Goal: Transaction & Acquisition: Purchase product/service

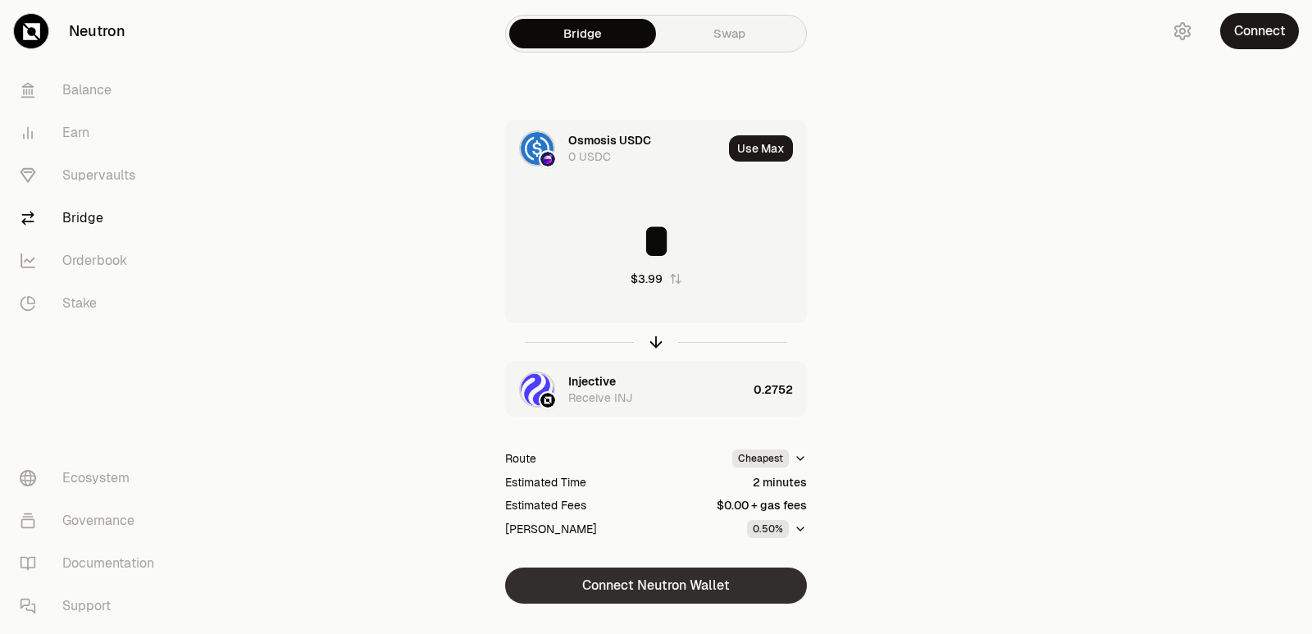
click at [638, 589] on button "Connect Neutron Wallet" at bounding box center [656, 585] width 302 height 36
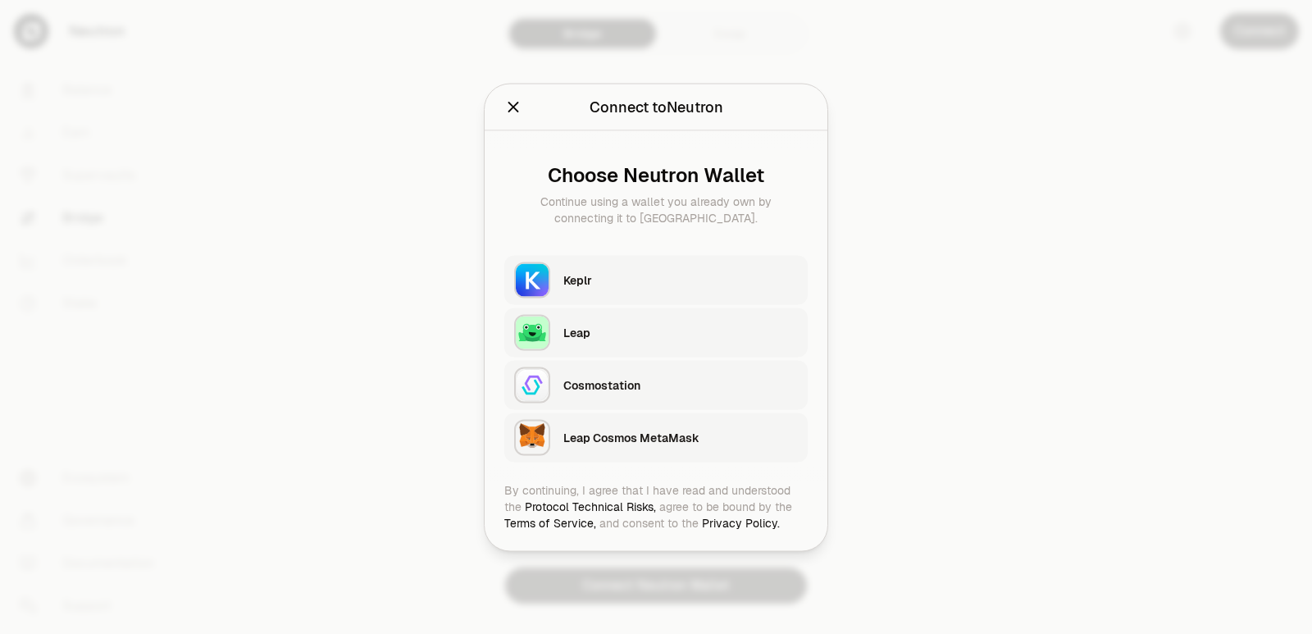
click at [641, 275] on div "Keplr" at bounding box center [680, 279] width 234 height 16
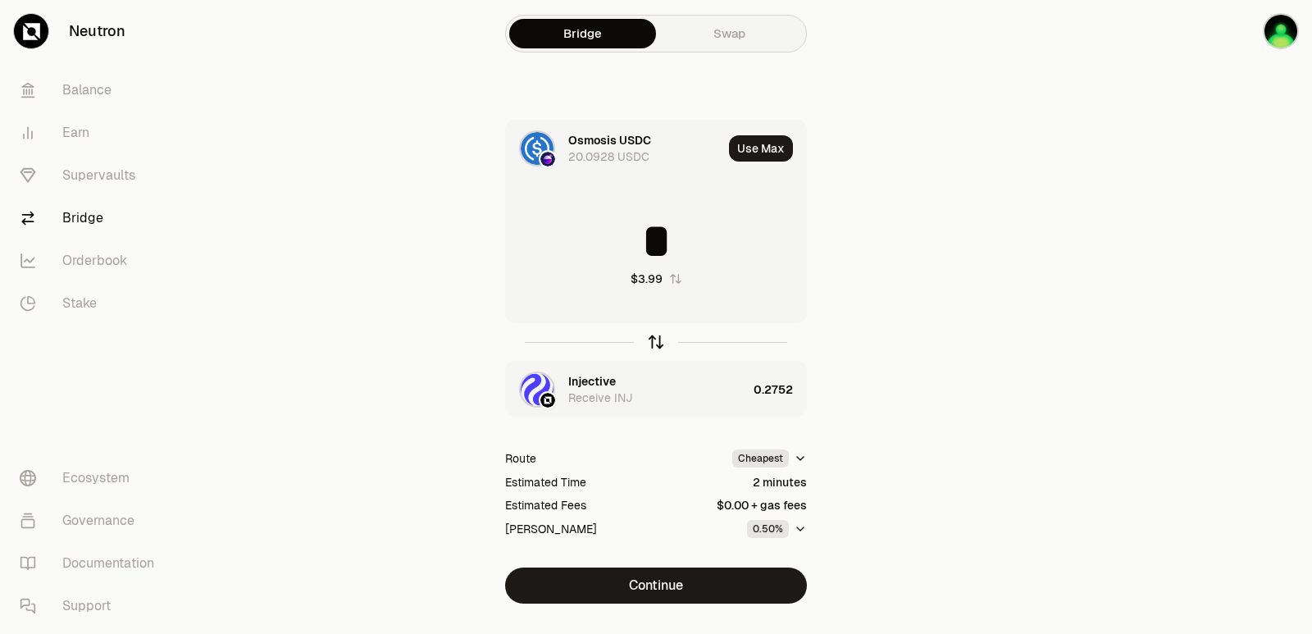
click at [653, 335] on icon "button" at bounding box center [656, 342] width 18 height 18
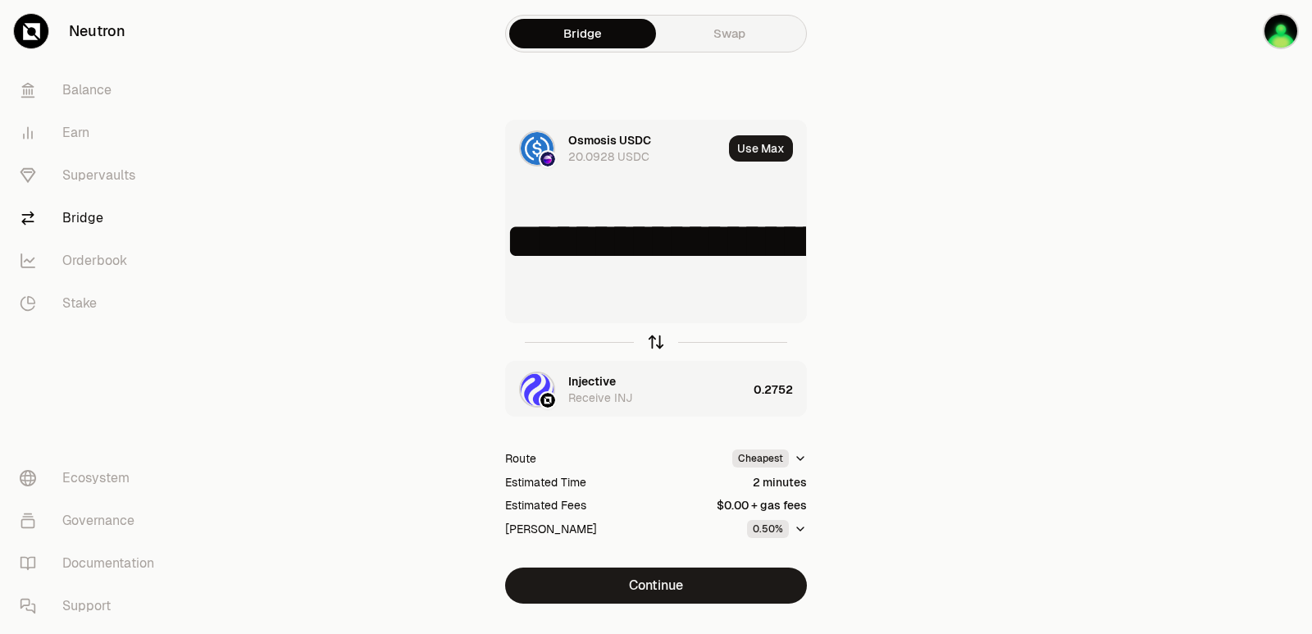
click at [653, 335] on icon "button" at bounding box center [656, 342] width 18 height 18
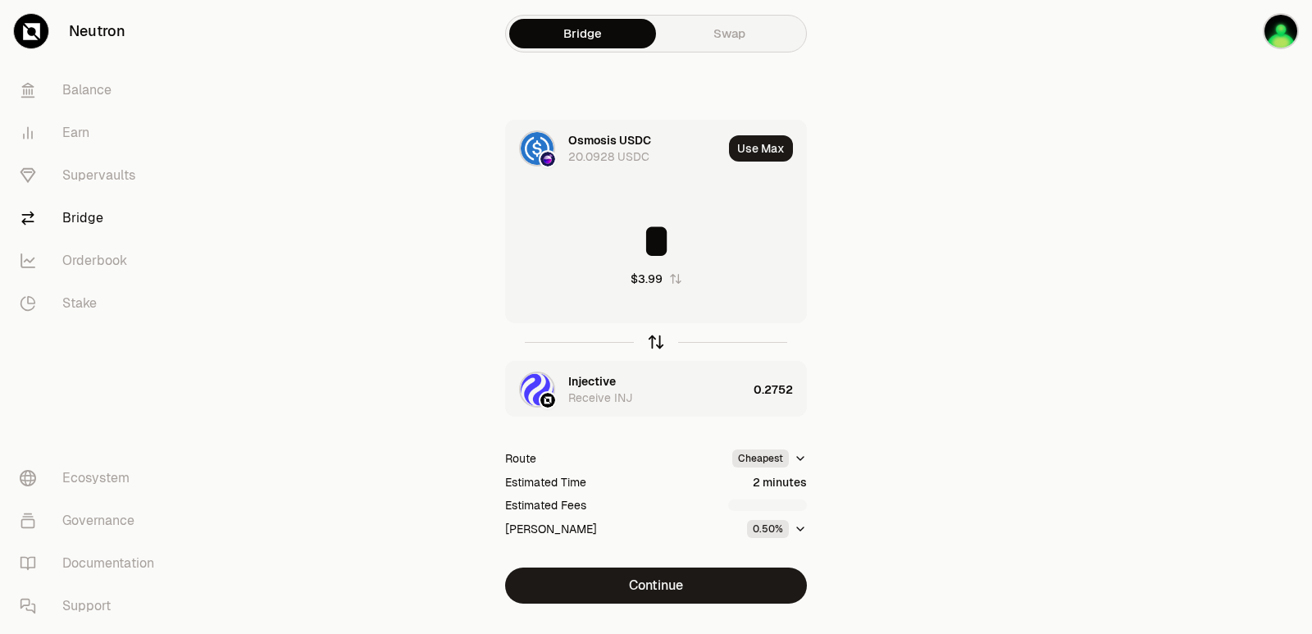
click at [657, 342] on icon "button" at bounding box center [656, 342] width 18 height 18
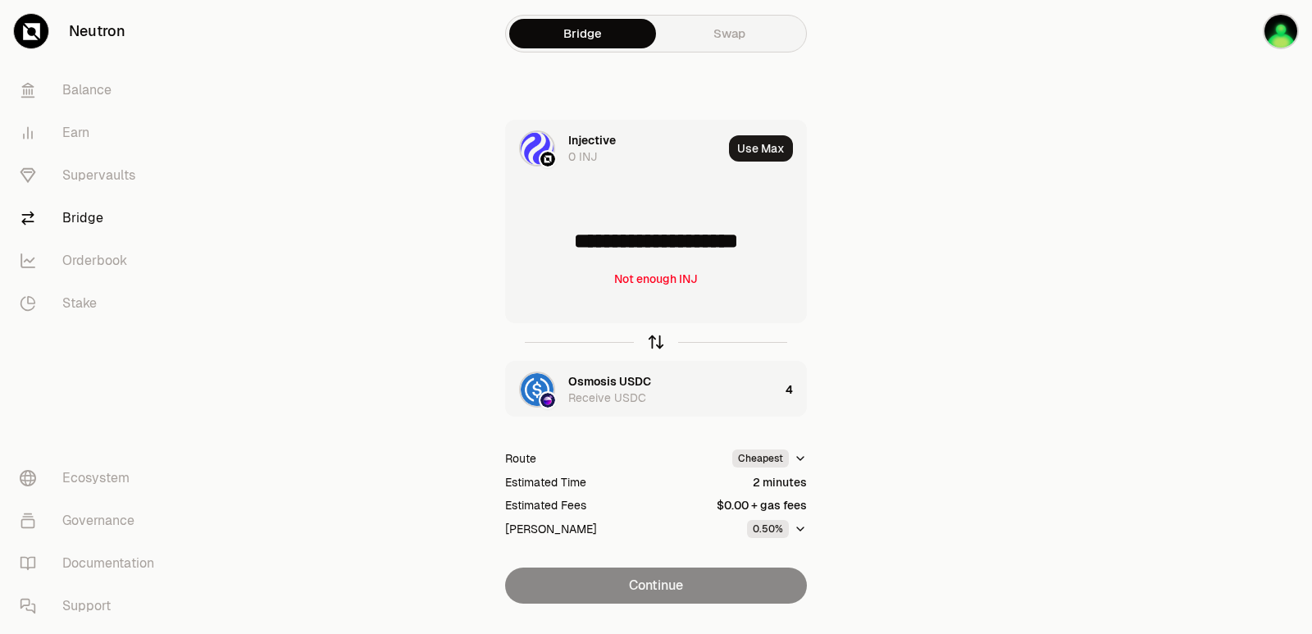
click at [657, 342] on icon "button" at bounding box center [656, 342] width 18 height 18
type input "*"
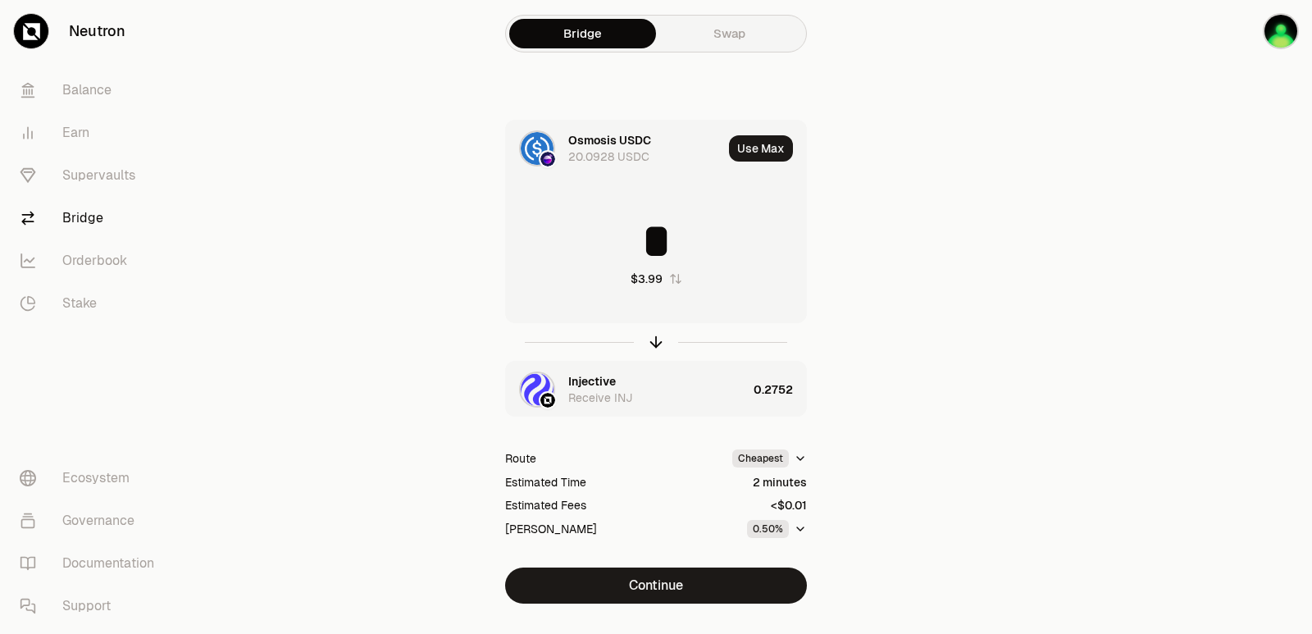
click at [632, 387] on div "Injective Receive INJ" at bounding box center [657, 389] width 179 height 33
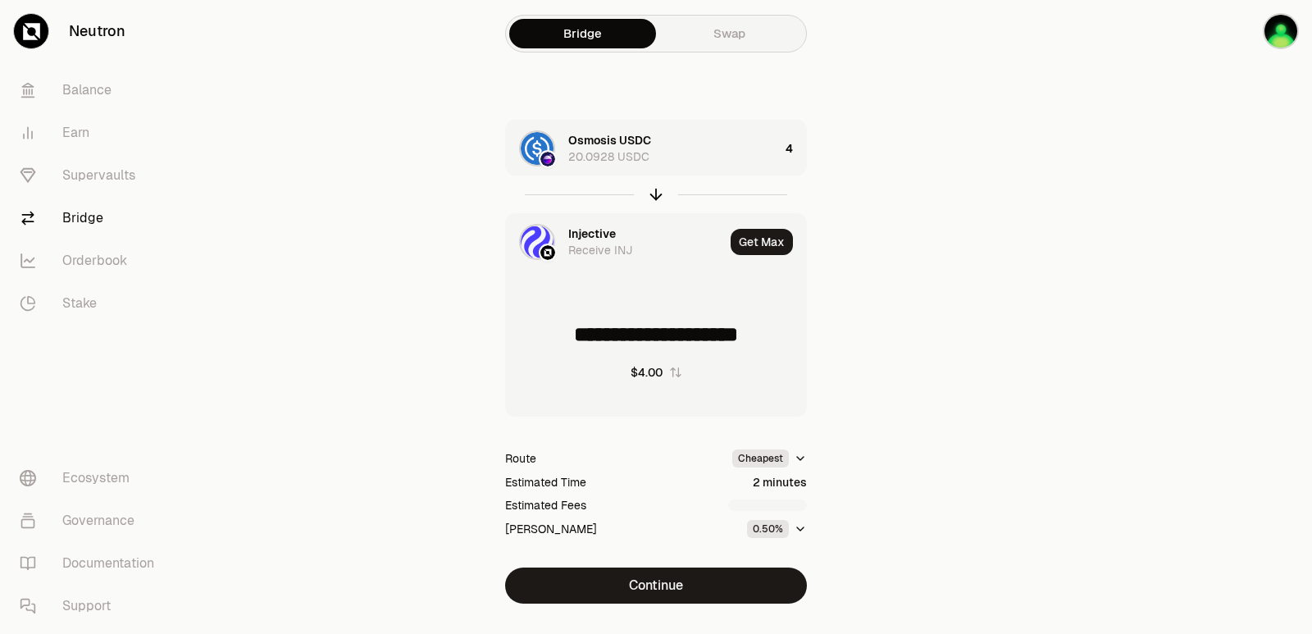
click at [602, 232] on div "Injective" at bounding box center [592, 233] width 48 height 16
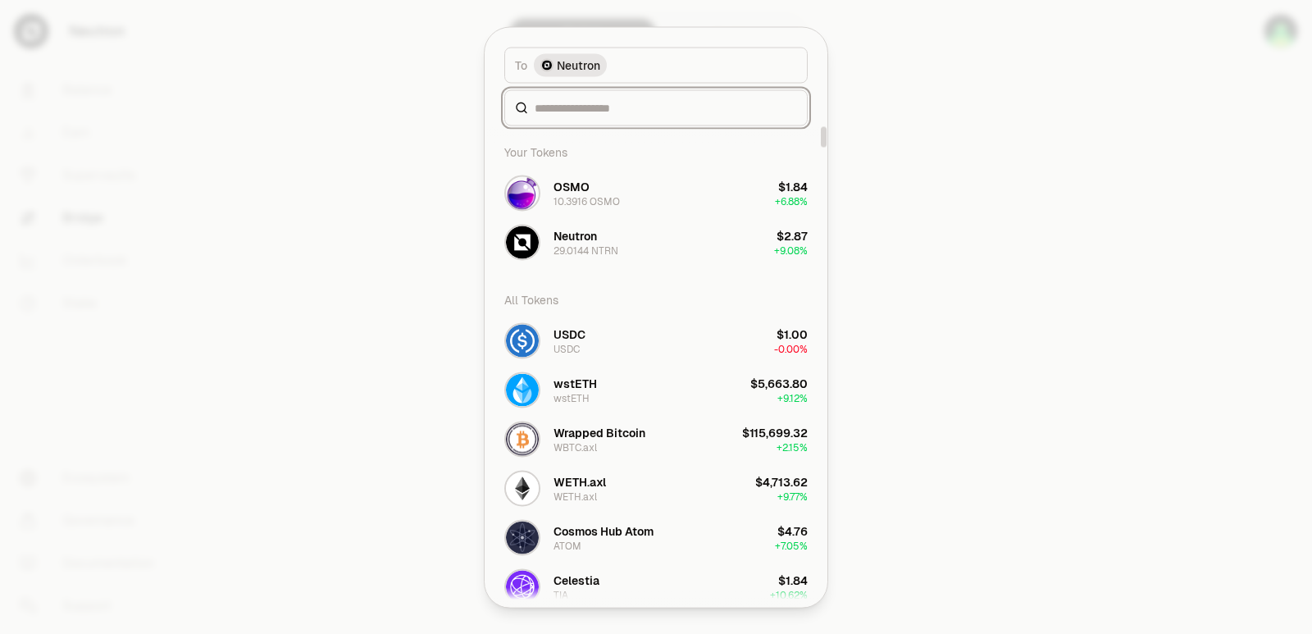
click at [600, 110] on input at bounding box center [665, 107] width 262 height 16
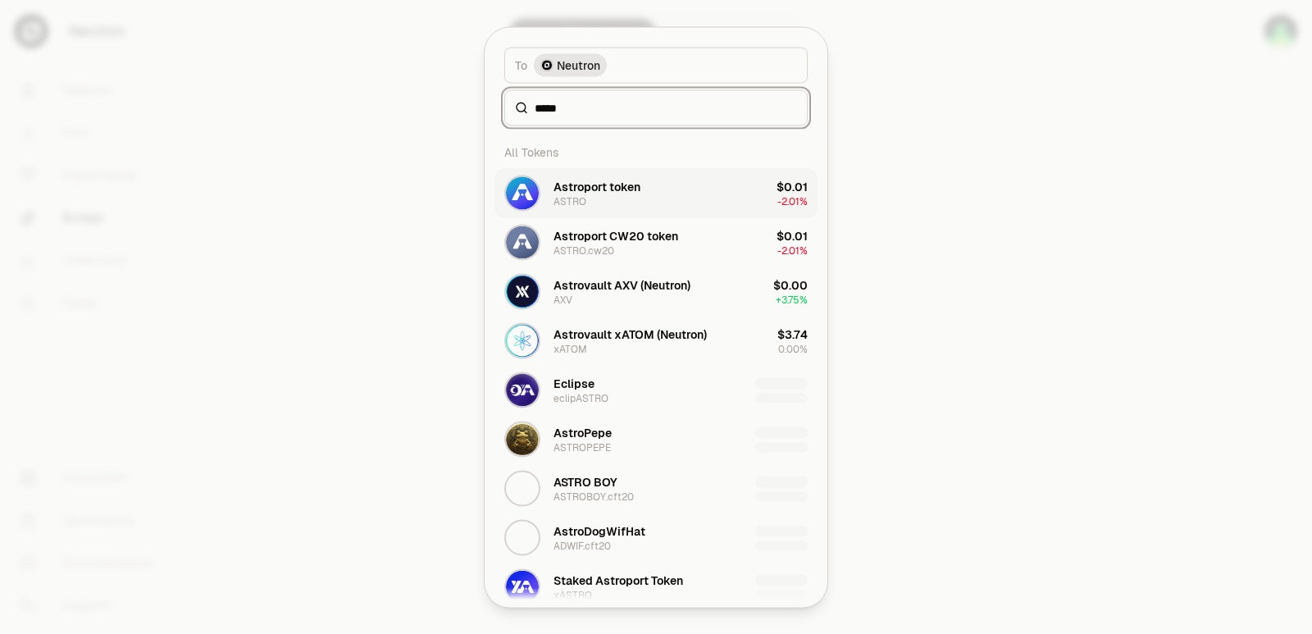
type input "*****"
click at [590, 206] on div "Astroport token ASTRO" at bounding box center [596, 193] width 87 height 30
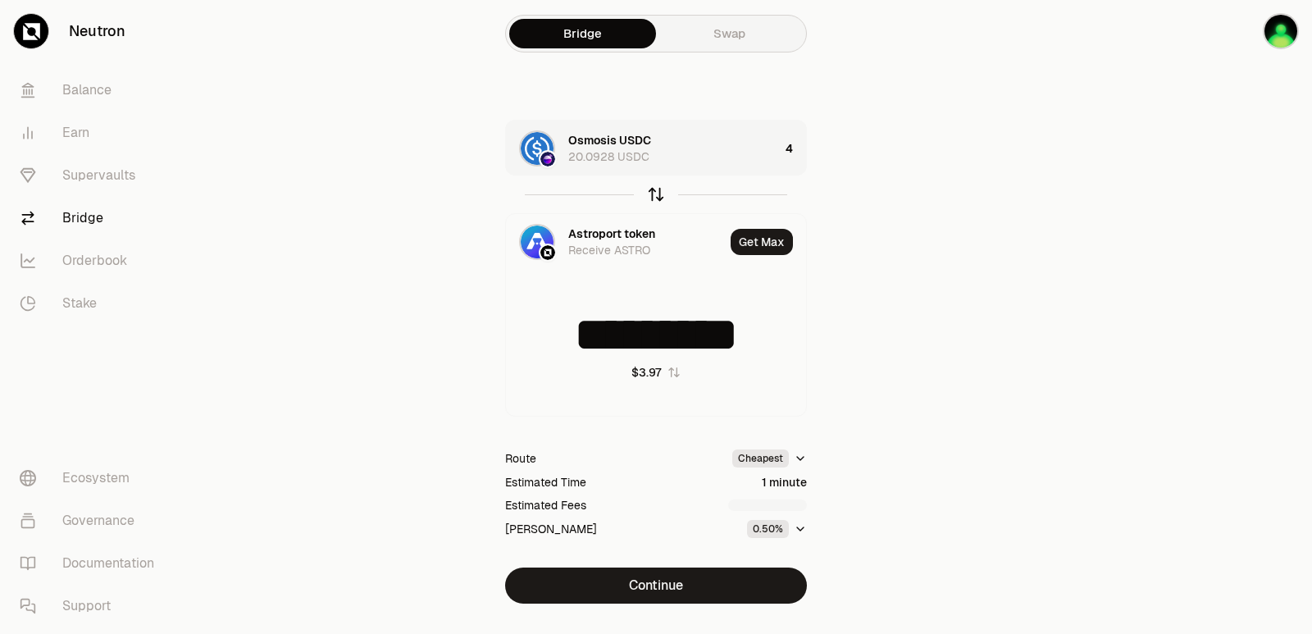
click at [650, 193] on icon "button" at bounding box center [656, 194] width 18 height 18
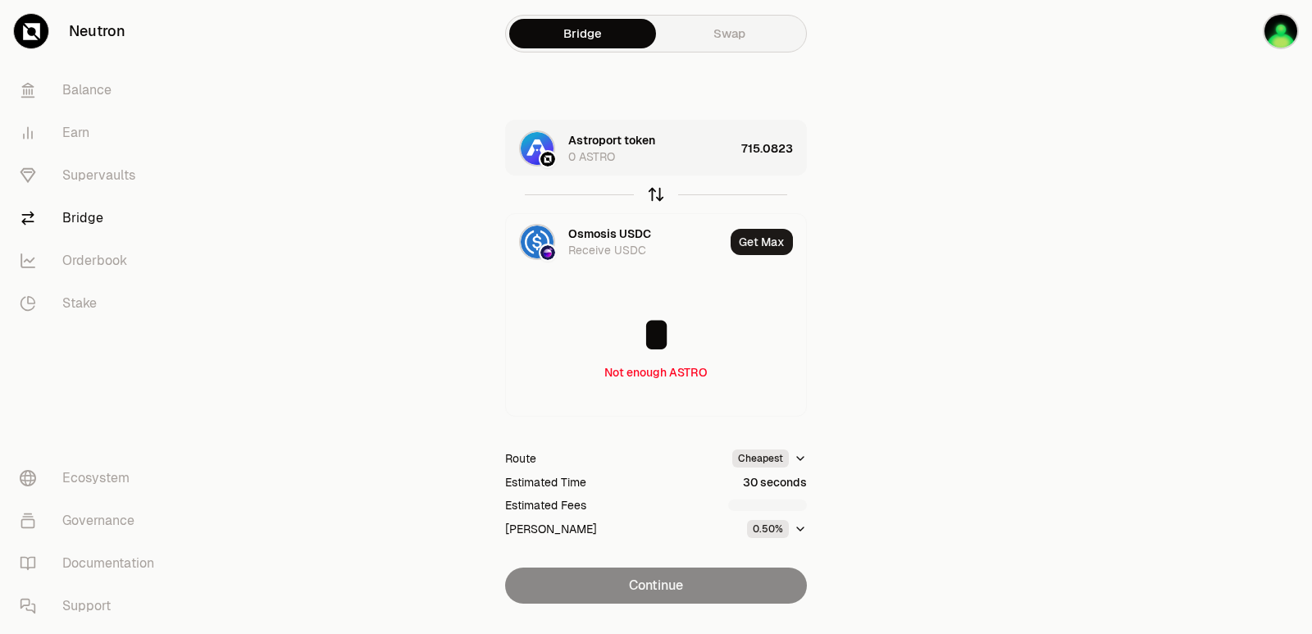
click at [651, 194] on icon "button" at bounding box center [656, 191] width 11 height 5
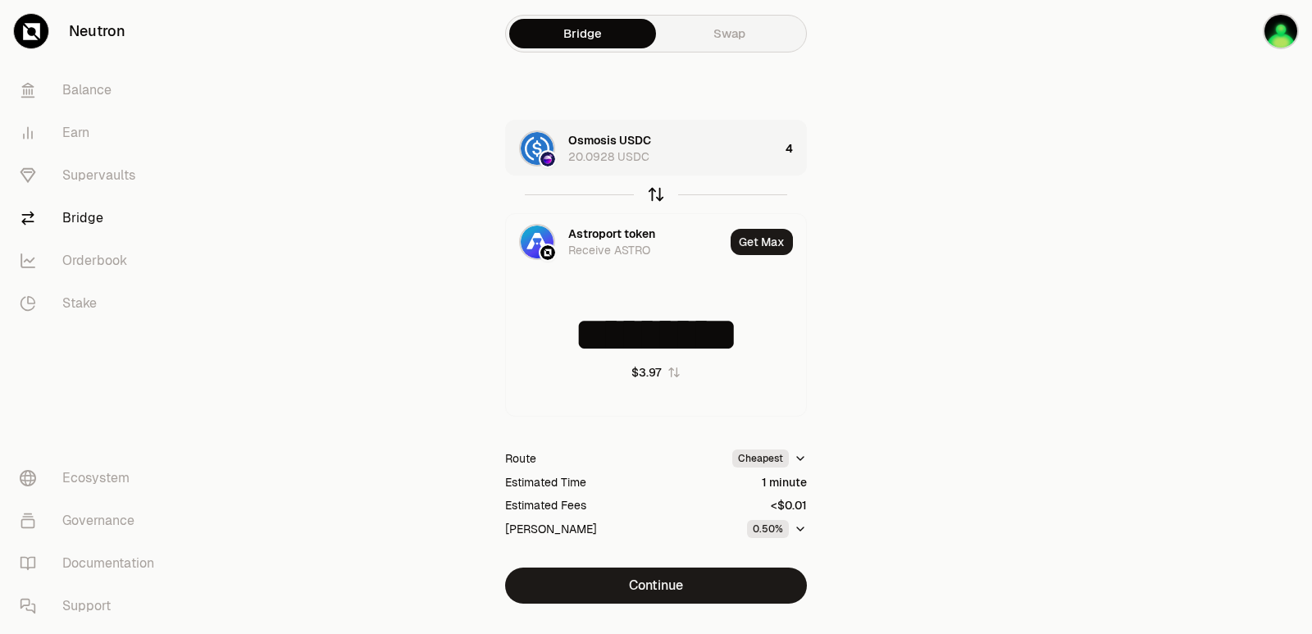
click at [651, 194] on icon "button" at bounding box center [656, 191] width 11 height 5
type input "*"
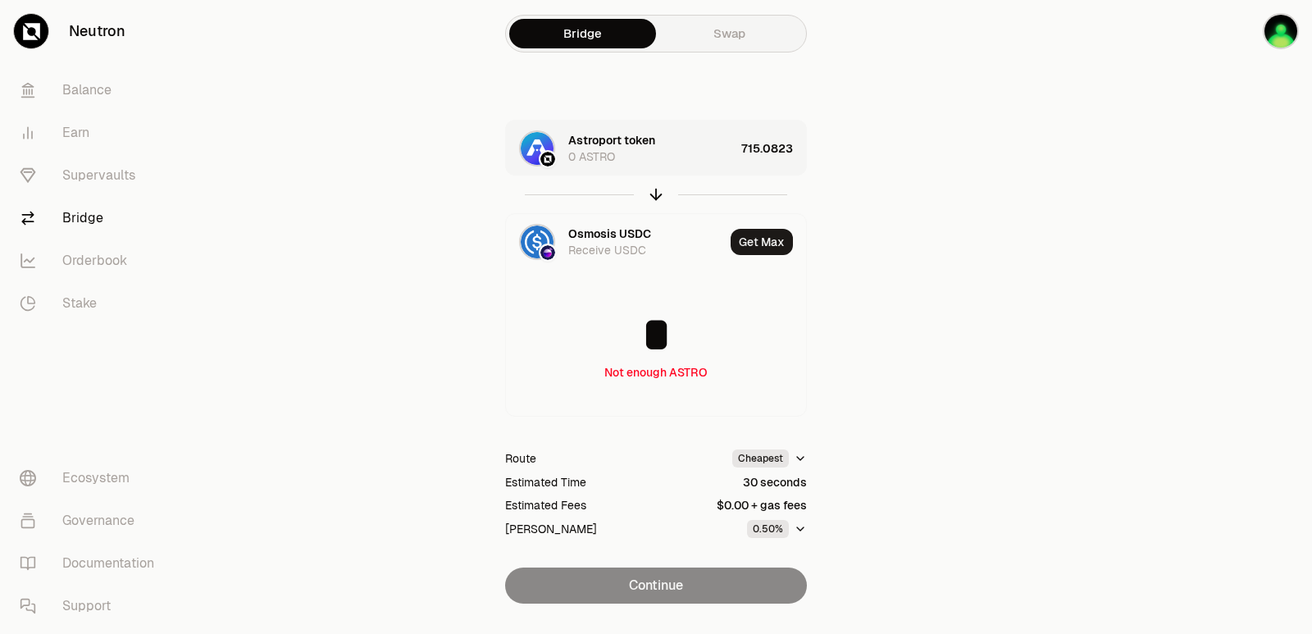
click at [790, 148] on div "715.0823" at bounding box center [773, 148] width 65 height 56
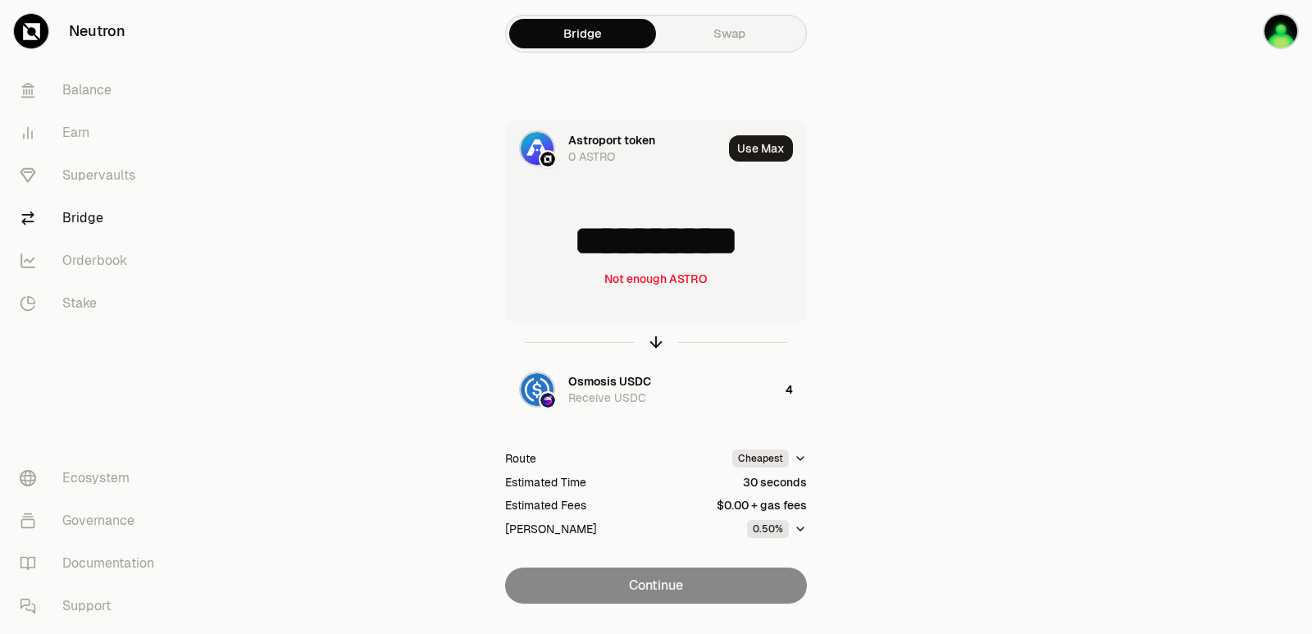
drag, startPoint x: 775, startPoint y: 247, endPoint x: 566, endPoint y: 247, distance: 208.2
click at [566, 247] on input "**********" at bounding box center [656, 240] width 300 height 49
type input "***"
click at [653, 348] on icon "button" at bounding box center [656, 342] width 18 height 18
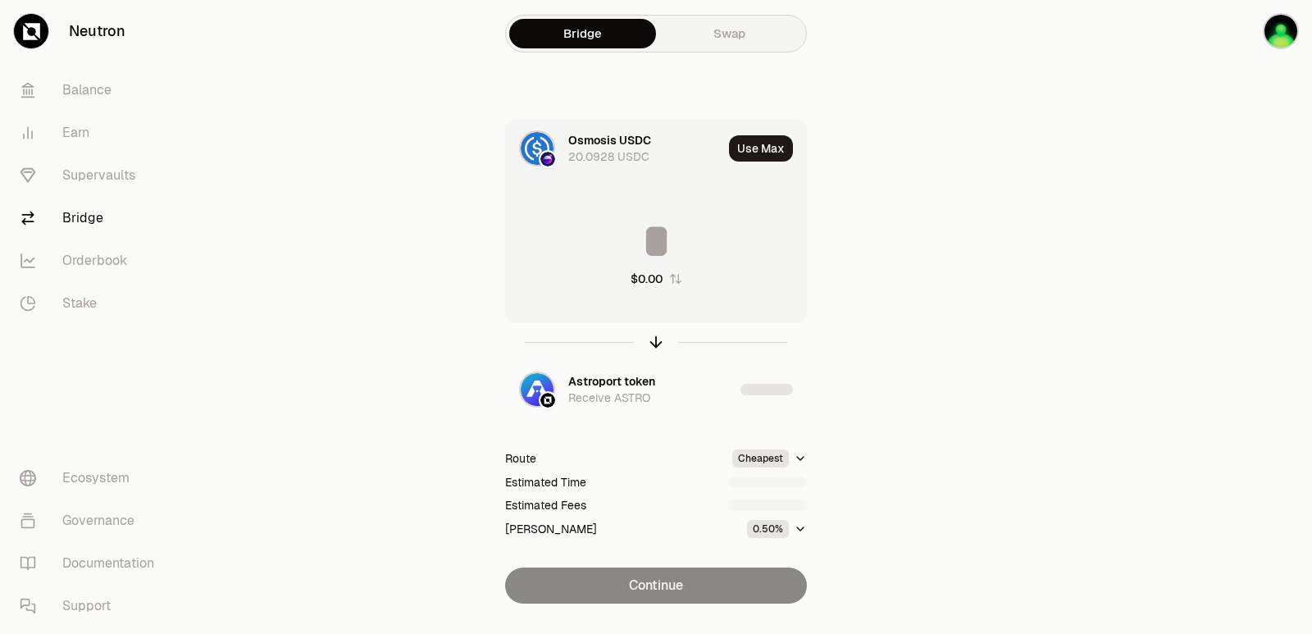
click at [666, 234] on input at bounding box center [656, 240] width 300 height 49
type input "*"
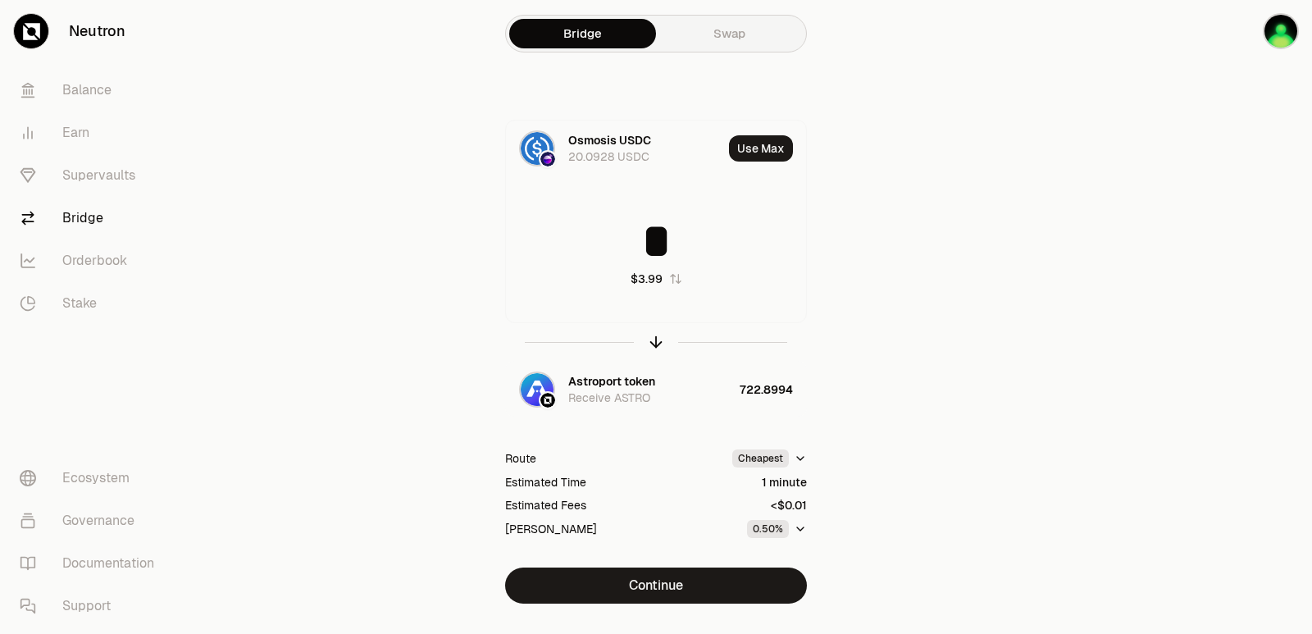
type input "*"
click at [611, 604] on div "Bridge Swap Osmosis USDC 20.0928 USDC Use Max * $3.99 Astroport token Receive A…" at bounding box center [656, 334] width 590 height 669
click at [616, 593] on button "Continue" at bounding box center [656, 585] width 302 height 36
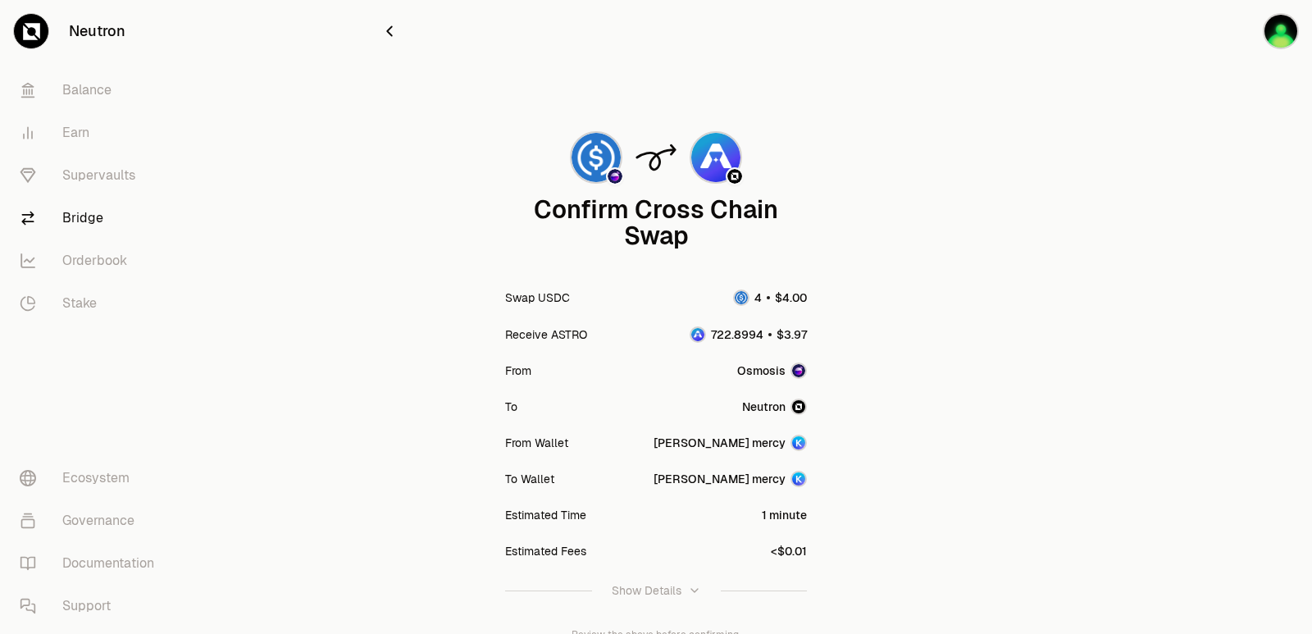
scroll to position [135, 0]
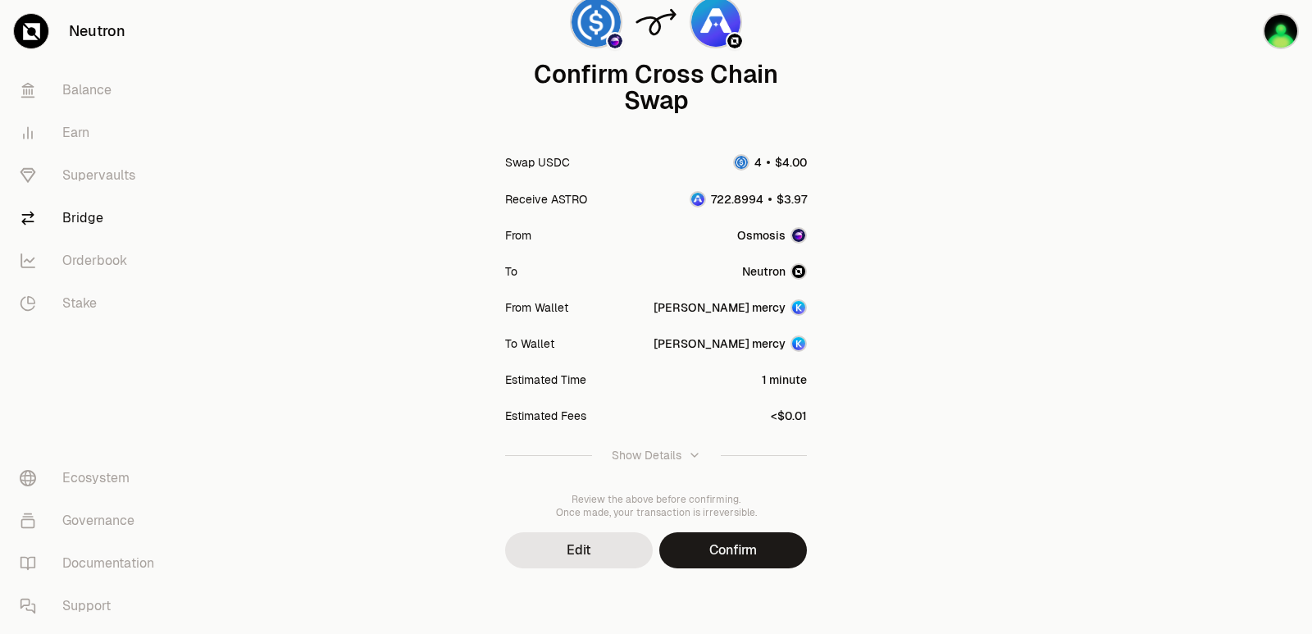
click at [744, 509] on div "Review the above before confirming. Once made, your transaction is irreversible." at bounding box center [656, 506] width 302 height 26
click at [739, 548] on button "Confirm" at bounding box center [733, 550] width 148 height 36
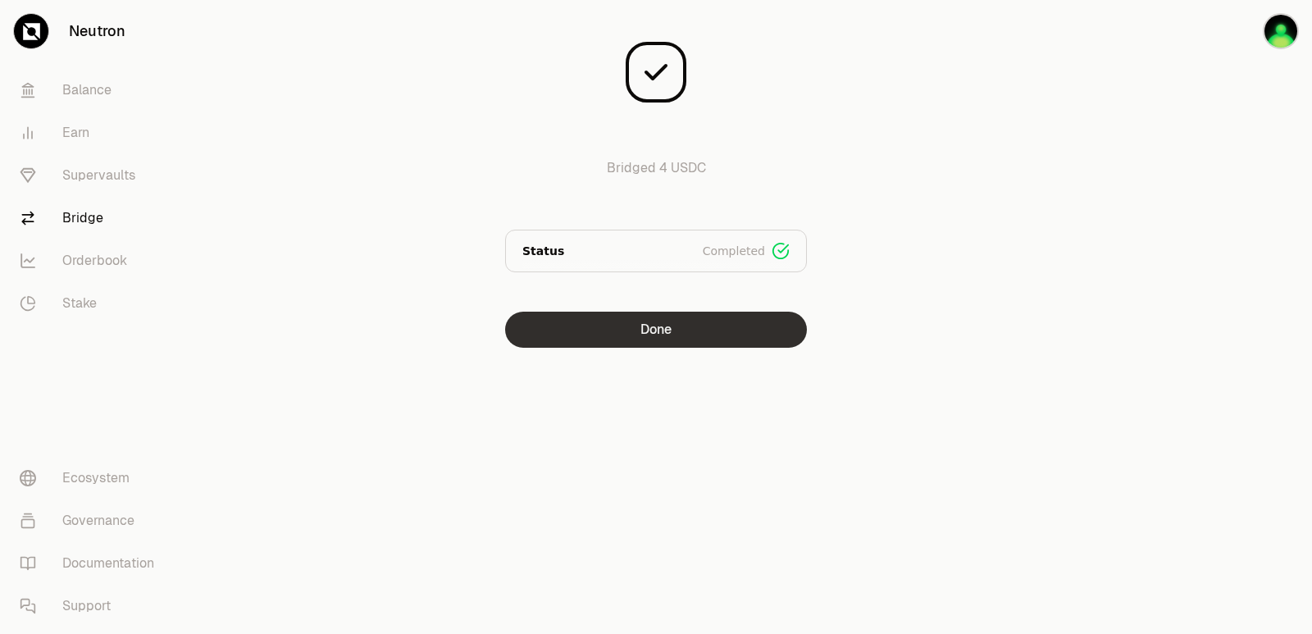
click at [666, 343] on button "Done" at bounding box center [656, 329] width 302 height 36
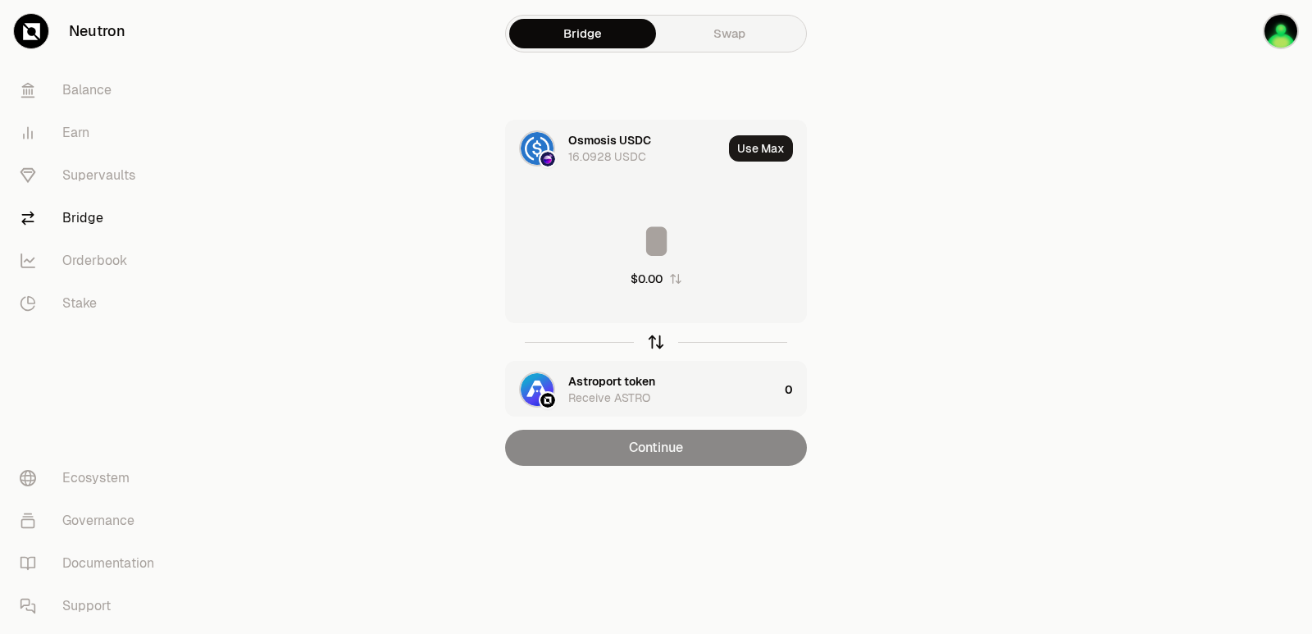
click at [657, 344] on icon "button" at bounding box center [656, 342] width 18 height 18
click at [773, 155] on button "Use Max" at bounding box center [761, 148] width 64 height 26
type input "*********"
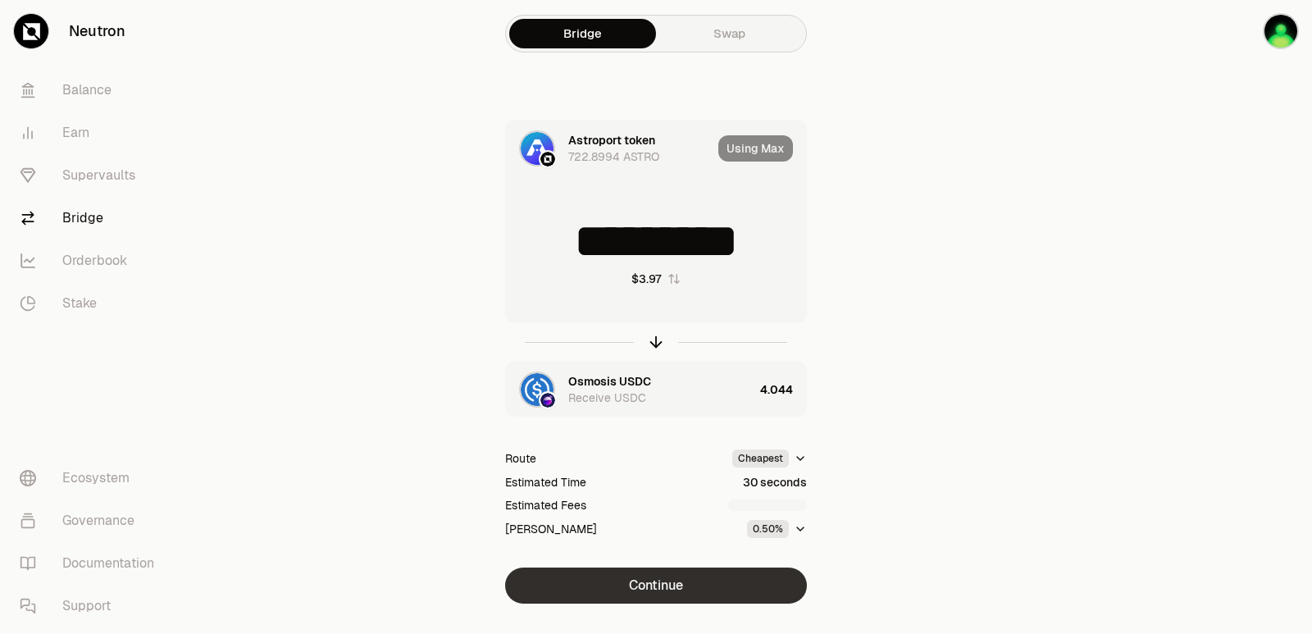
click at [654, 584] on button "Continue" at bounding box center [656, 585] width 302 height 36
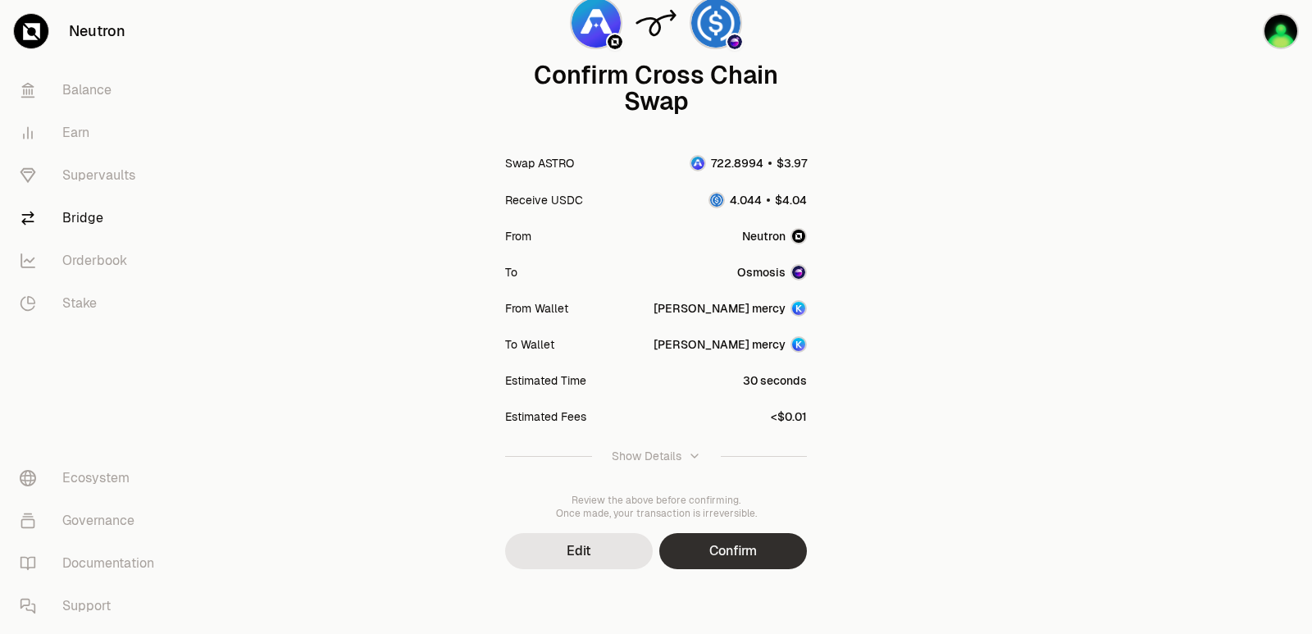
scroll to position [135, 0]
click at [711, 556] on button "Confirm" at bounding box center [733, 550] width 148 height 36
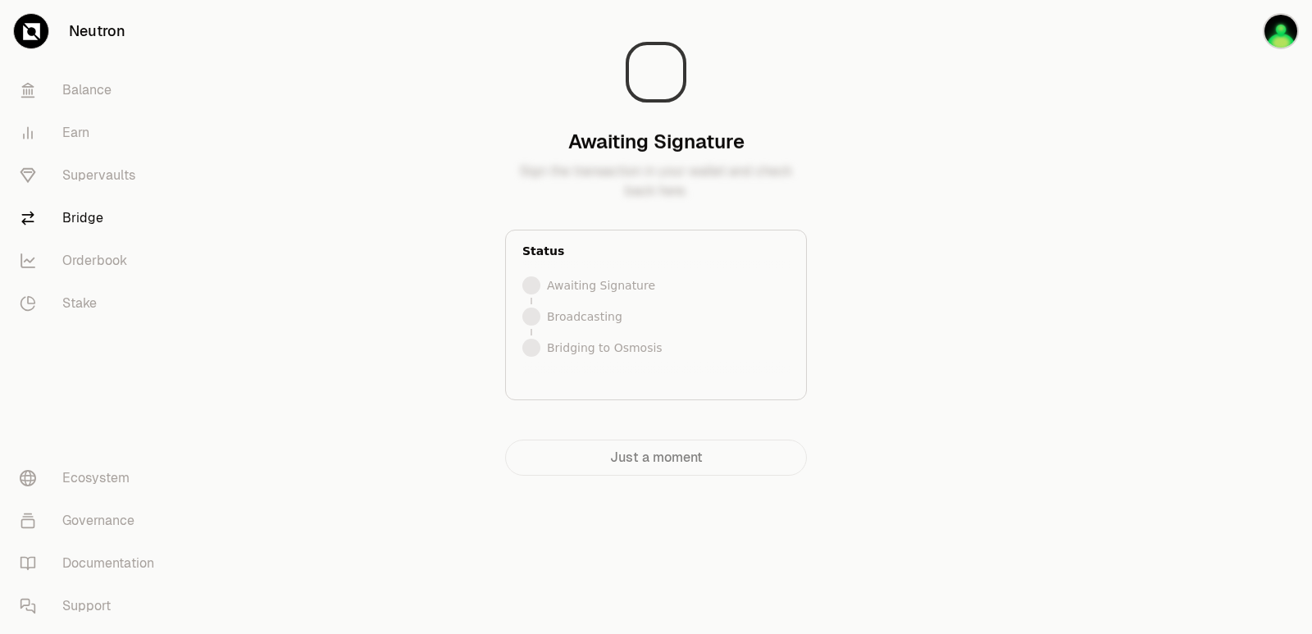
scroll to position [0, 0]
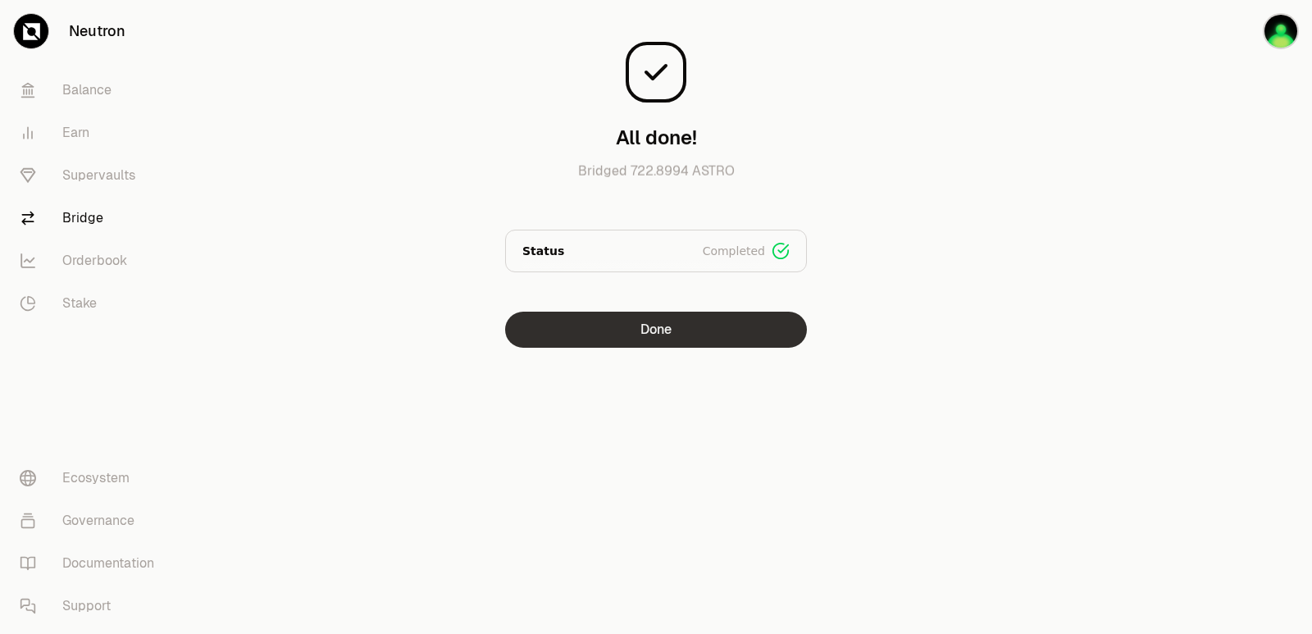
click at [689, 327] on button "Done" at bounding box center [656, 329] width 302 height 36
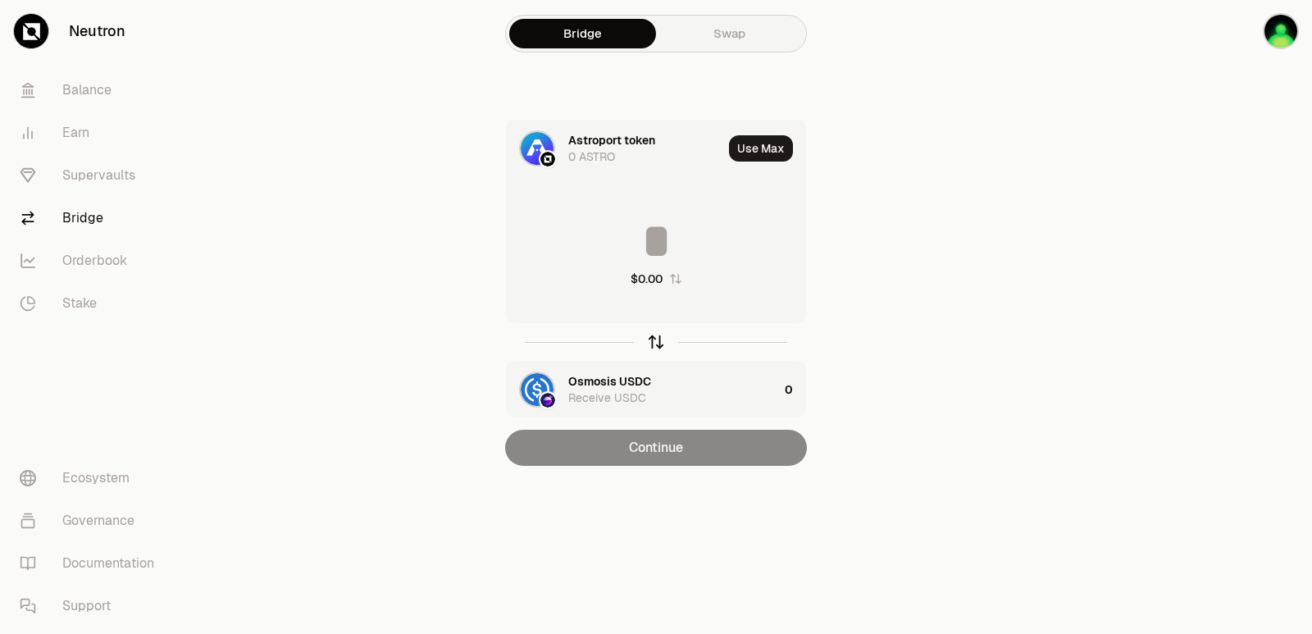
click at [661, 344] on icon "button" at bounding box center [656, 342] width 18 height 18
click at [650, 241] on input at bounding box center [656, 240] width 300 height 49
click at [618, 375] on div "Astroport token" at bounding box center [611, 381] width 87 height 16
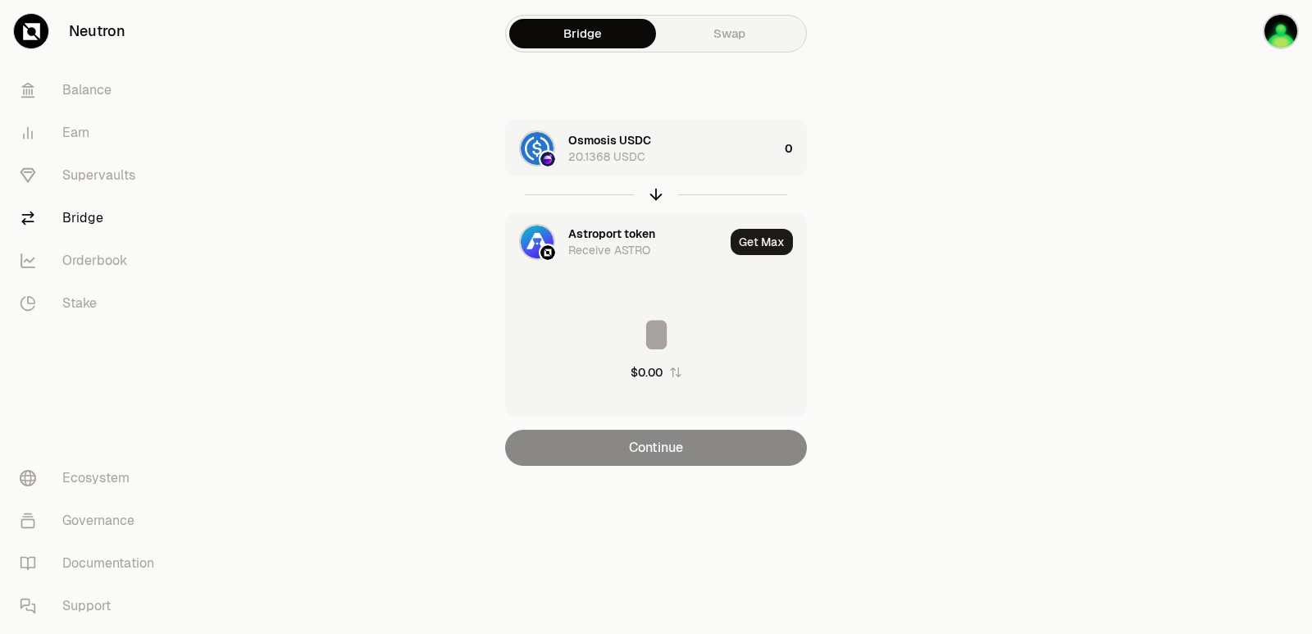
click at [584, 229] on div "Astroport token" at bounding box center [611, 233] width 87 height 16
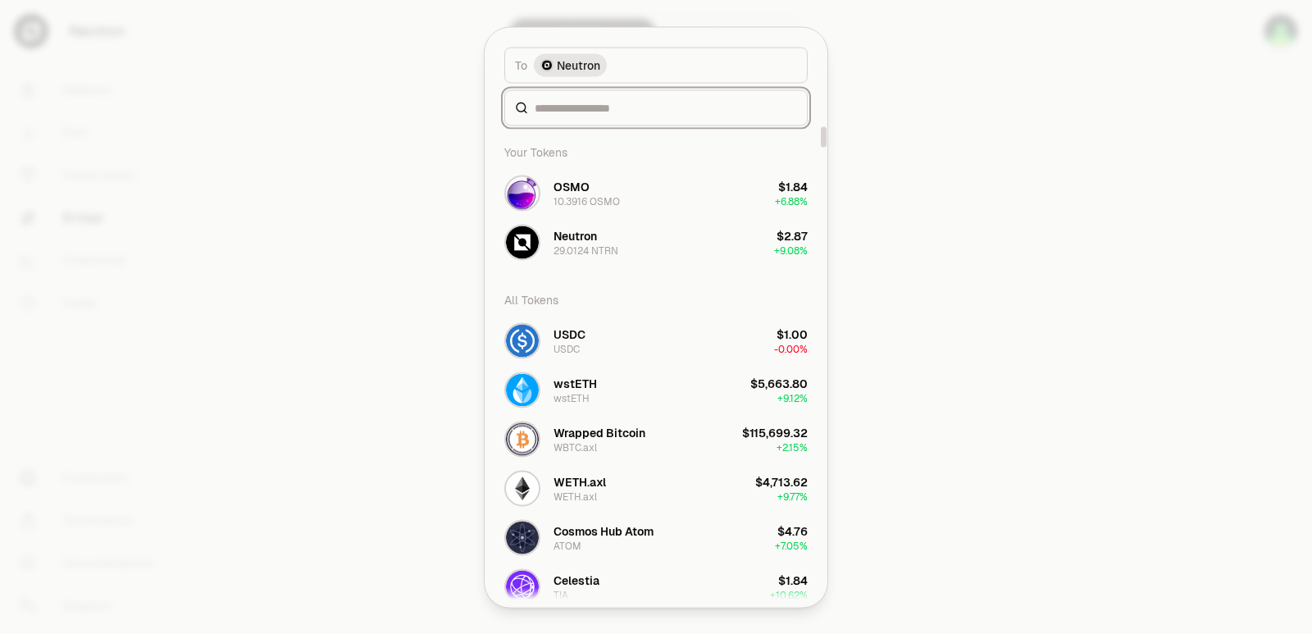
click at [593, 112] on input at bounding box center [665, 107] width 262 height 16
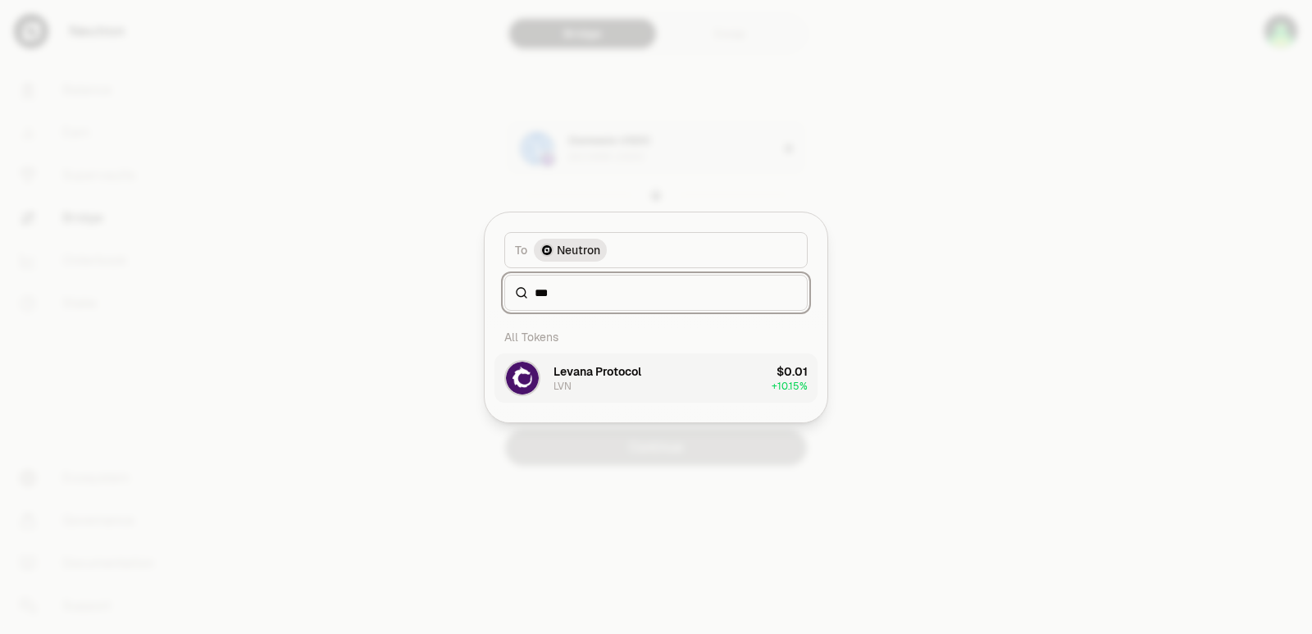
type input "***"
click at [600, 382] on div "Levana Protocol LVN" at bounding box center [597, 378] width 88 height 30
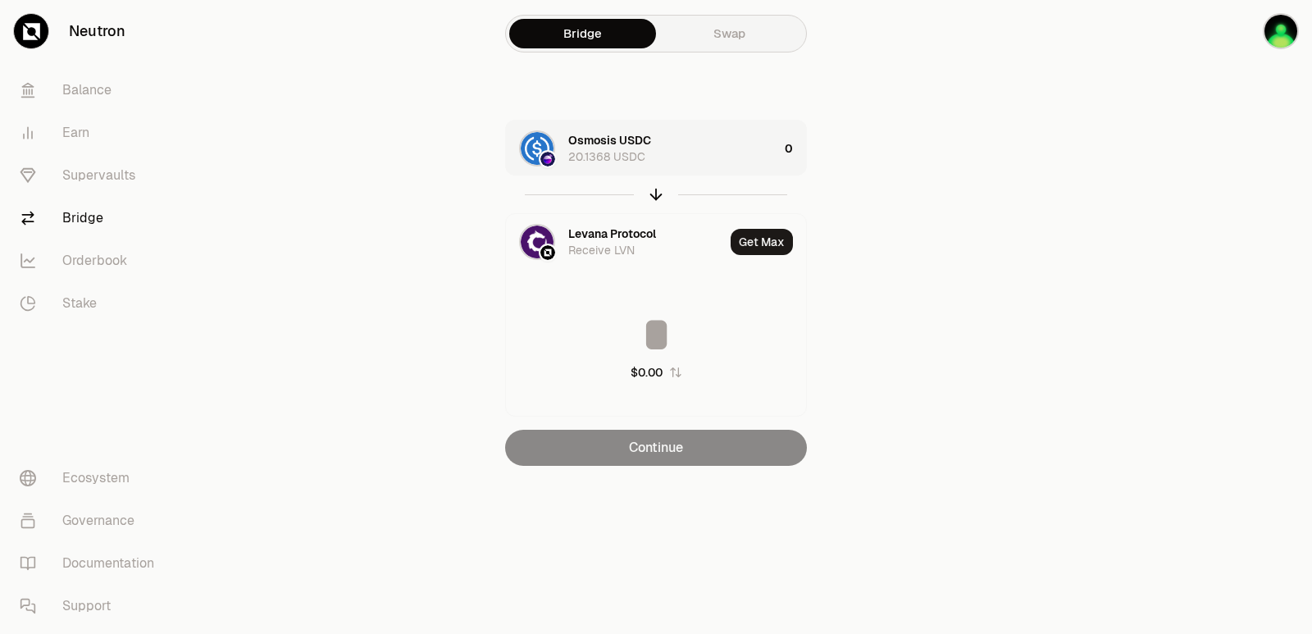
click at [605, 154] on div "20.1368 USDC" at bounding box center [606, 156] width 77 height 16
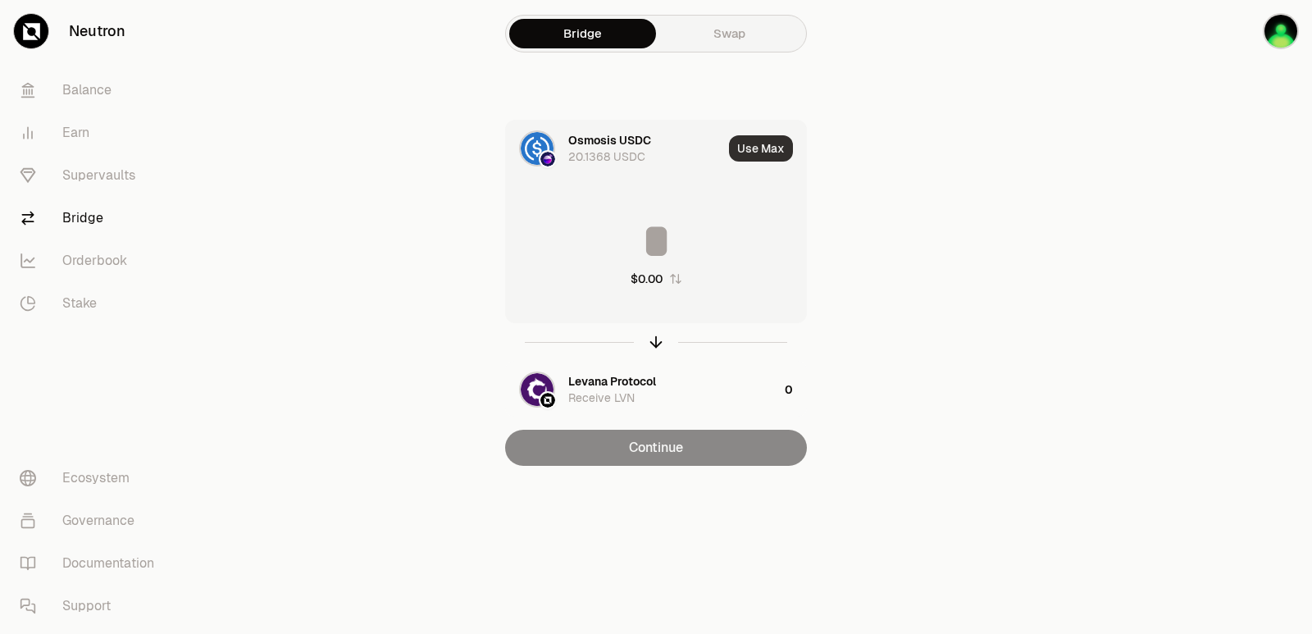
click at [767, 150] on button "Use Max" at bounding box center [761, 148] width 64 height 26
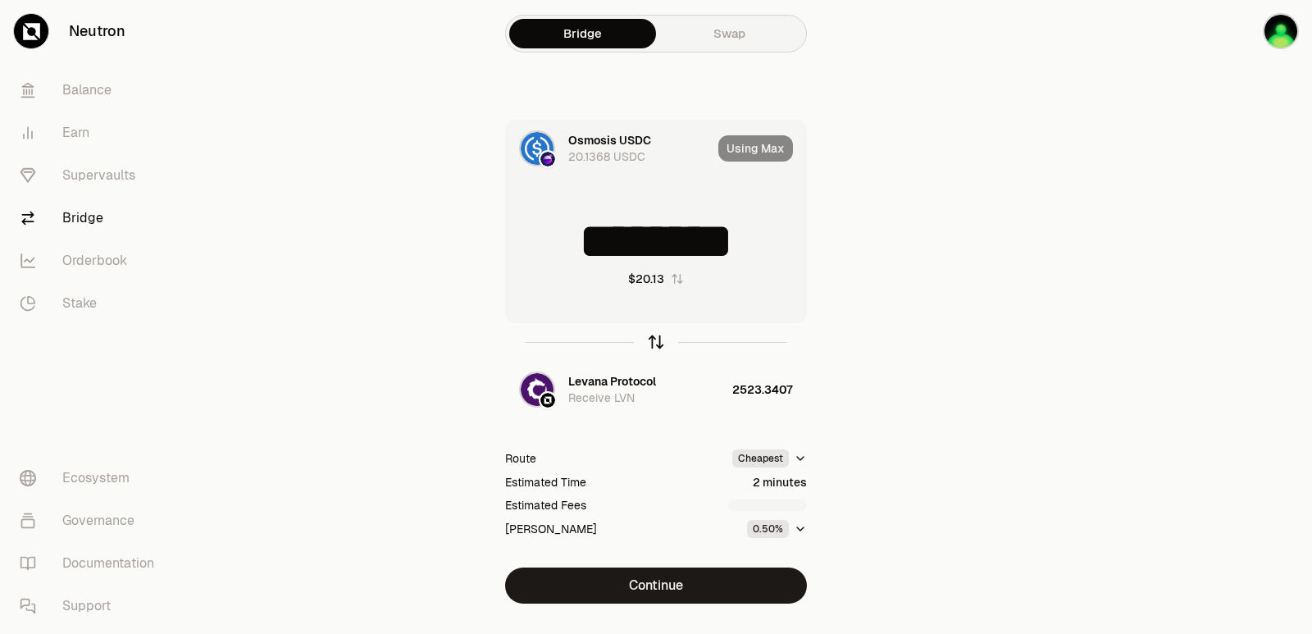
click at [654, 336] on icon "button" at bounding box center [656, 342] width 18 height 18
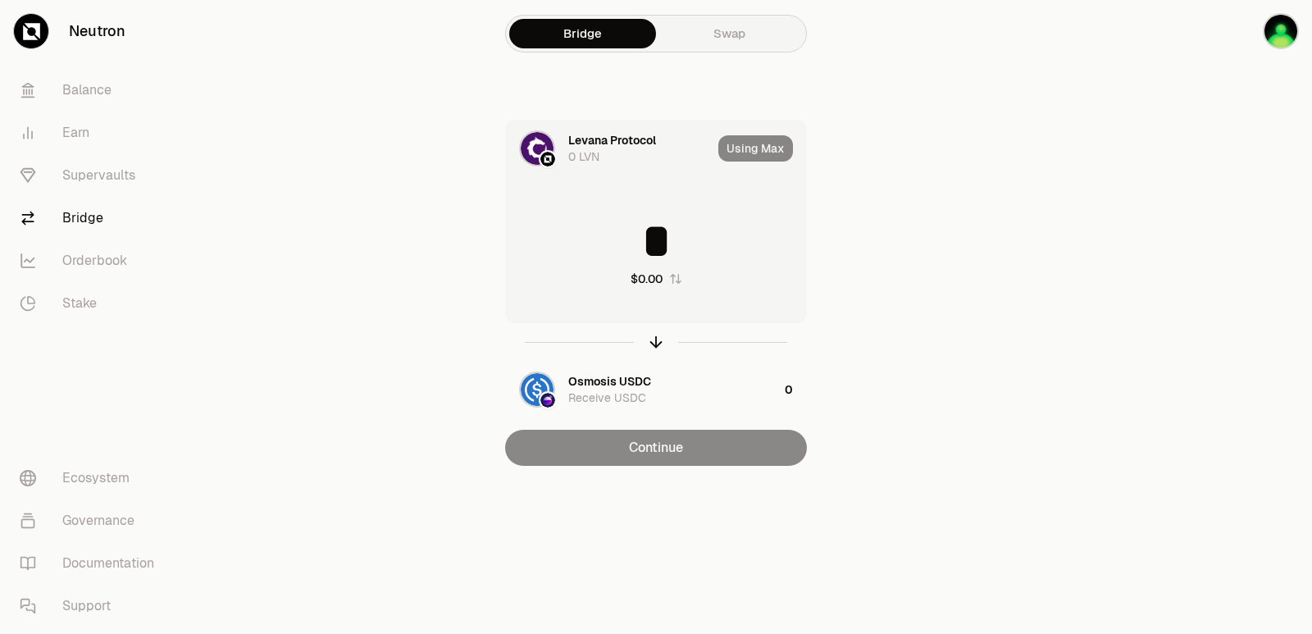
click at [630, 245] on input "*" at bounding box center [656, 240] width 300 height 49
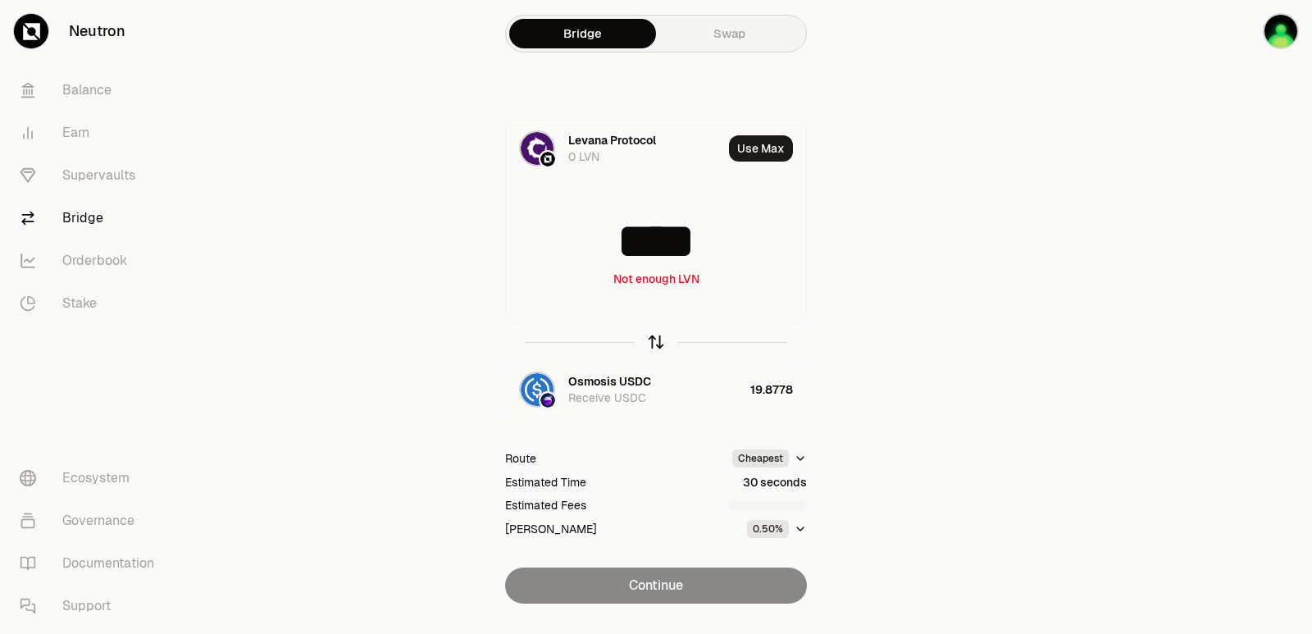
type input "****"
click at [659, 348] on icon "button" at bounding box center [656, 342] width 18 height 18
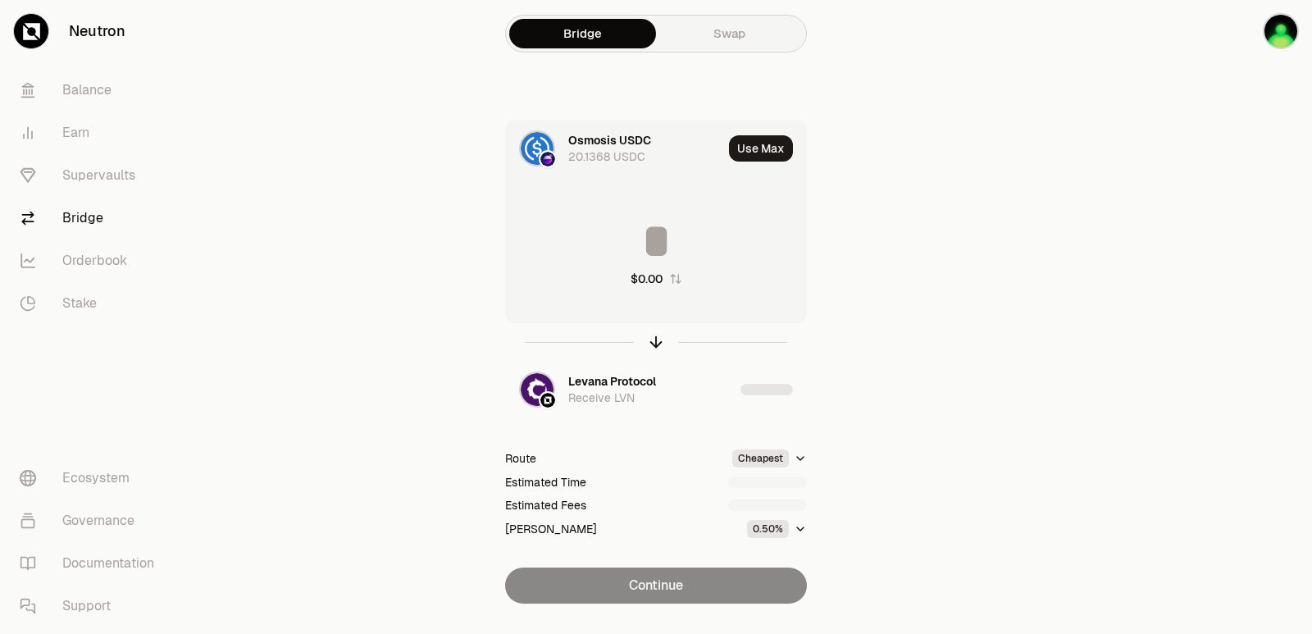
click at [645, 261] on input at bounding box center [656, 240] width 300 height 49
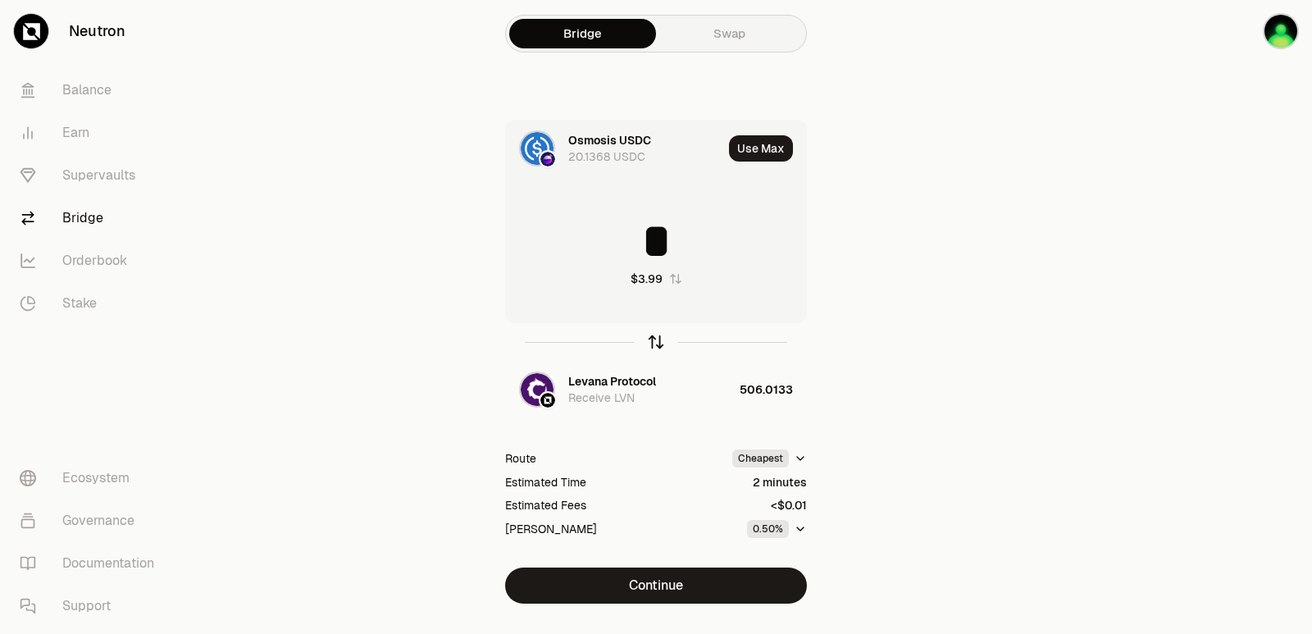
click at [657, 345] on icon "button" at bounding box center [656, 342] width 18 height 18
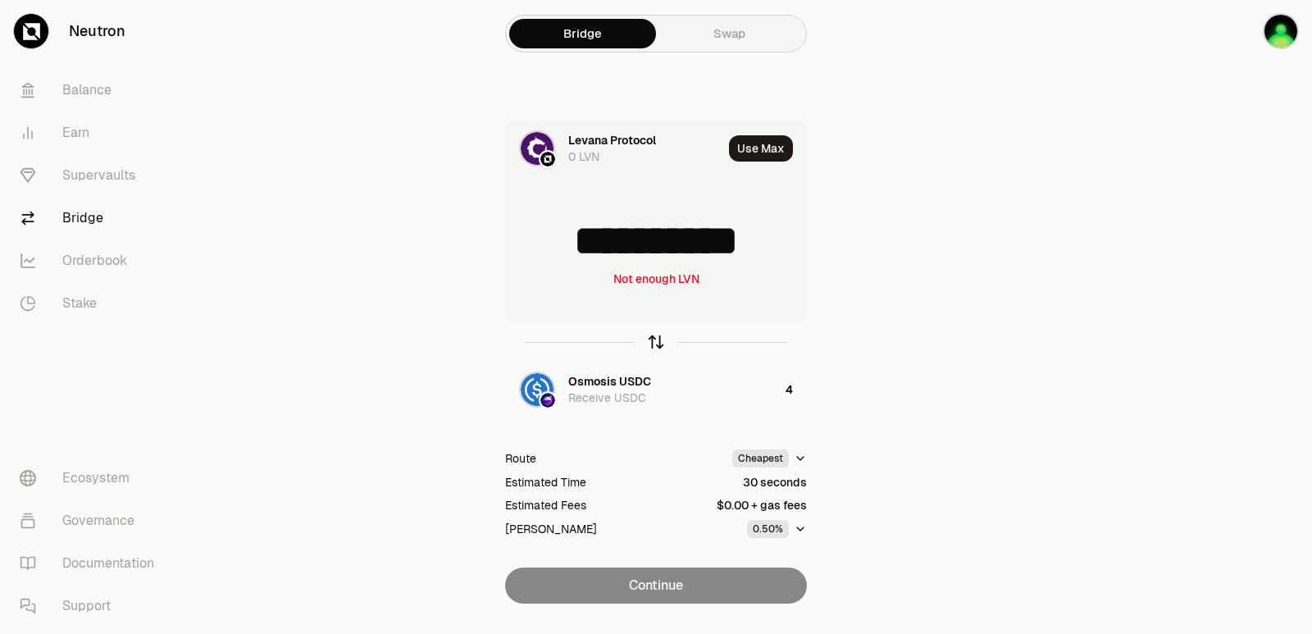
click at [657, 345] on icon "button" at bounding box center [656, 342] width 18 height 18
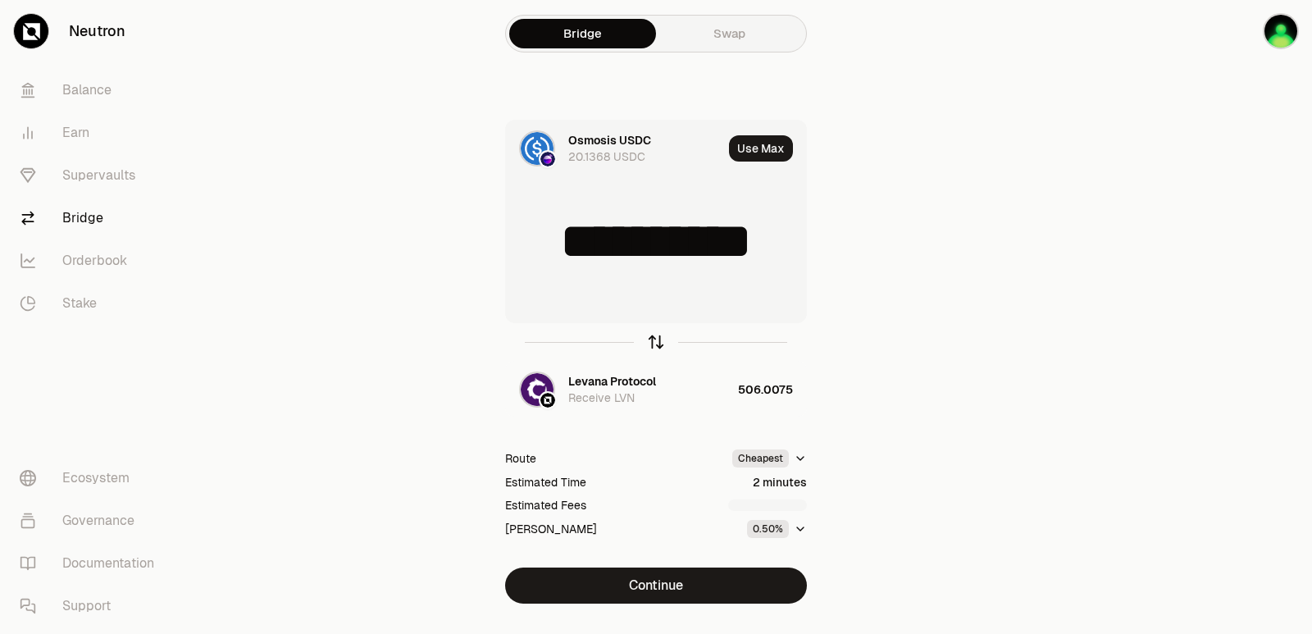
type input "*"
click at [633, 377] on div "Levana Protocol" at bounding box center [612, 381] width 88 height 16
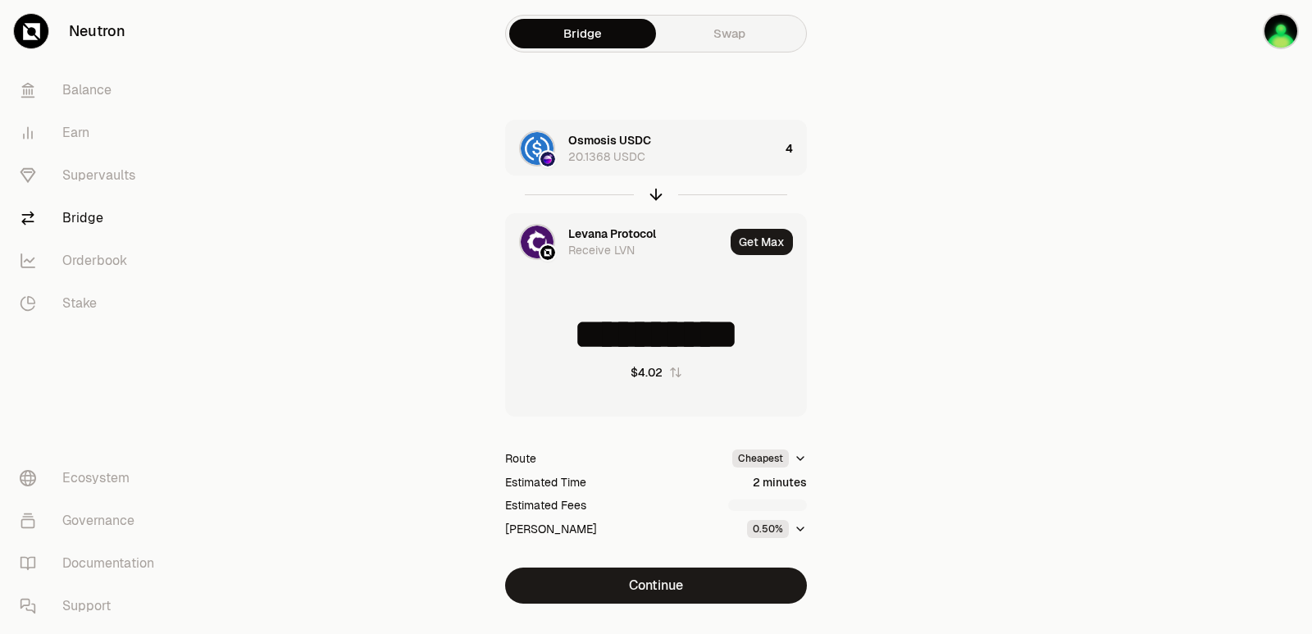
click at [610, 227] on div "Levana Protocol" at bounding box center [612, 233] width 88 height 16
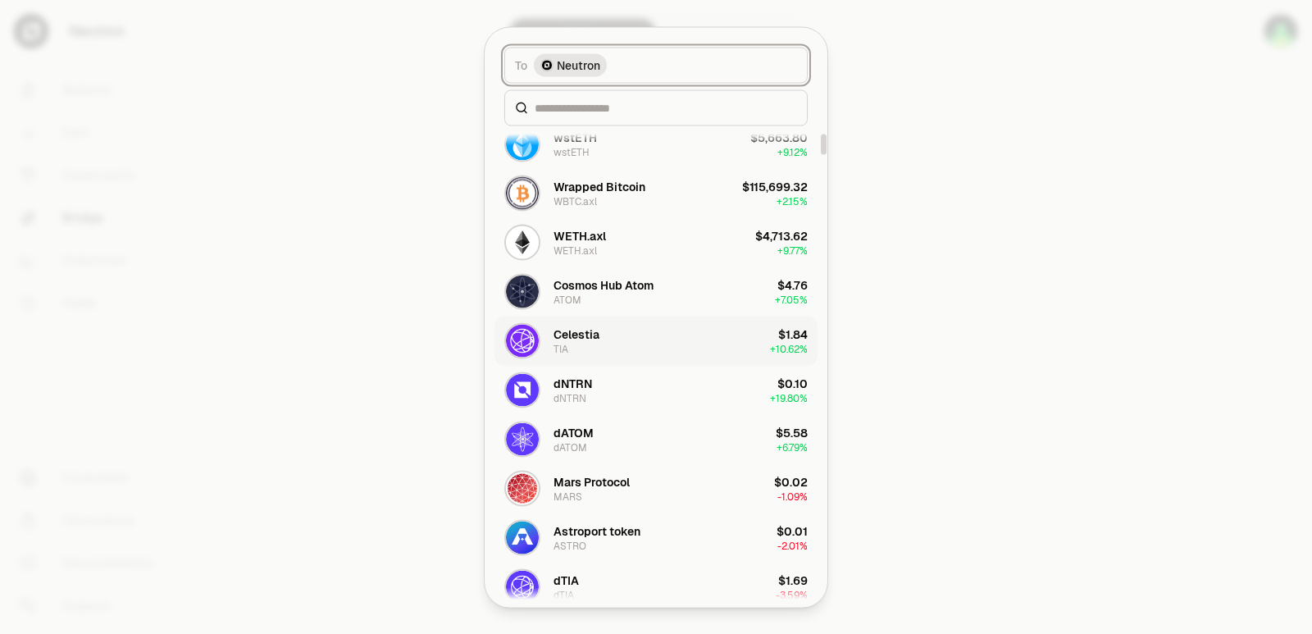
scroll to position [82, 0]
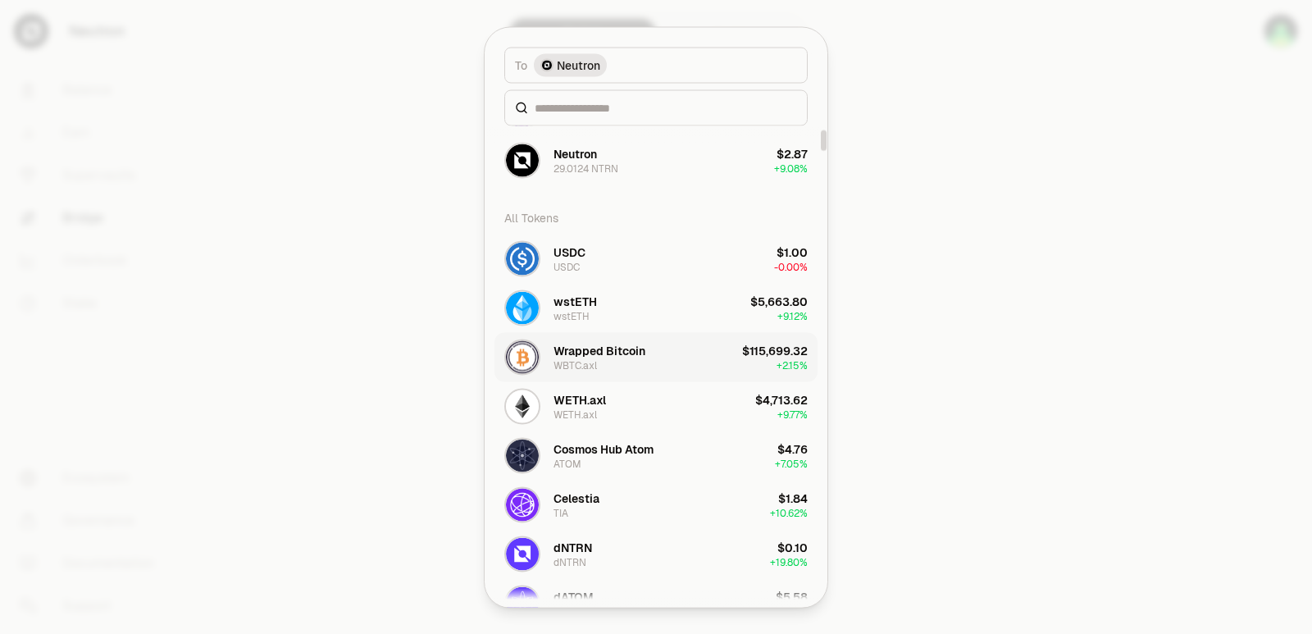
click at [666, 368] on button "Wrapped Bitcoin WBTC.axl $115,699.32 + 2.15%" at bounding box center [655, 356] width 323 height 49
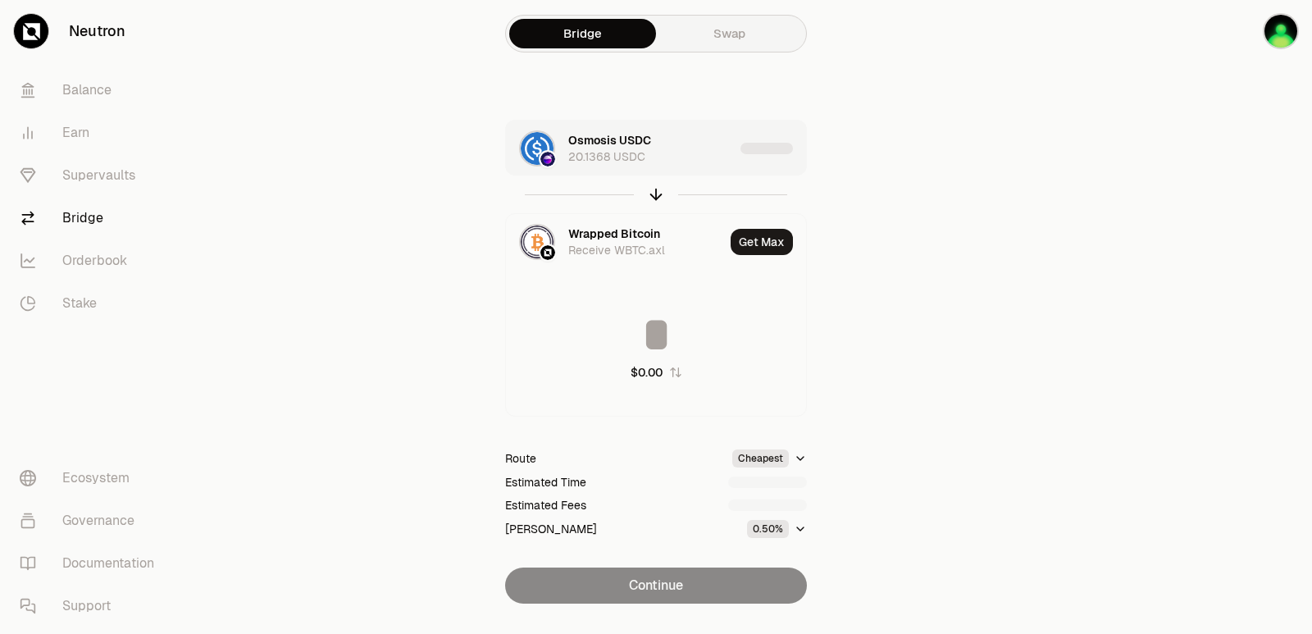
type input "**********"
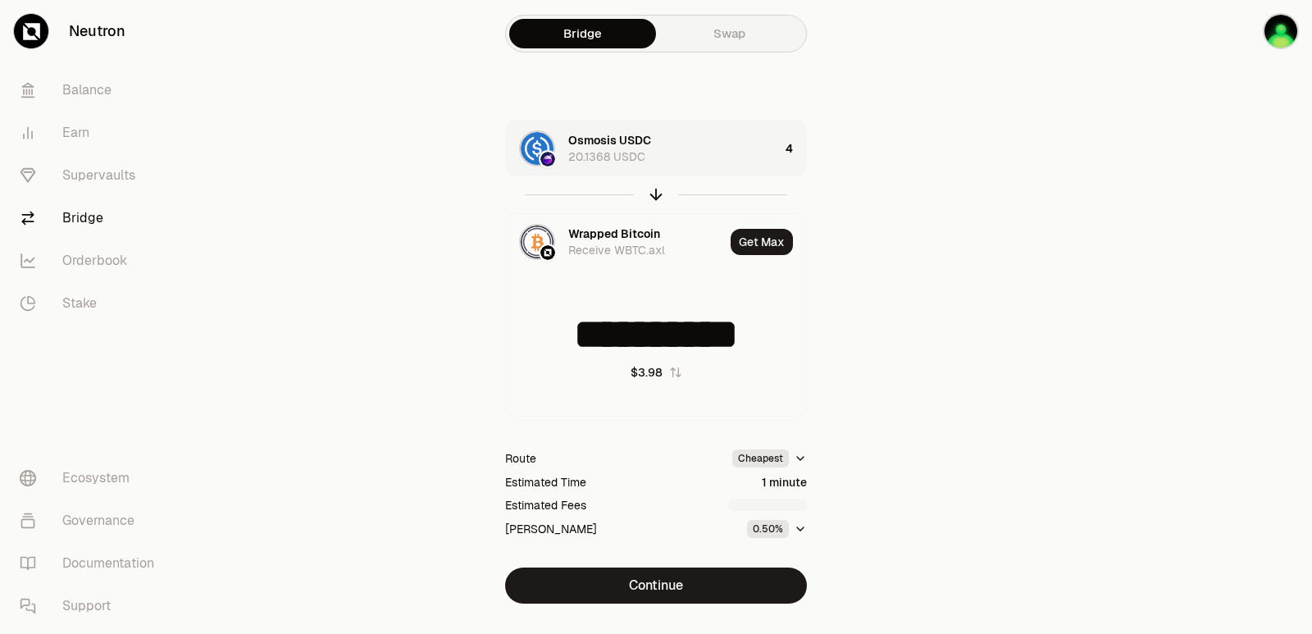
click at [581, 156] on div "20.1368 USDC" at bounding box center [606, 156] width 77 height 16
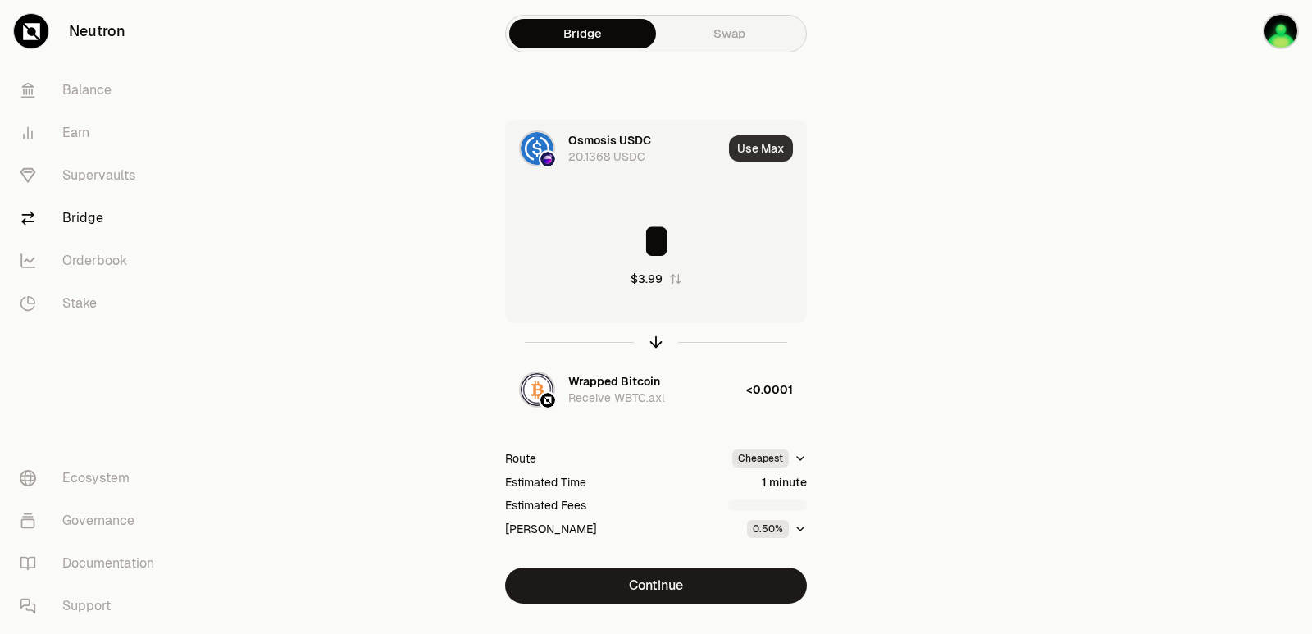
click at [786, 157] on button "Use Max" at bounding box center [761, 148] width 64 height 26
type input "********"
click at [689, 379] on div "Wrapped Bitcoin Receive WBTC.axl" at bounding box center [657, 389] width 178 height 33
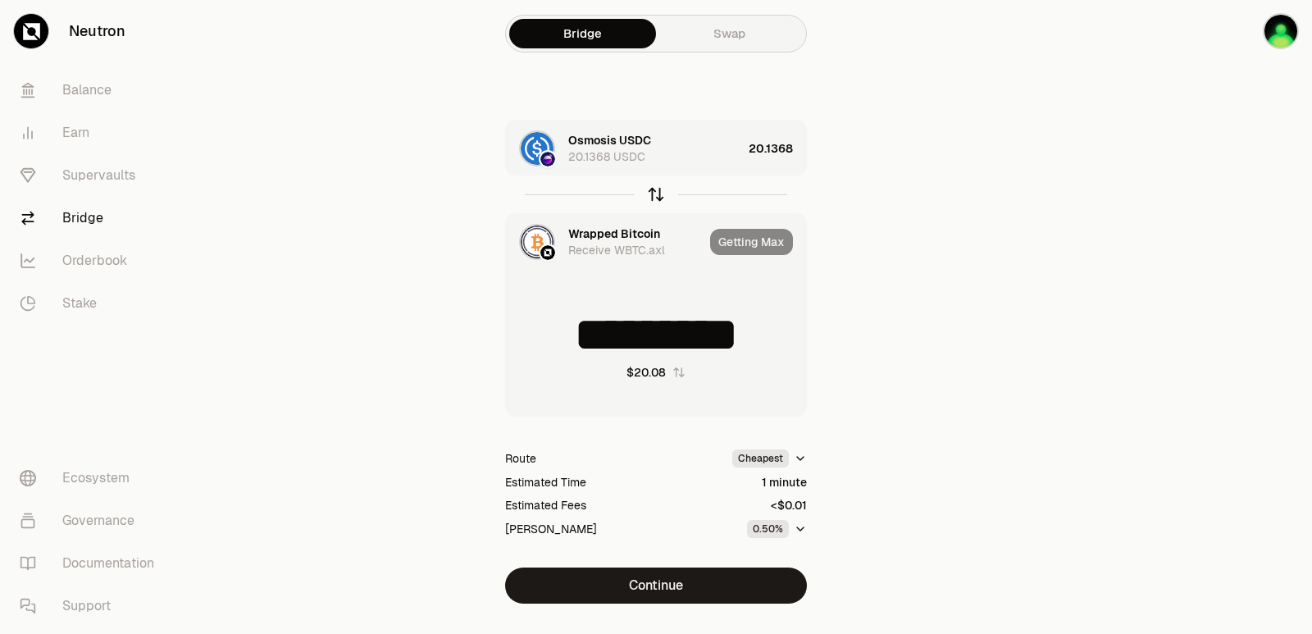
click at [652, 198] on icon "button" at bounding box center [656, 194] width 18 height 18
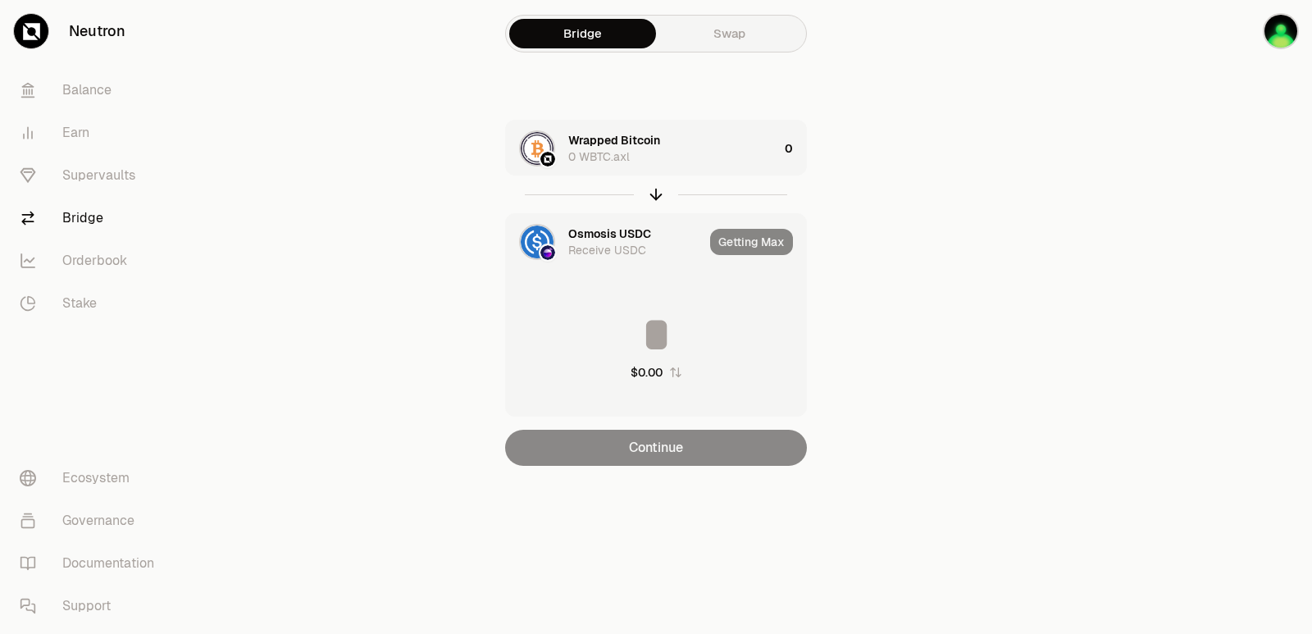
click at [704, 152] on div "Wrapped Bitcoin 0 WBTC.axl" at bounding box center [673, 148] width 210 height 33
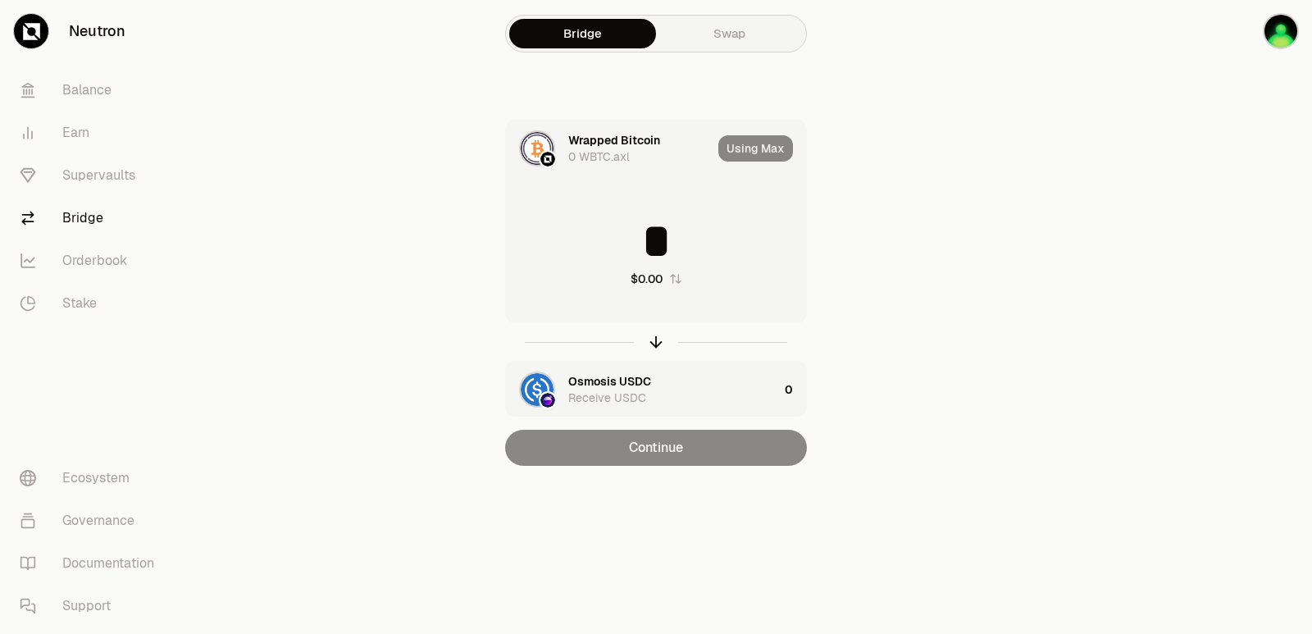
click at [673, 235] on input "*" at bounding box center [656, 240] width 300 height 49
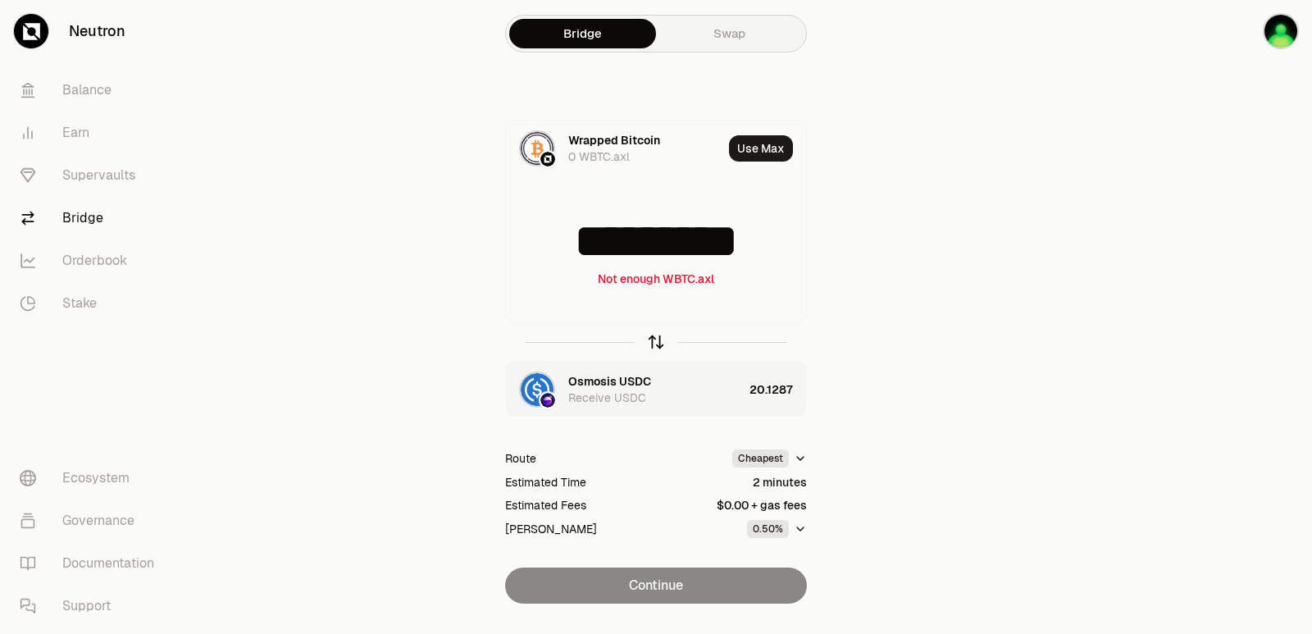
type input "*********"
click at [652, 342] on icon "button" at bounding box center [656, 342] width 18 height 18
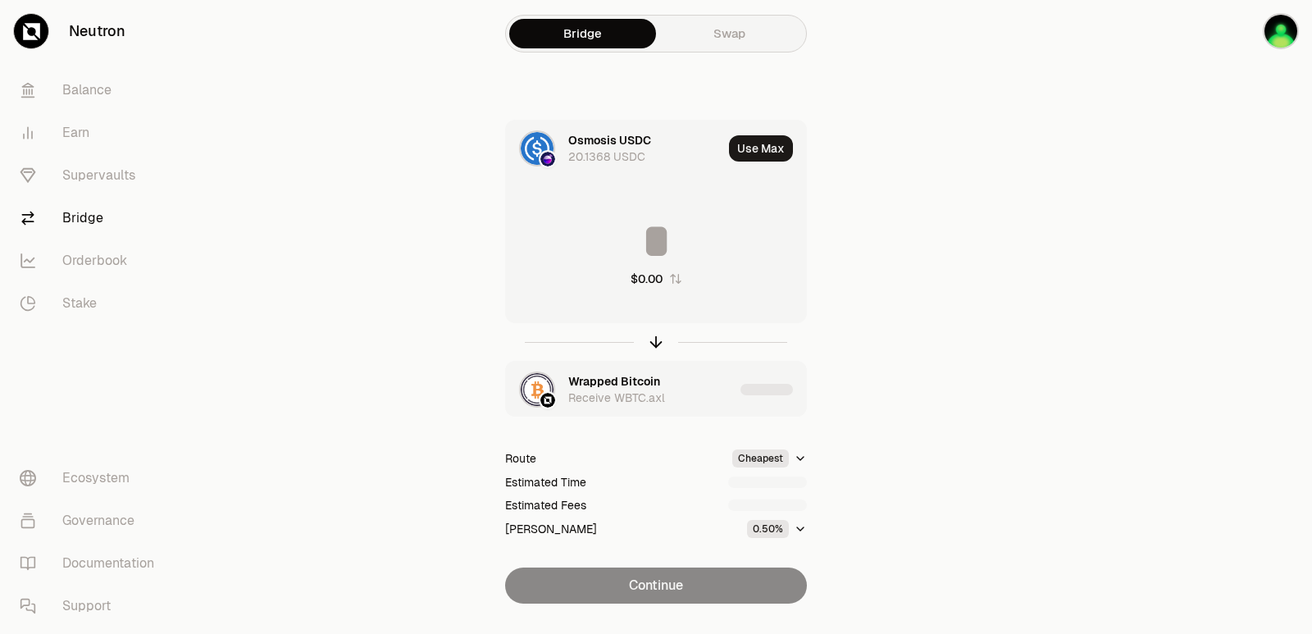
click at [620, 252] on input at bounding box center [656, 240] width 300 height 49
drag, startPoint x: 780, startPoint y: 243, endPoint x: 599, endPoint y: 251, distance: 180.5
click at [599, 251] on input "*********" at bounding box center [656, 240] width 300 height 49
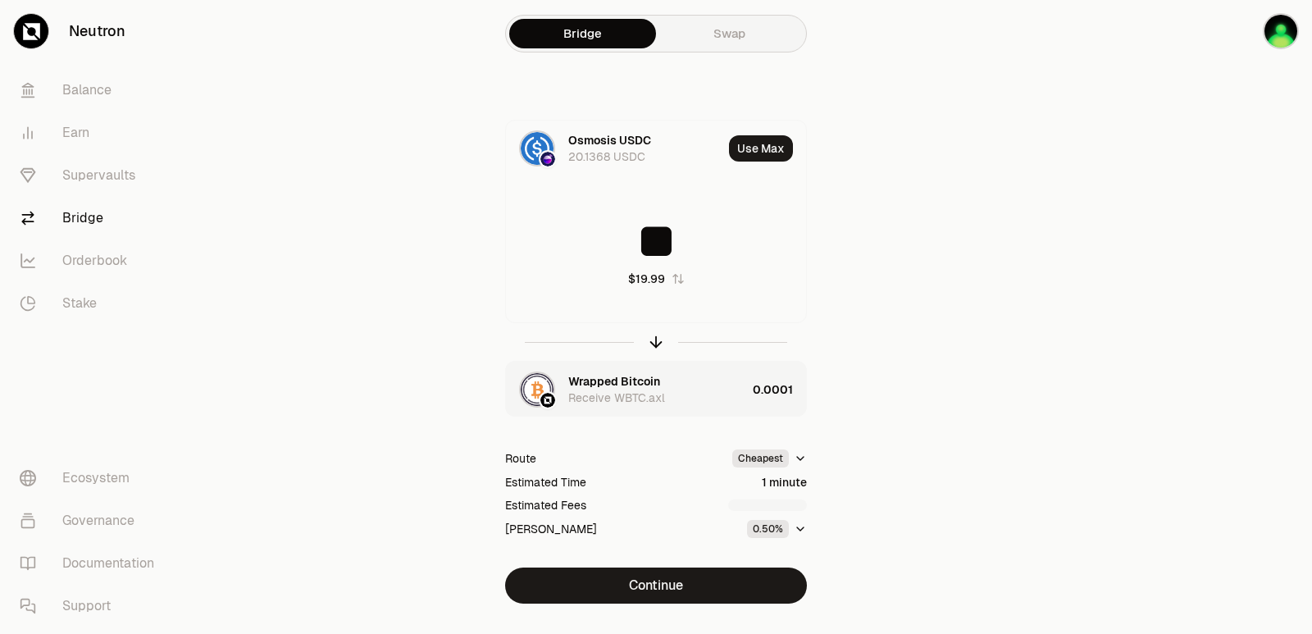
type input "**"
click at [680, 394] on div "Wrapped Bitcoin Receive WBTC.axl" at bounding box center [657, 389] width 178 height 33
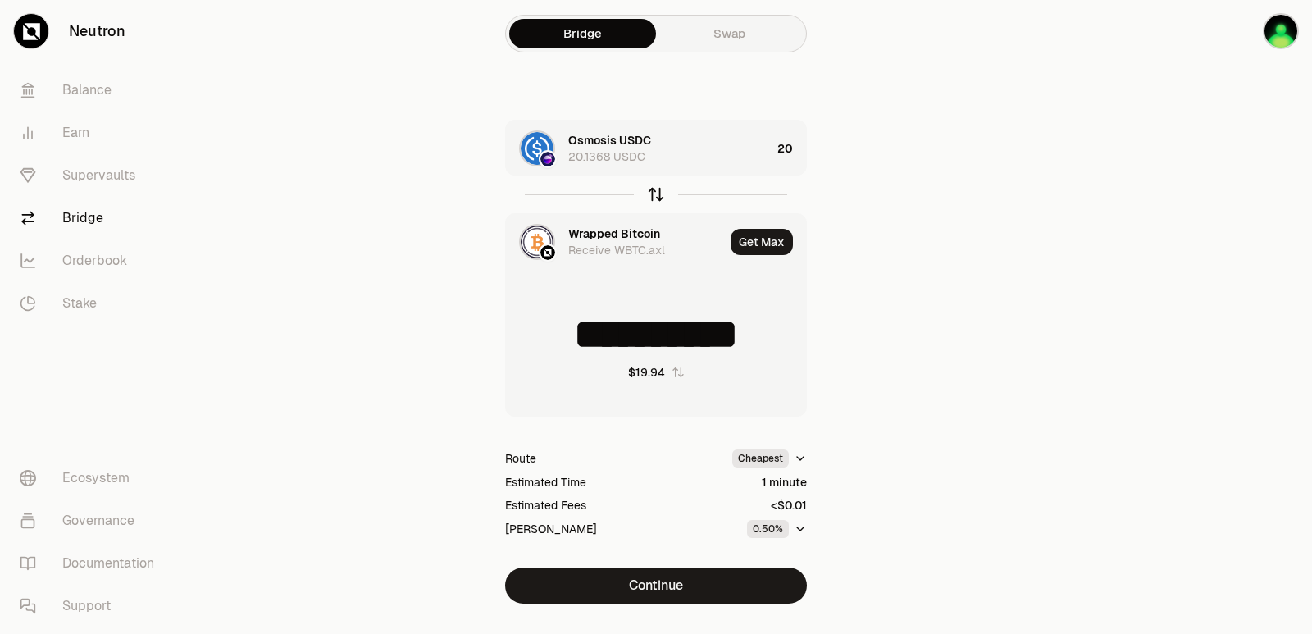
click at [651, 193] on icon "button" at bounding box center [656, 194] width 18 height 18
type input "**"
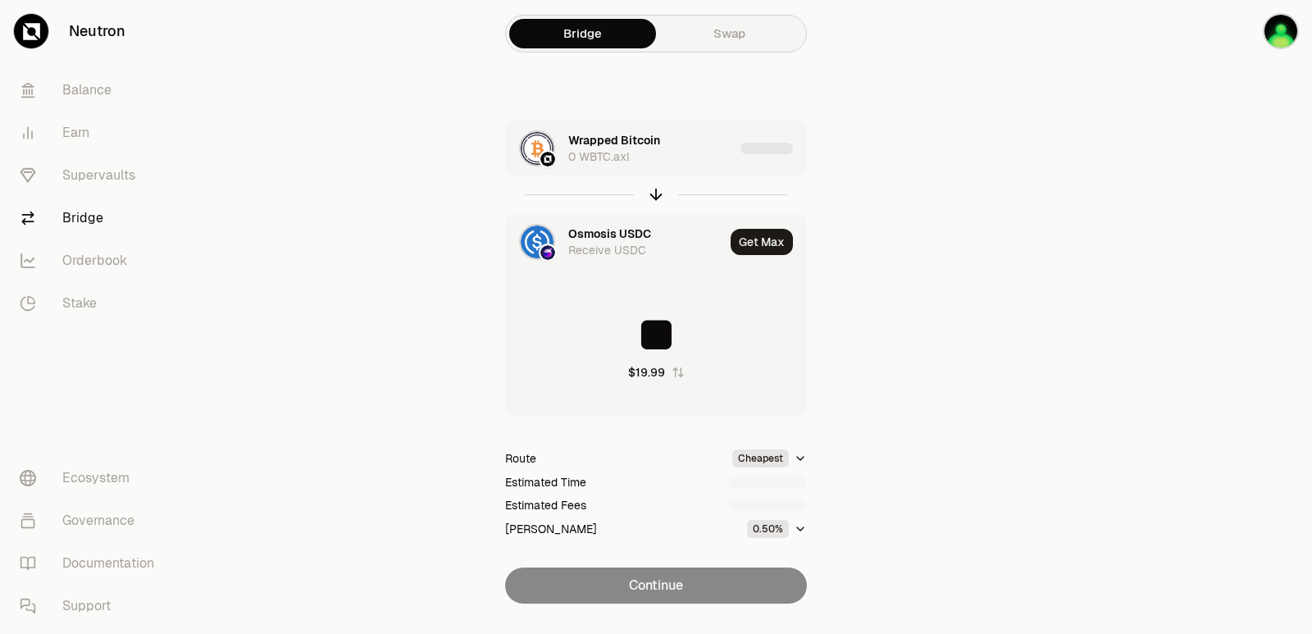
click at [683, 164] on div "Wrapped Bitcoin 0 WBTC.axl" at bounding box center [651, 148] width 166 height 33
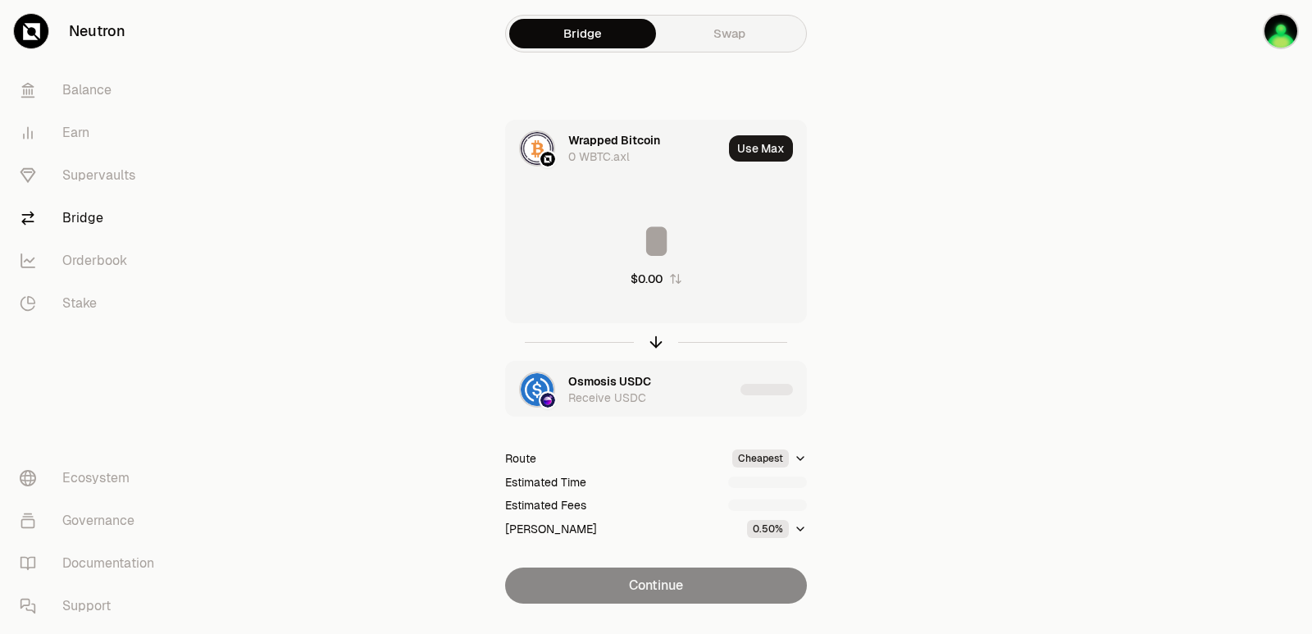
click at [681, 259] on input at bounding box center [656, 240] width 300 height 49
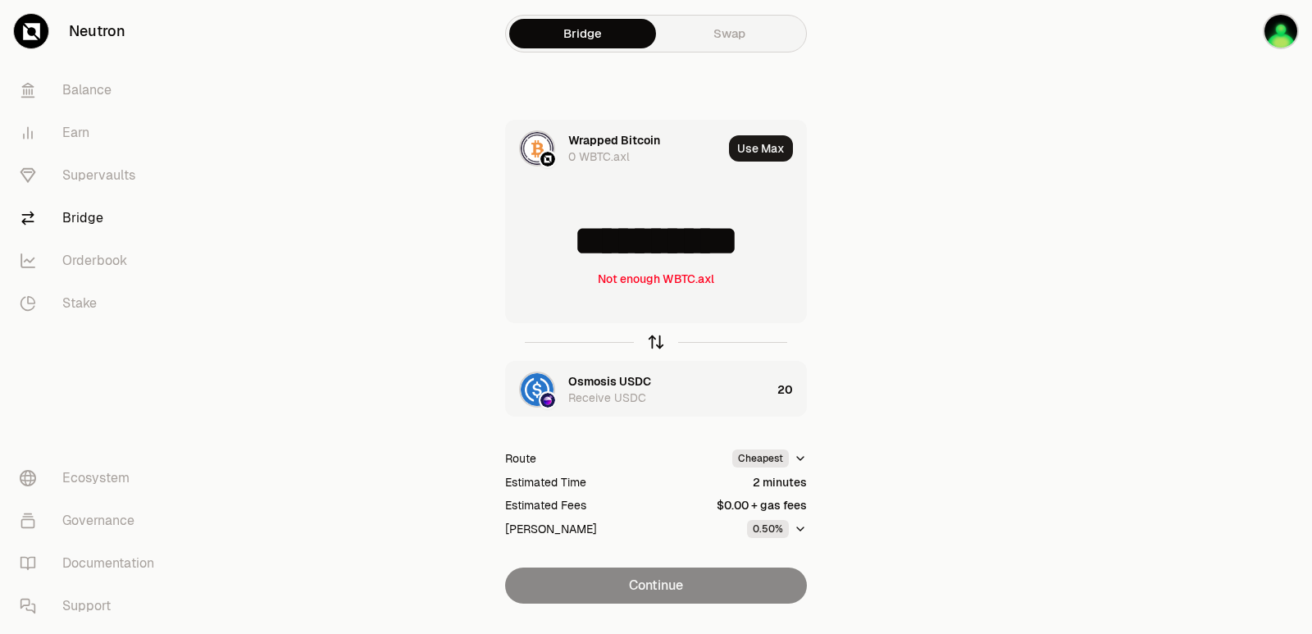
click at [649, 339] on icon "button" at bounding box center [656, 342] width 18 height 18
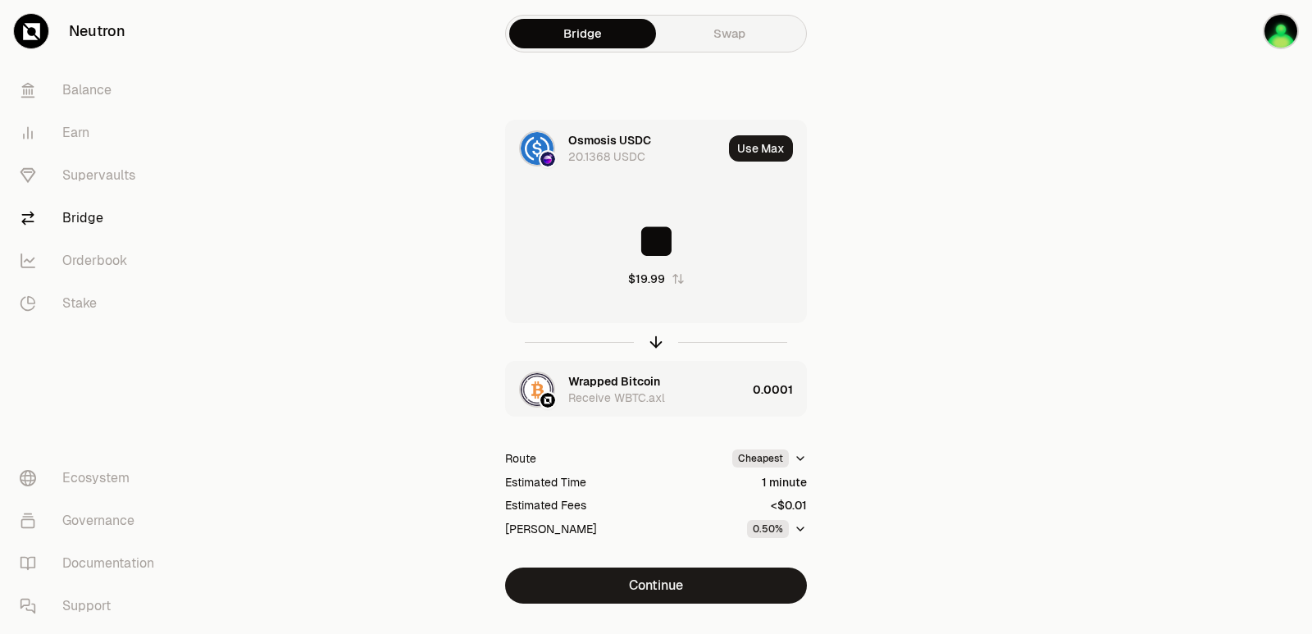
click at [666, 224] on input "**" at bounding box center [656, 240] width 300 height 49
drag, startPoint x: 697, startPoint y: 236, endPoint x: 594, endPoint y: 239, distance: 102.5
click at [595, 239] on input "**" at bounding box center [656, 240] width 300 height 49
type input "*"
click at [716, 416] on div "Osmosis USDC 20.1368 USDC Use Max * $3.99 Wrapped Bitcoin Receive WBTC.axl <0.0…" at bounding box center [656, 337] width 302 height 434
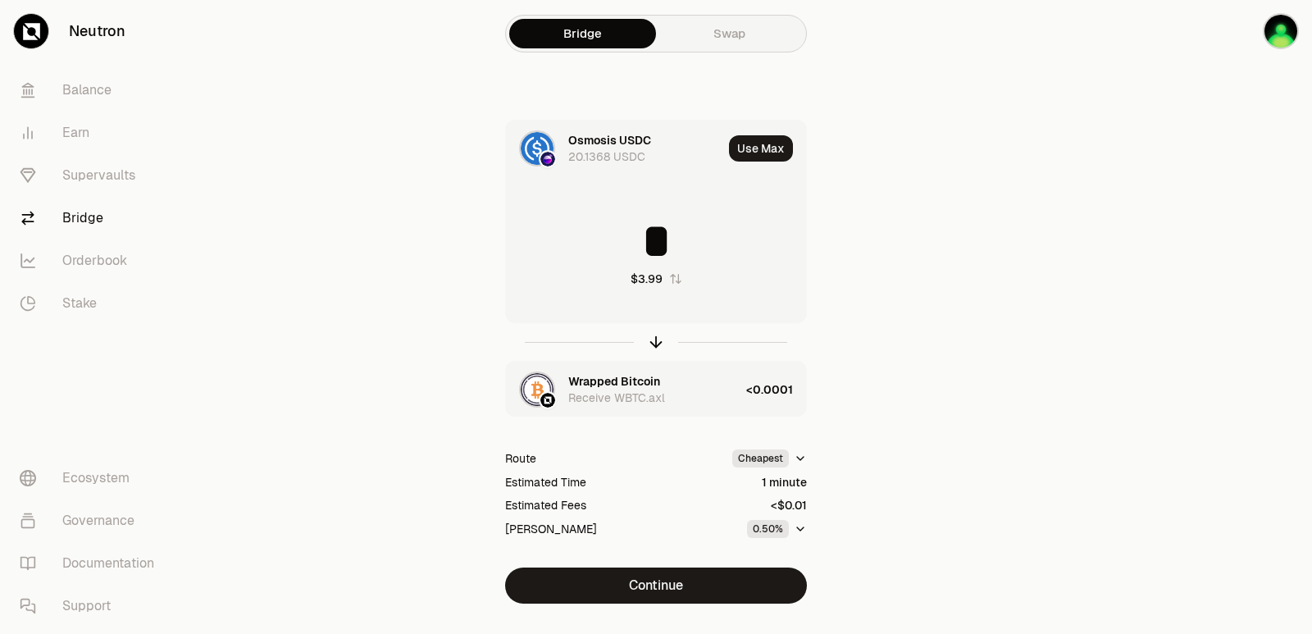
click at [706, 401] on div "Wrapped Bitcoin Receive WBTC.axl" at bounding box center [653, 389] width 171 height 33
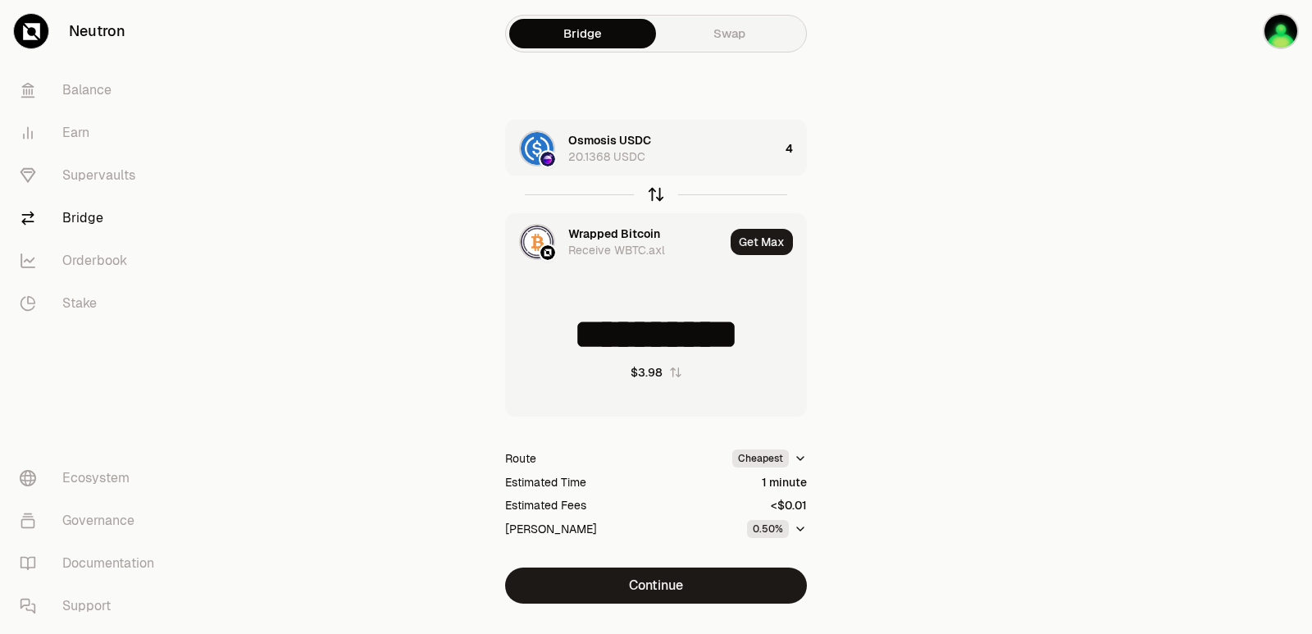
click at [653, 193] on icon "button" at bounding box center [656, 194] width 18 height 18
type input "*"
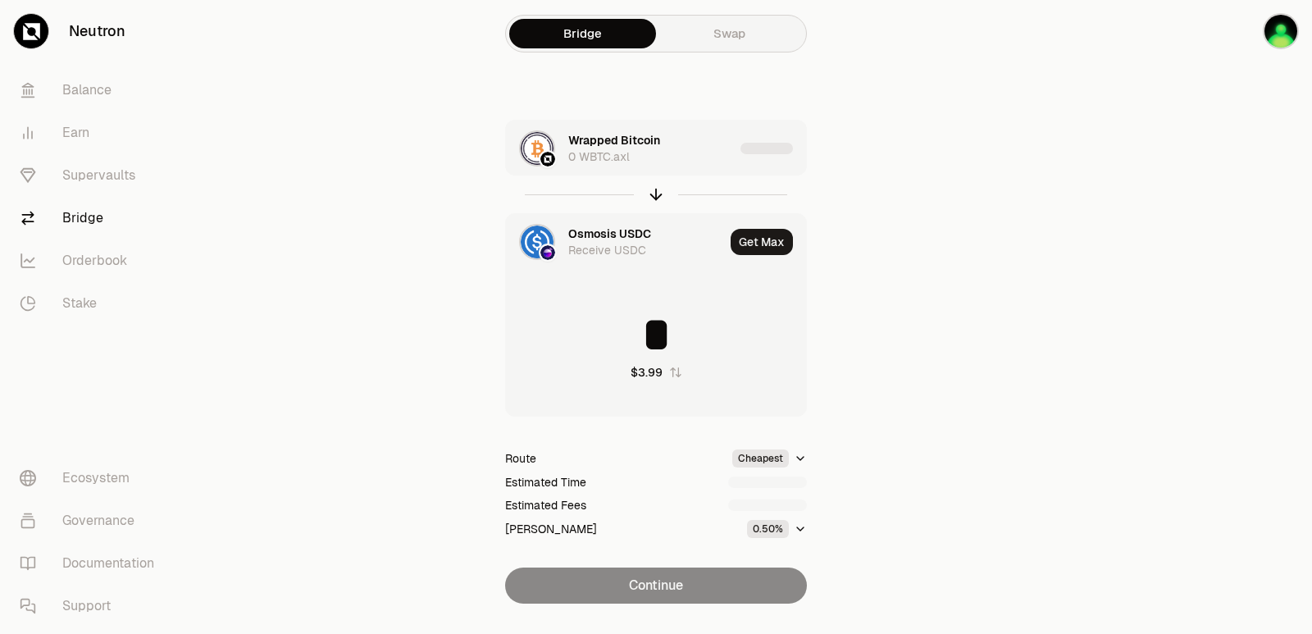
click at [672, 160] on div "Wrapped Bitcoin 0 WBTC.axl" at bounding box center [651, 148] width 166 height 33
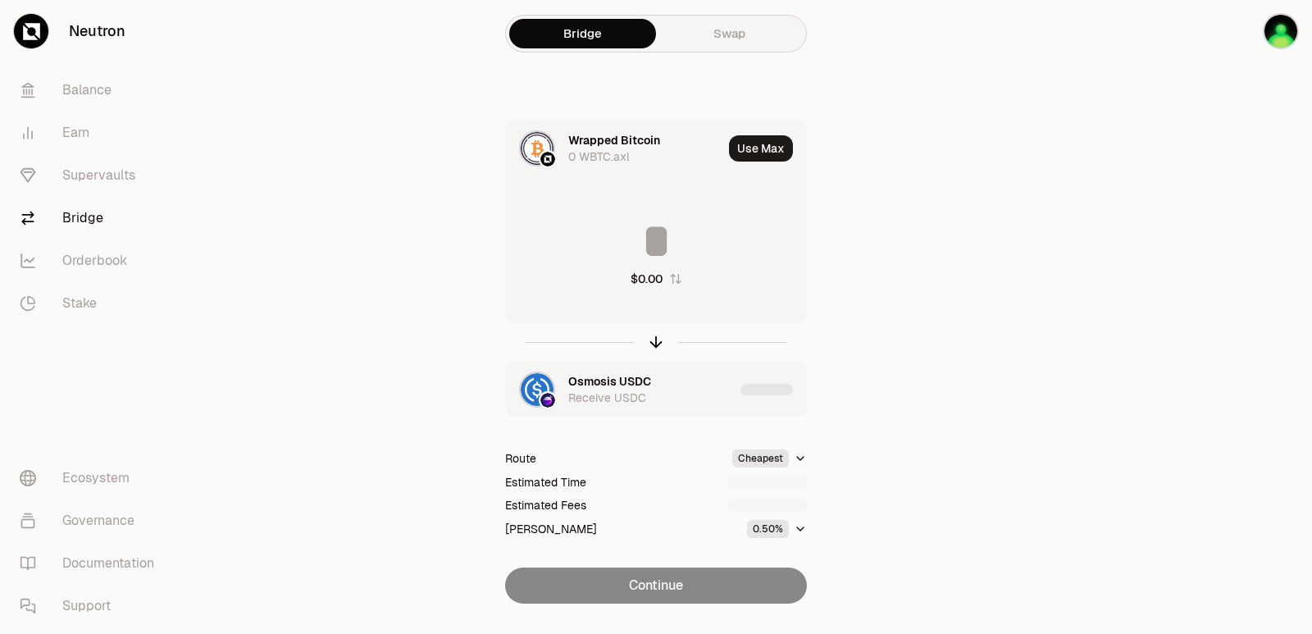
type input "**********"
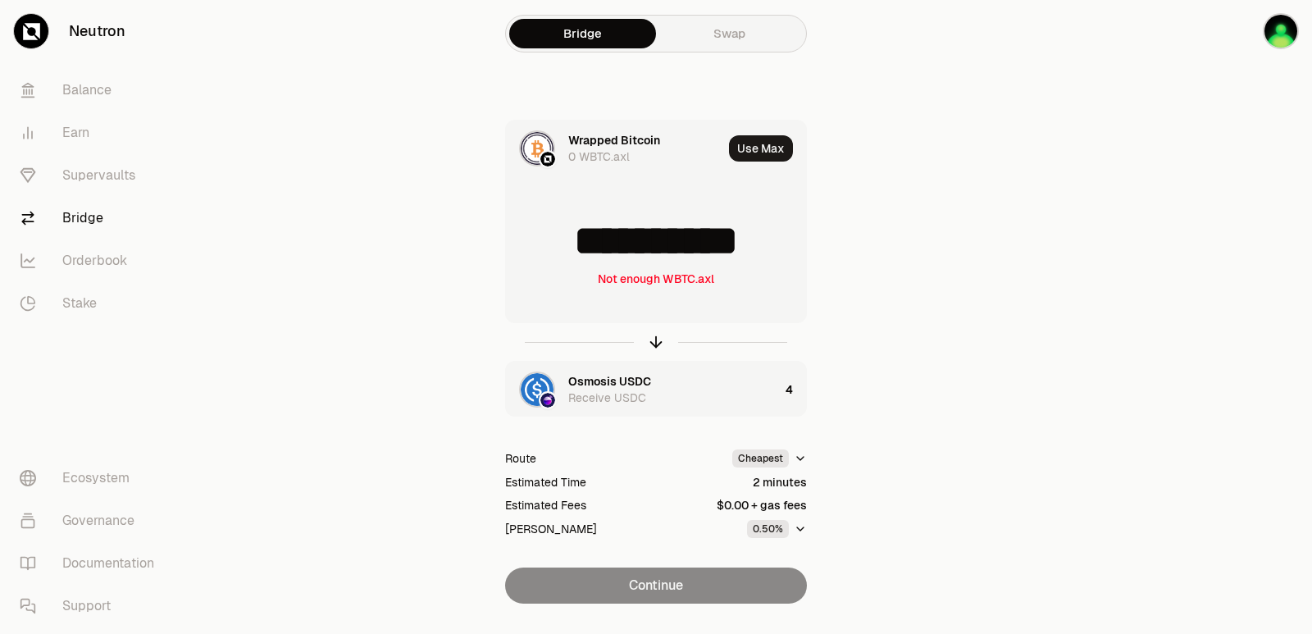
click at [595, 138] on div "Wrapped Bitcoin" at bounding box center [614, 140] width 92 height 16
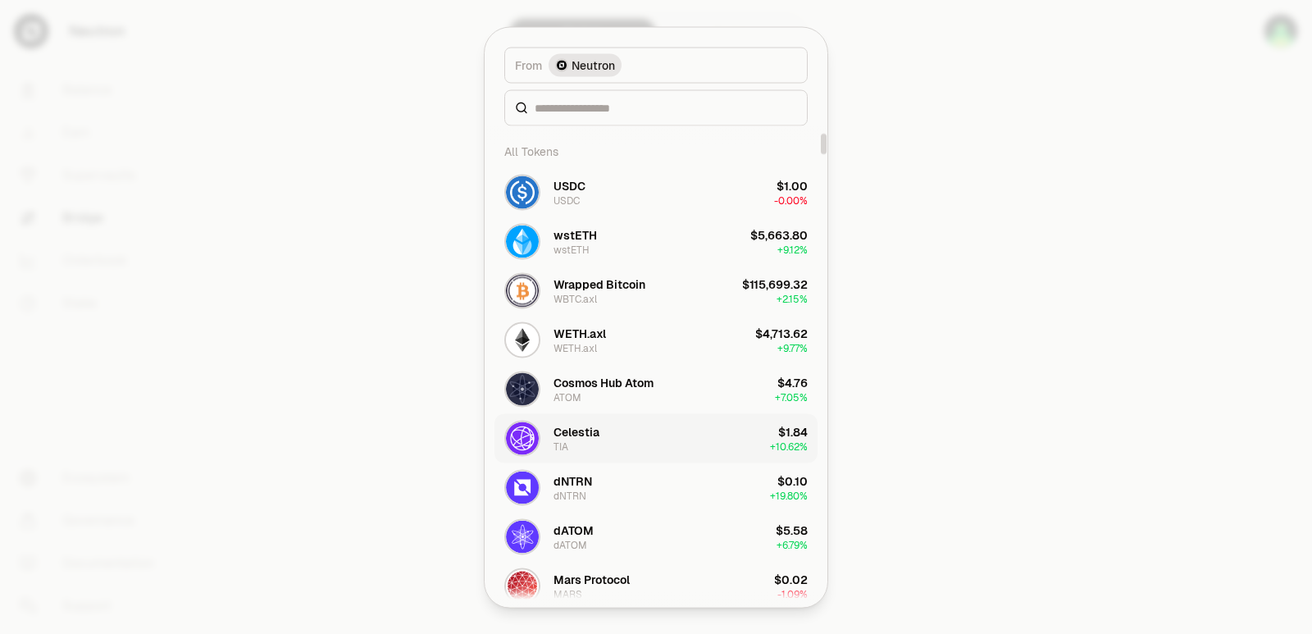
scroll to position [164, 0]
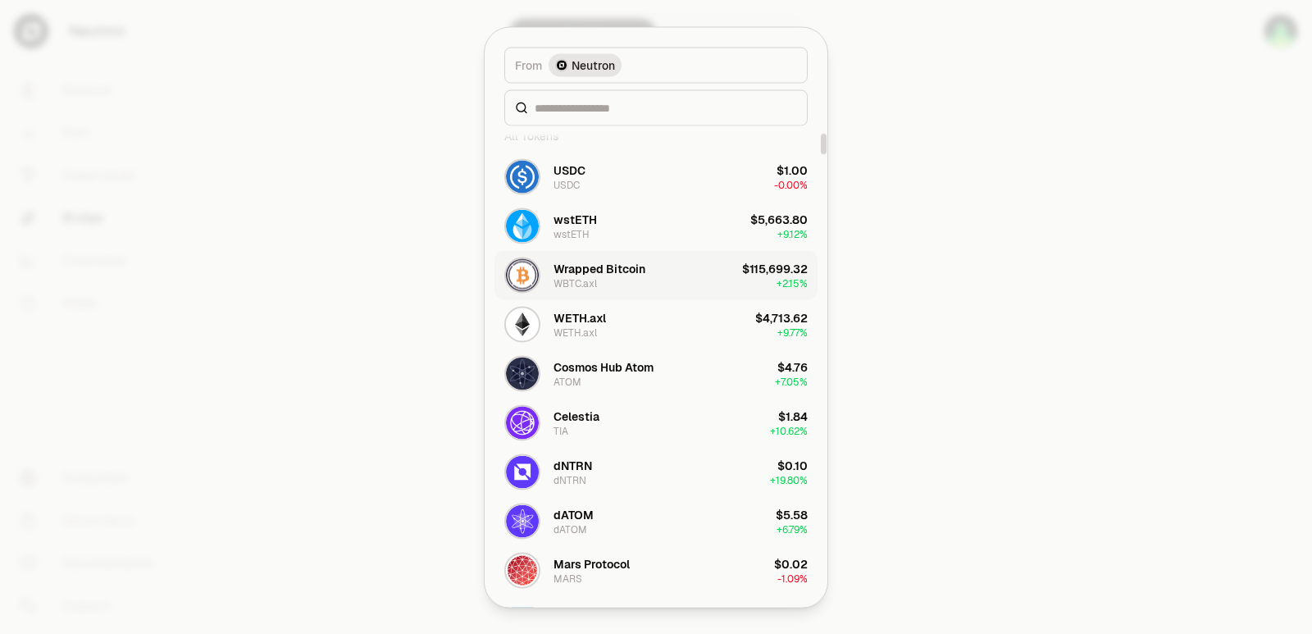
click at [608, 283] on div "Wrapped Bitcoin WBTC.axl" at bounding box center [599, 275] width 92 height 30
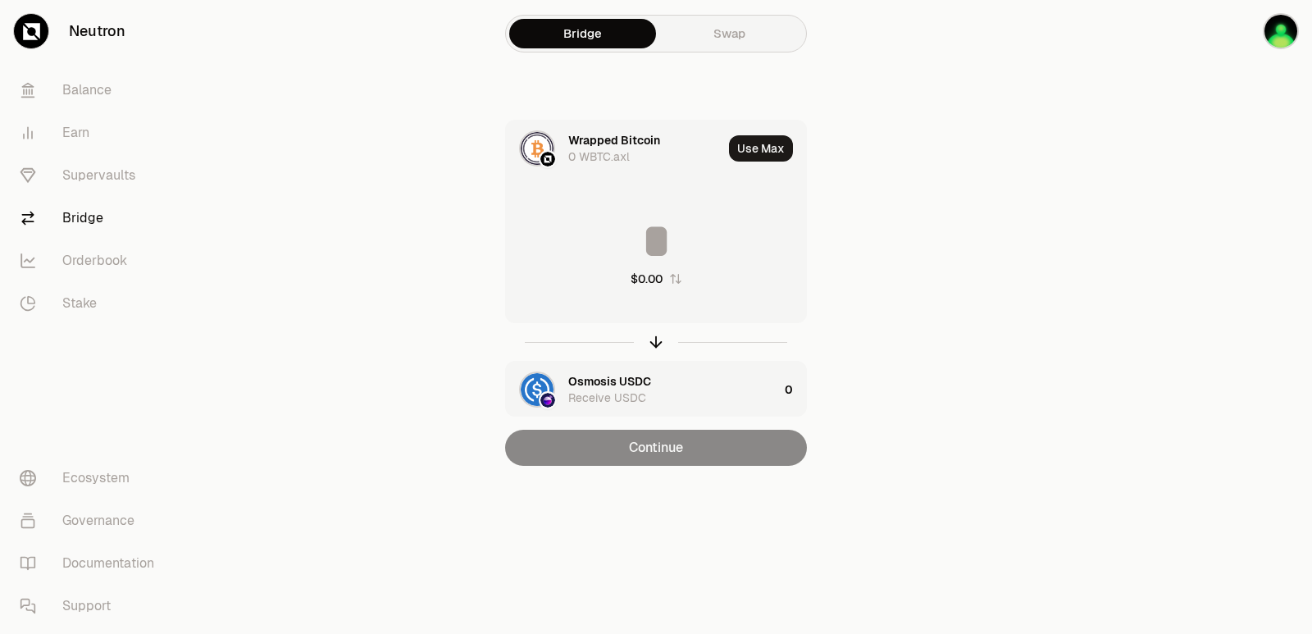
click at [602, 144] on div "Wrapped Bitcoin" at bounding box center [614, 140] width 92 height 16
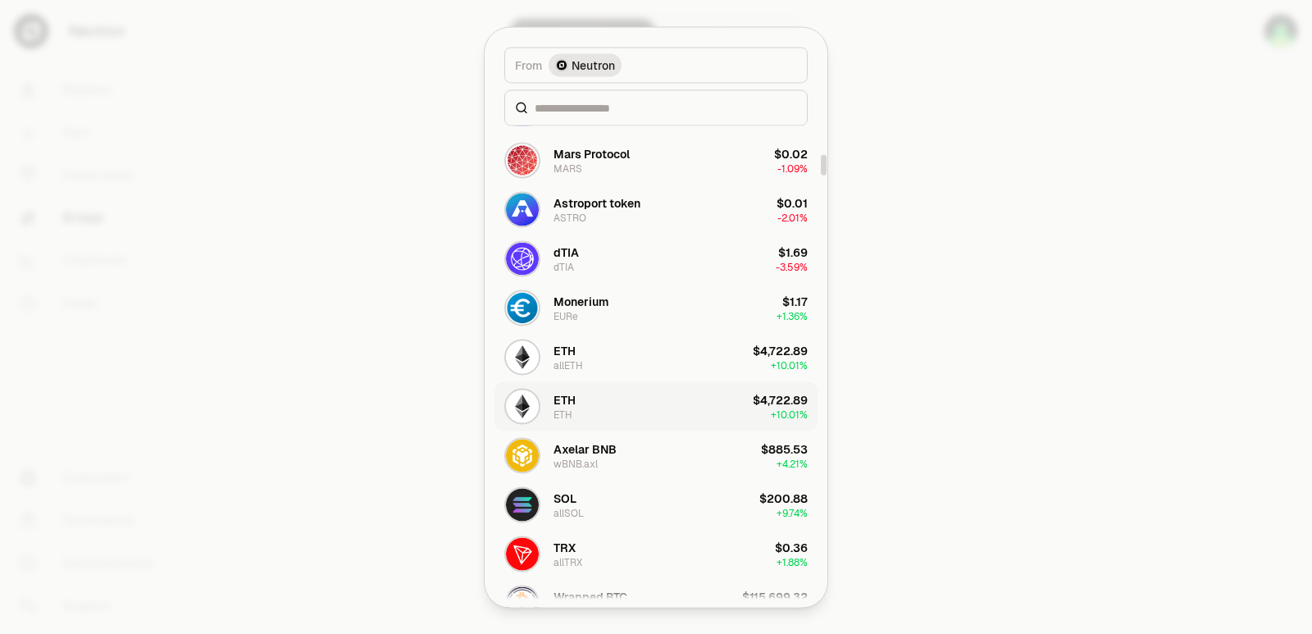
scroll to position [820, 0]
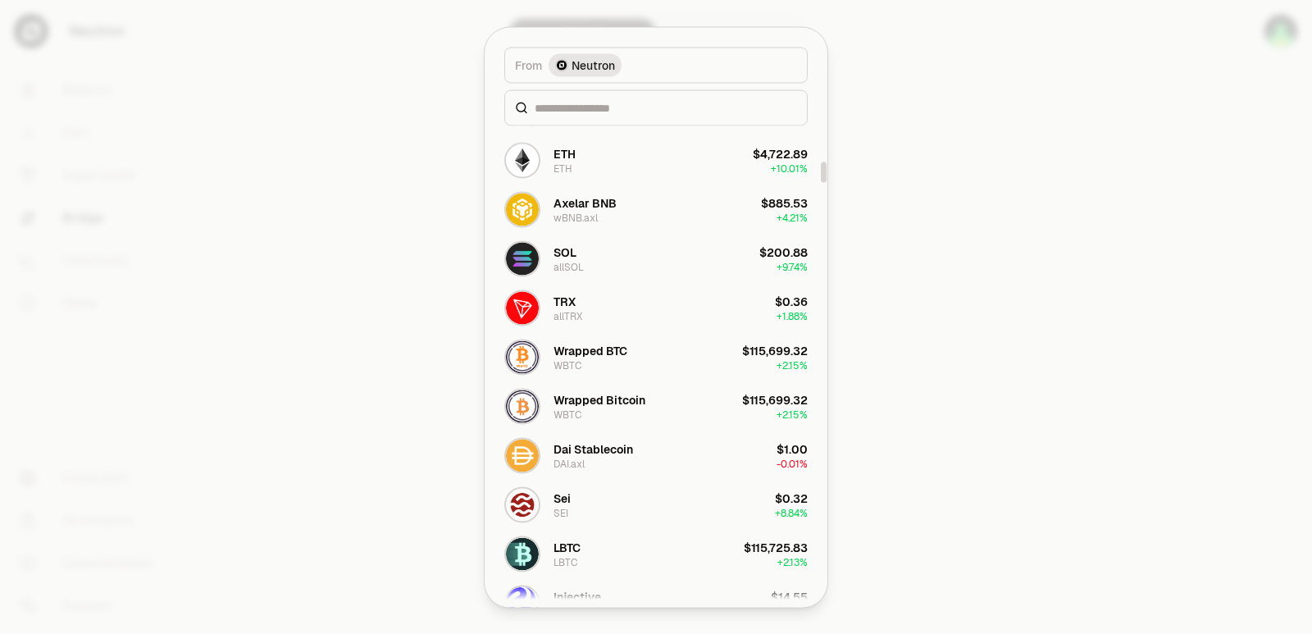
click at [1066, 360] on div at bounding box center [656, 317] width 1312 height 634
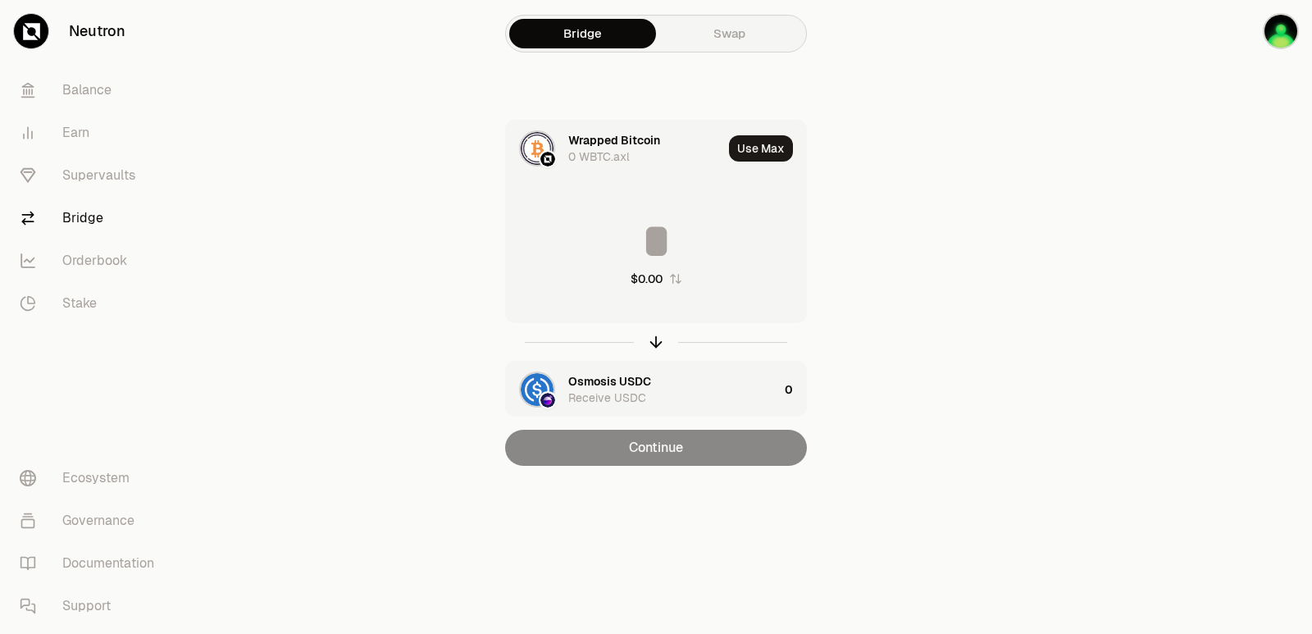
click at [624, 135] on div "Wrapped Bitcoin" at bounding box center [614, 140] width 92 height 16
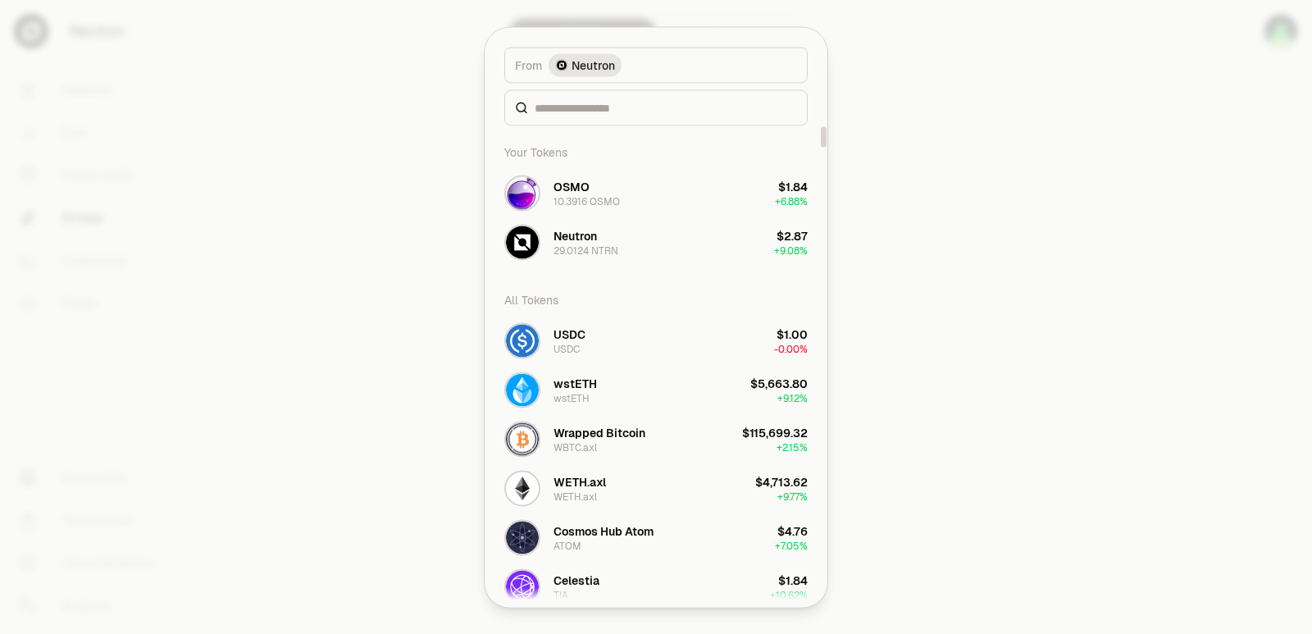
click at [610, 117] on div at bounding box center [655, 107] width 303 height 36
click at [604, 112] on input at bounding box center [665, 107] width 262 height 16
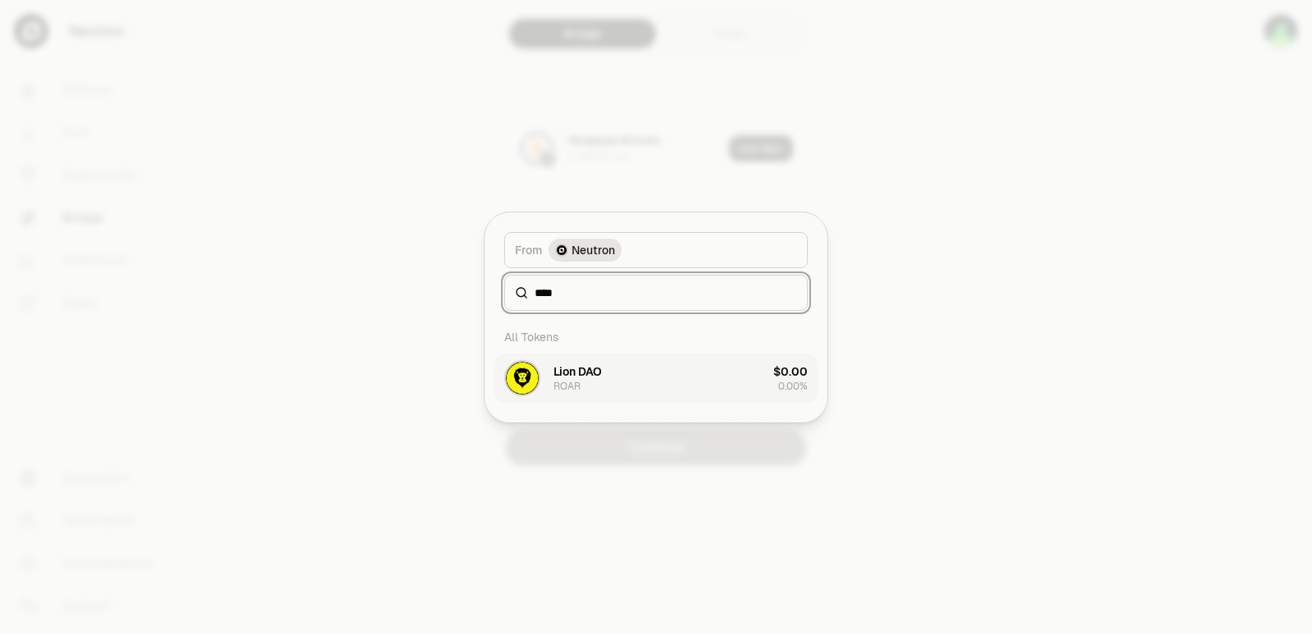
type input "****"
click at [629, 380] on button "Lion DAO ROAR $0.00 0.00%" at bounding box center [655, 377] width 323 height 49
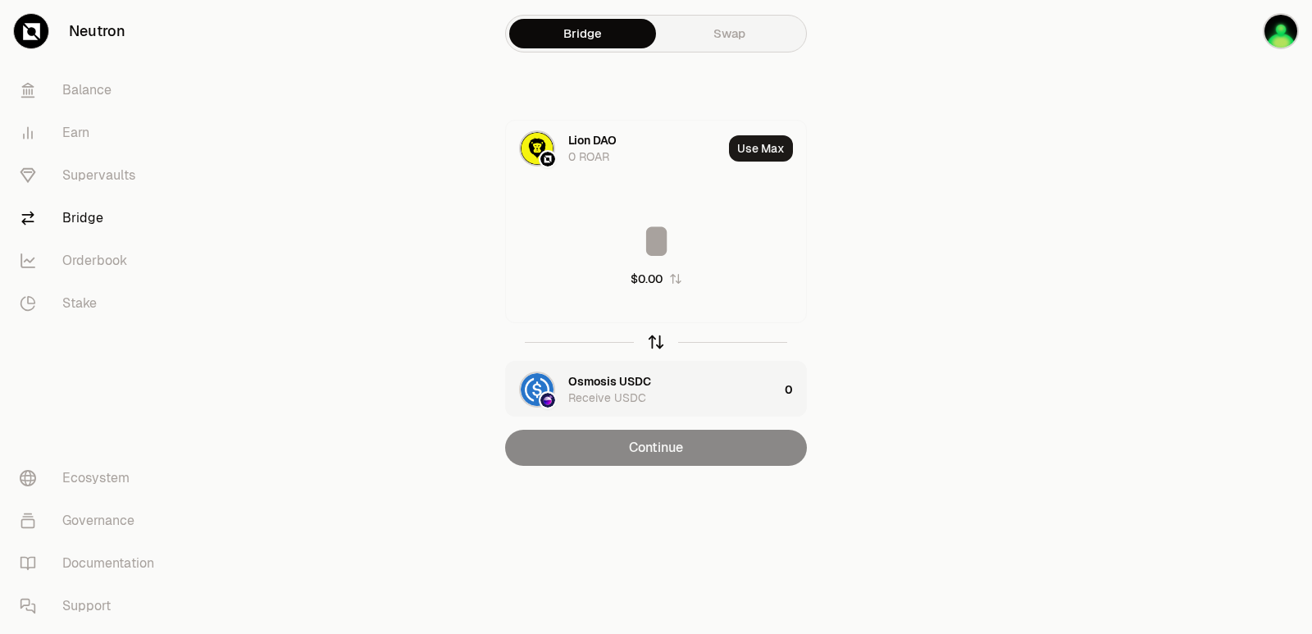
click at [656, 343] on icon "button" at bounding box center [656, 342] width 18 height 18
click at [648, 253] on input at bounding box center [656, 240] width 300 height 49
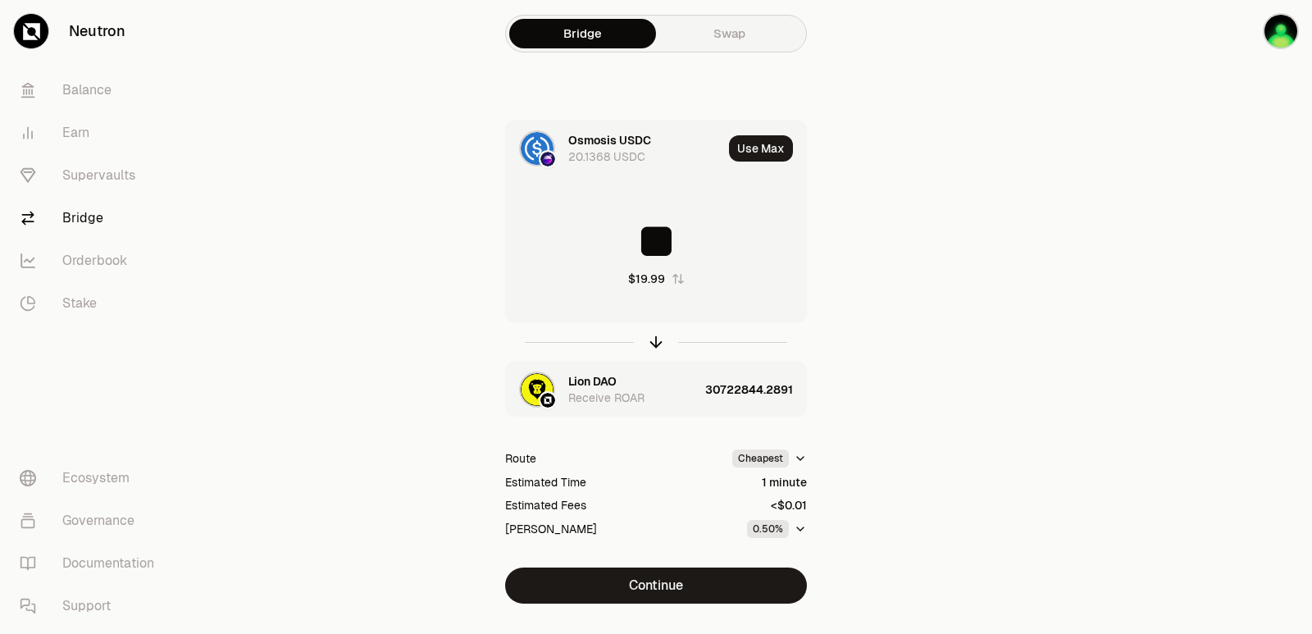
click at [652, 235] on input "**" at bounding box center [656, 240] width 300 height 49
type input "*"
click at [583, 385] on div "Lion DAO" at bounding box center [592, 381] width 48 height 16
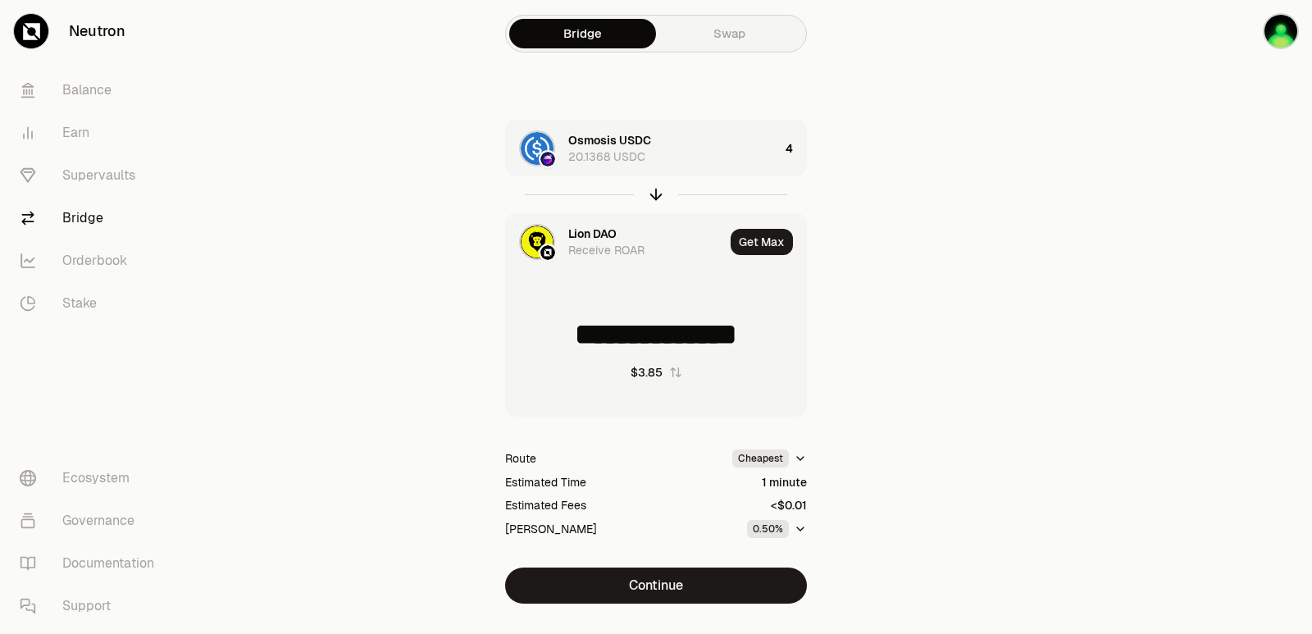
click at [577, 240] on div "Lion DAO" at bounding box center [592, 233] width 48 height 16
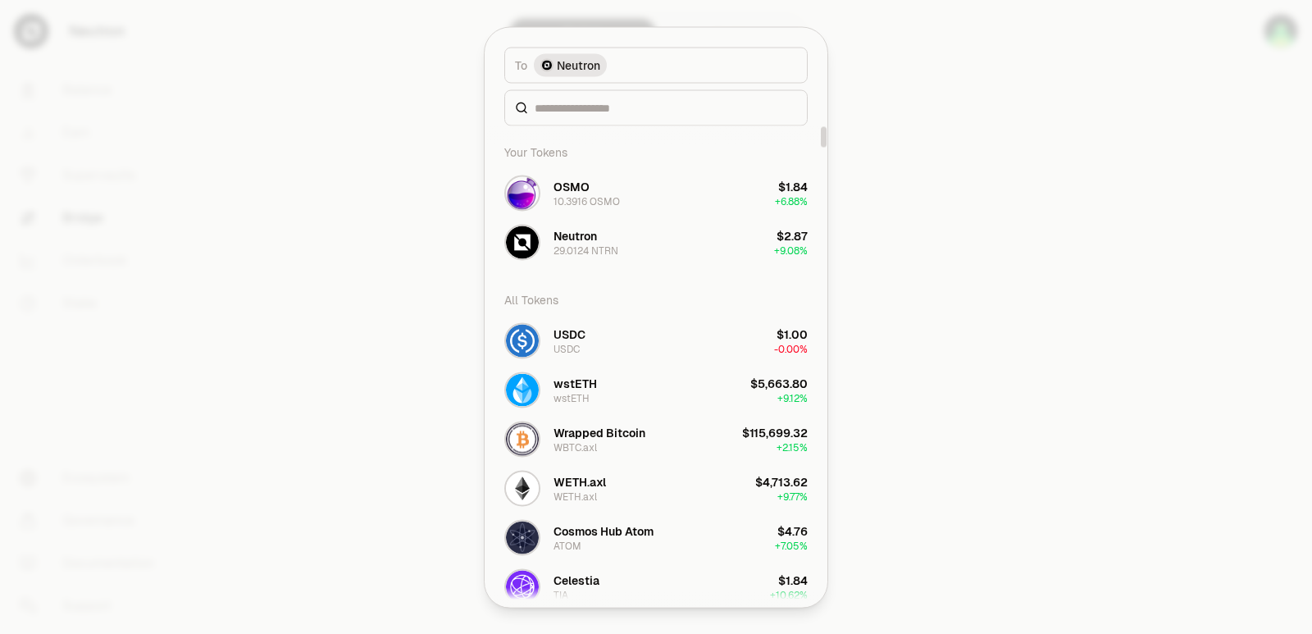
click at [575, 120] on div at bounding box center [655, 107] width 303 height 36
click at [571, 111] on input at bounding box center [665, 107] width 262 height 16
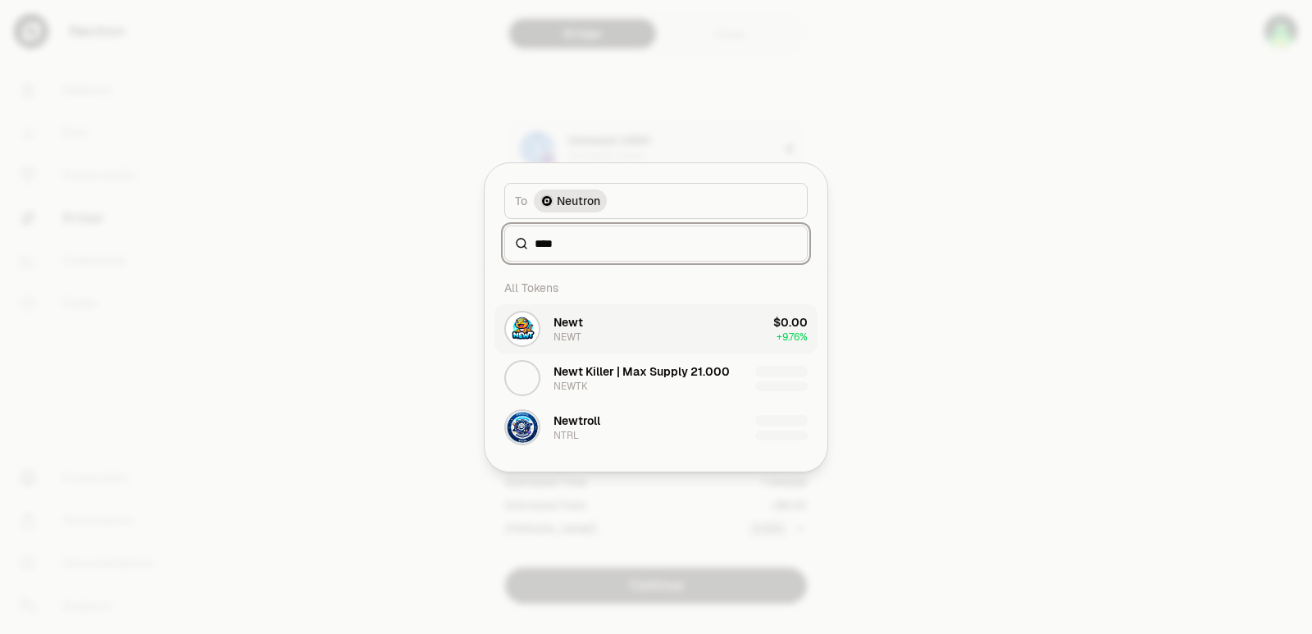
type input "****"
click at [596, 343] on button "Newt NEWT $0.00 + 9.76%" at bounding box center [655, 328] width 323 height 49
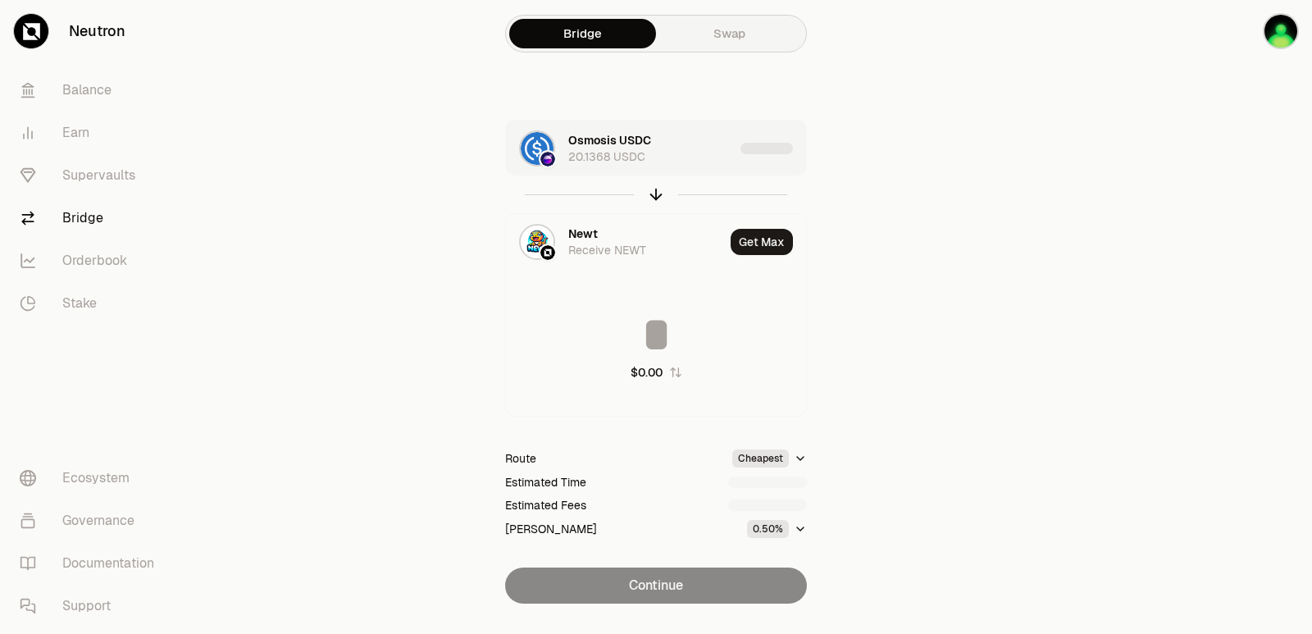
type input "**********"
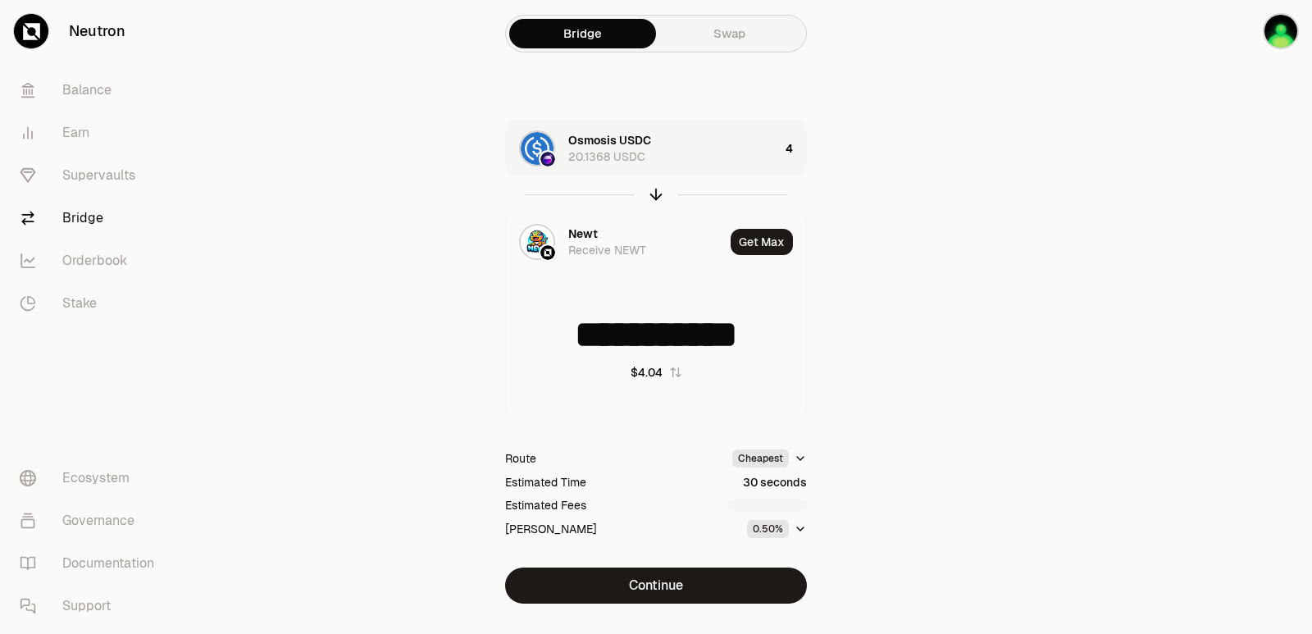
click at [725, 143] on div "Osmosis USDC 20.1368 USDC" at bounding box center [673, 148] width 211 height 33
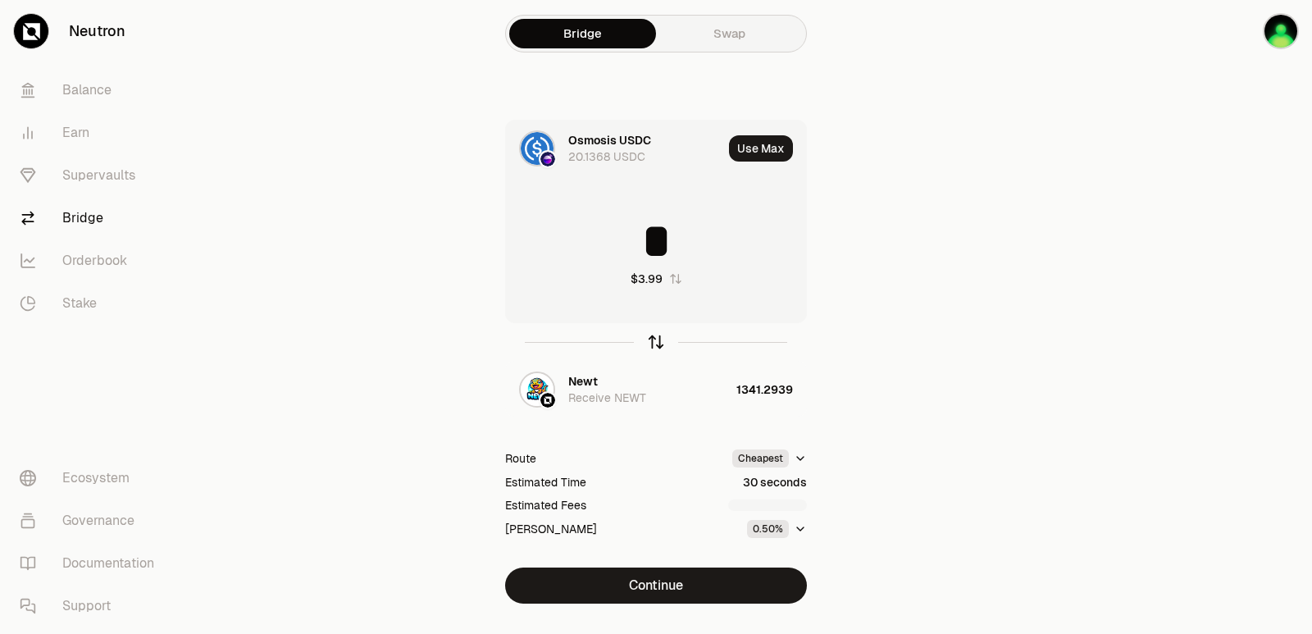
click at [661, 345] on icon "button" at bounding box center [656, 342] width 18 height 18
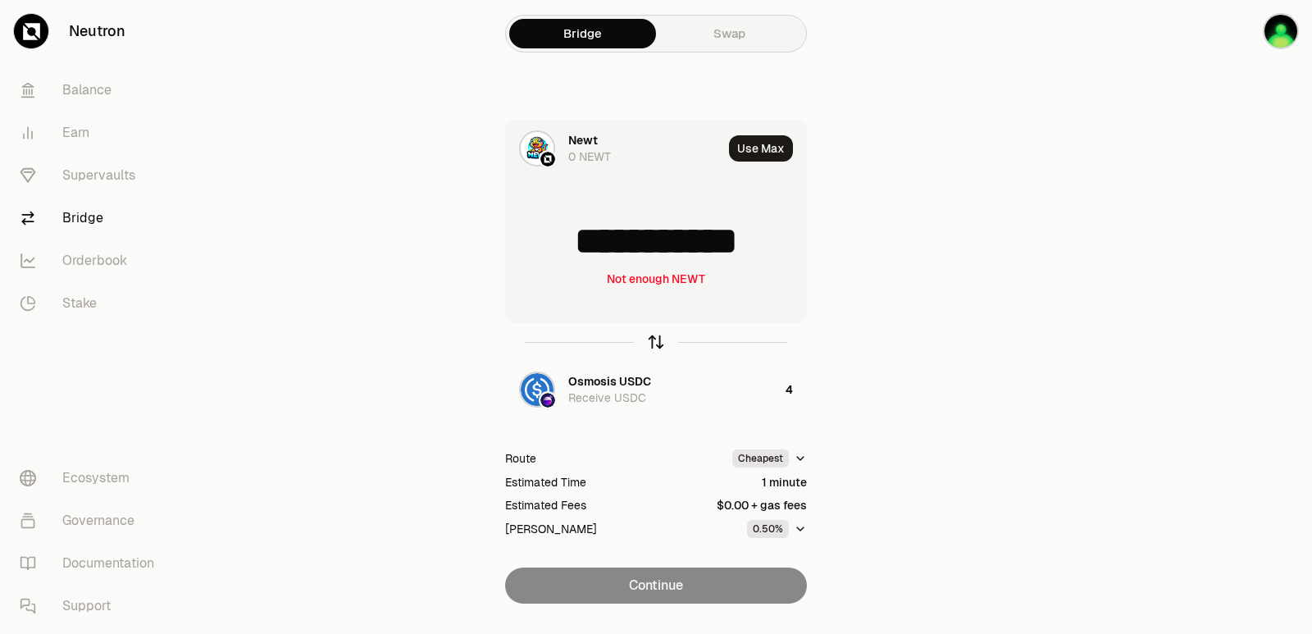
click at [657, 346] on icon "button" at bounding box center [656, 342] width 18 height 18
type input "*"
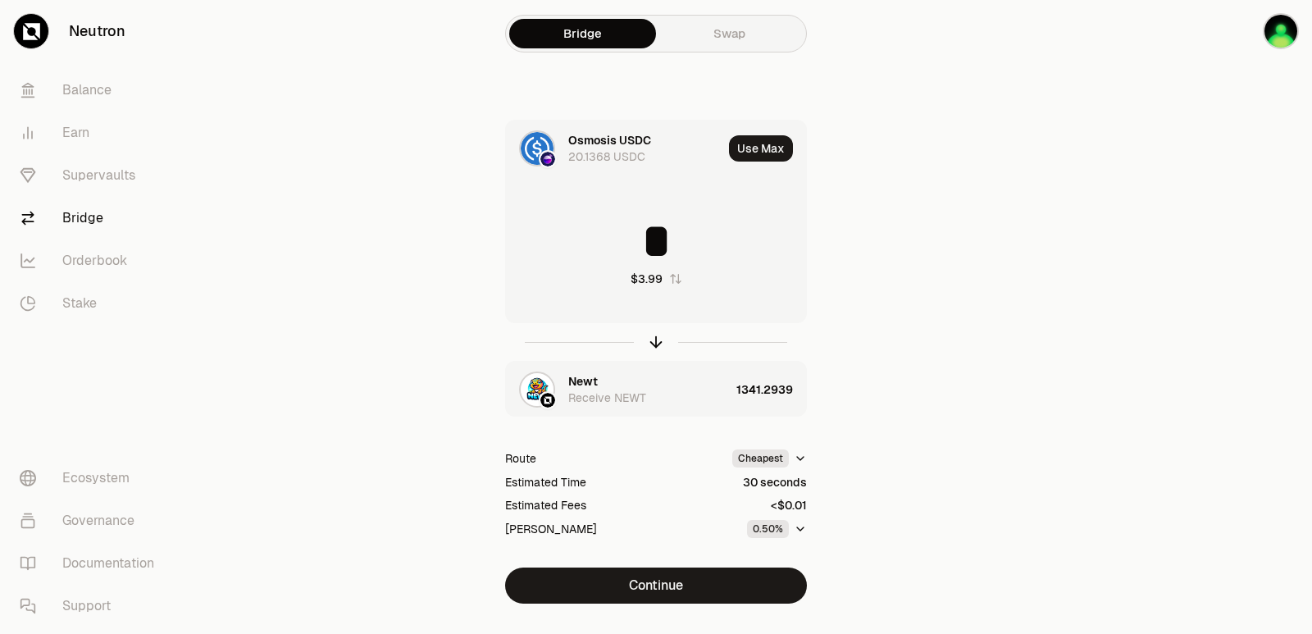
click at [589, 380] on div "Newt" at bounding box center [583, 381] width 30 height 16
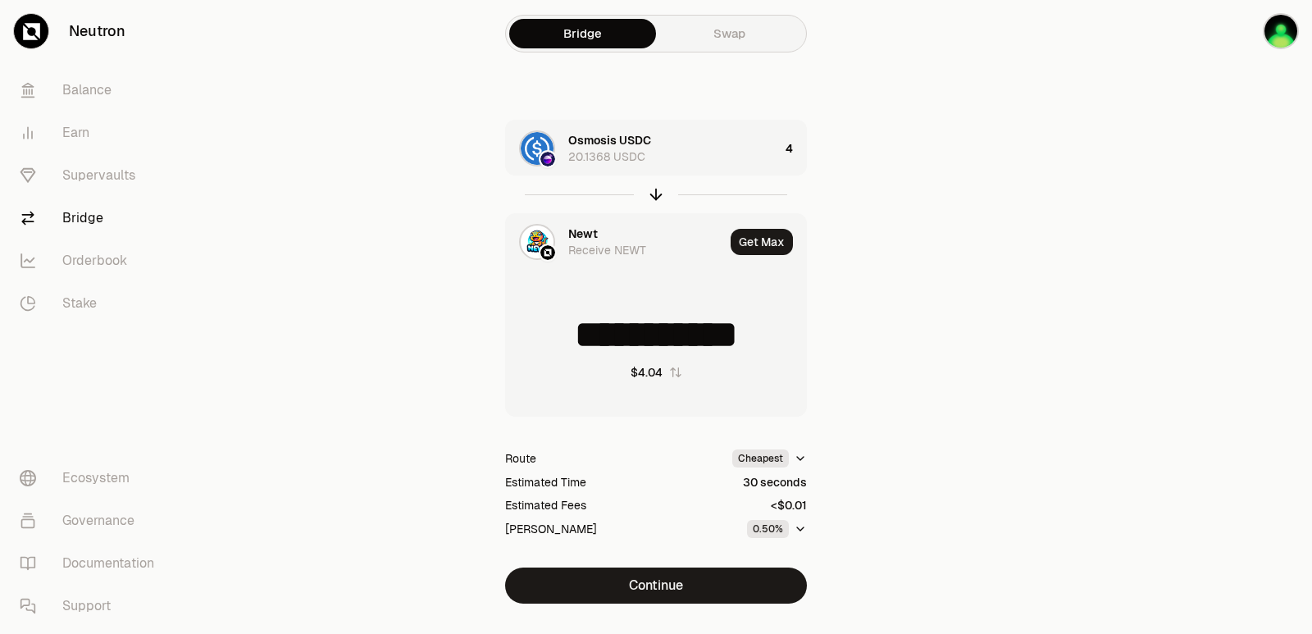
click at [592, 237] on div "Newt" at bounding box center [583, 233] width 30 height 16
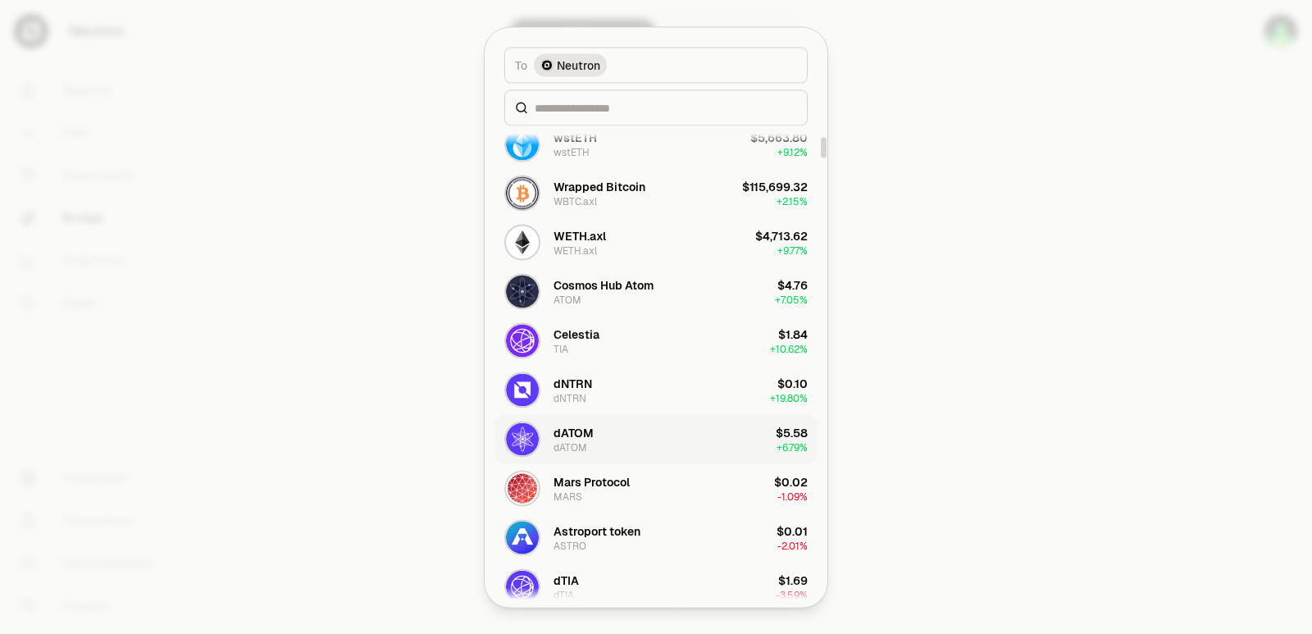
scroll to position [410, 0]
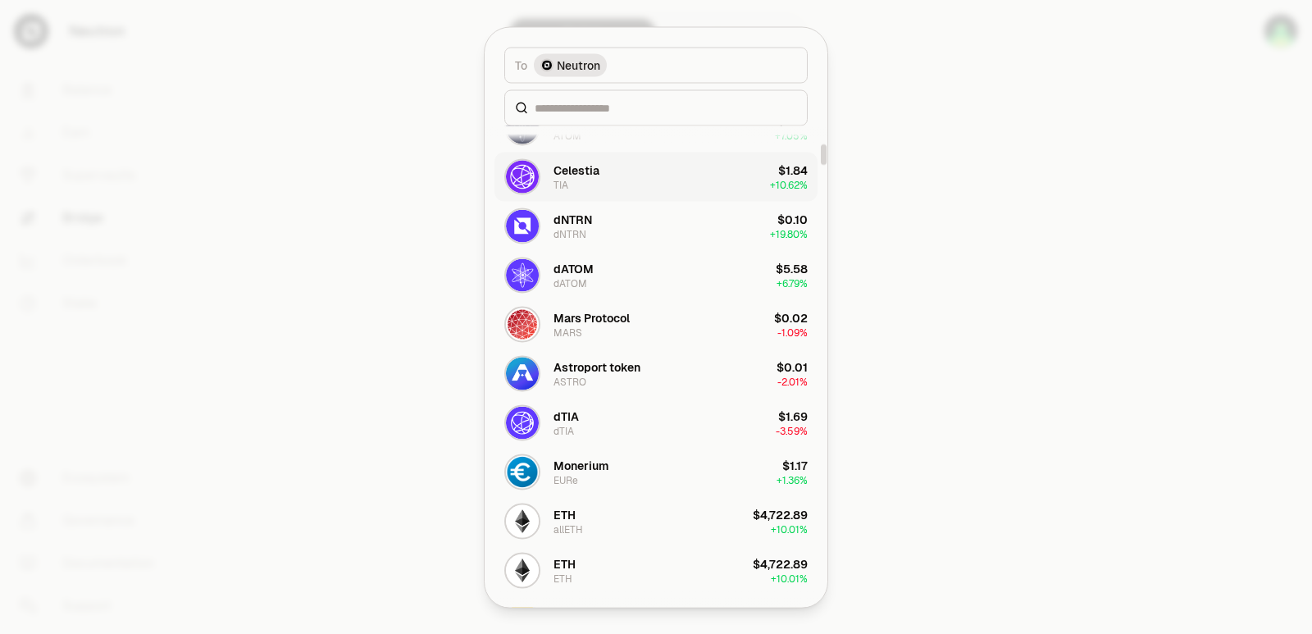
click at [608, 173] on button "Celestia TIA $1.84 + 10.62%" at bounding box center [655, 176] width 323 height 49
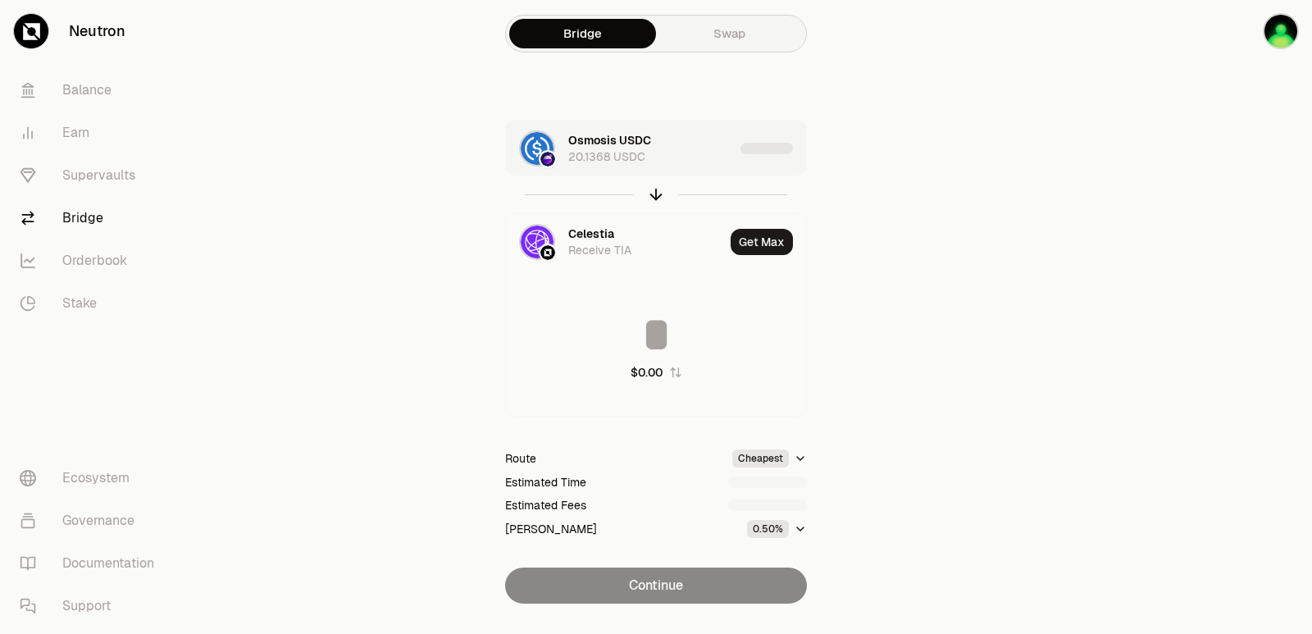
click at [719, 143] on div "Osmosis USDC 20.1368 USDC" at bounding box center [651, 148] width 166 height 33
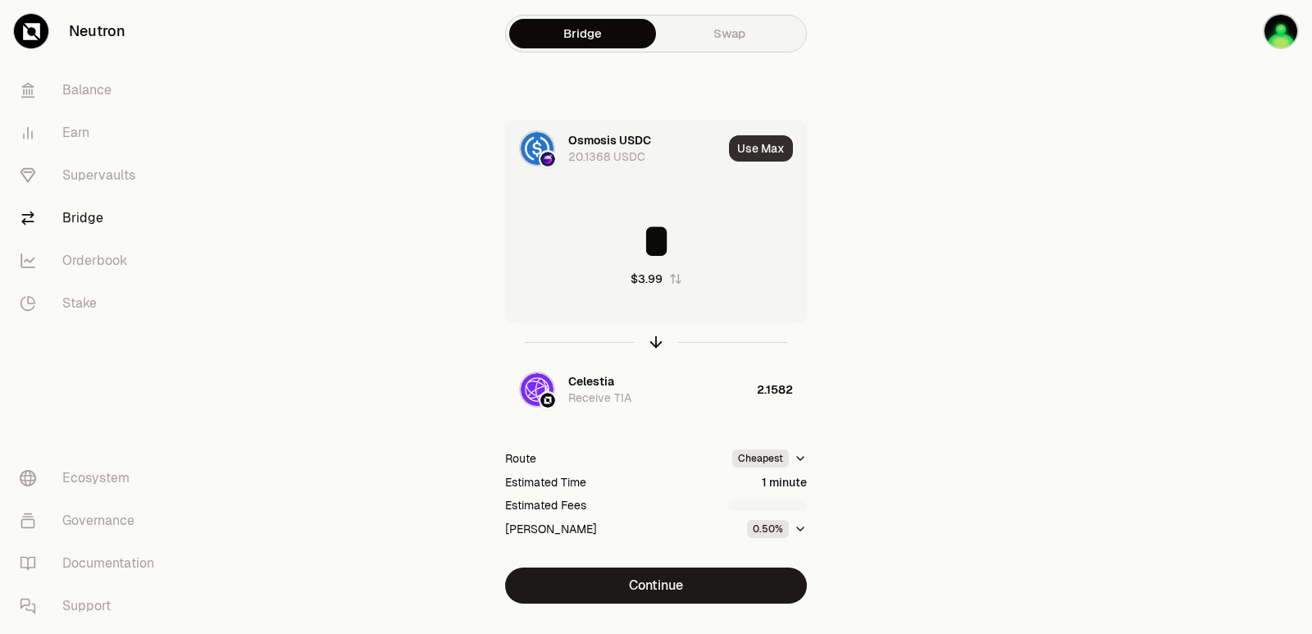
click at [751, 149] on button "Use Max" at bounding box center [761, 148] width 64 height 26
drag, startPoint x: 766, startPoint y: 247, endPoint x: 626, endPoint y: 266, distance: 140.6
click at [626, 266] on div "******** $20.13" at bounding box center [656, 252] width 300 height 144
type input "***"
click at [652, 340] on icon "button" at bounding box center [656, 339] width 11 height 5
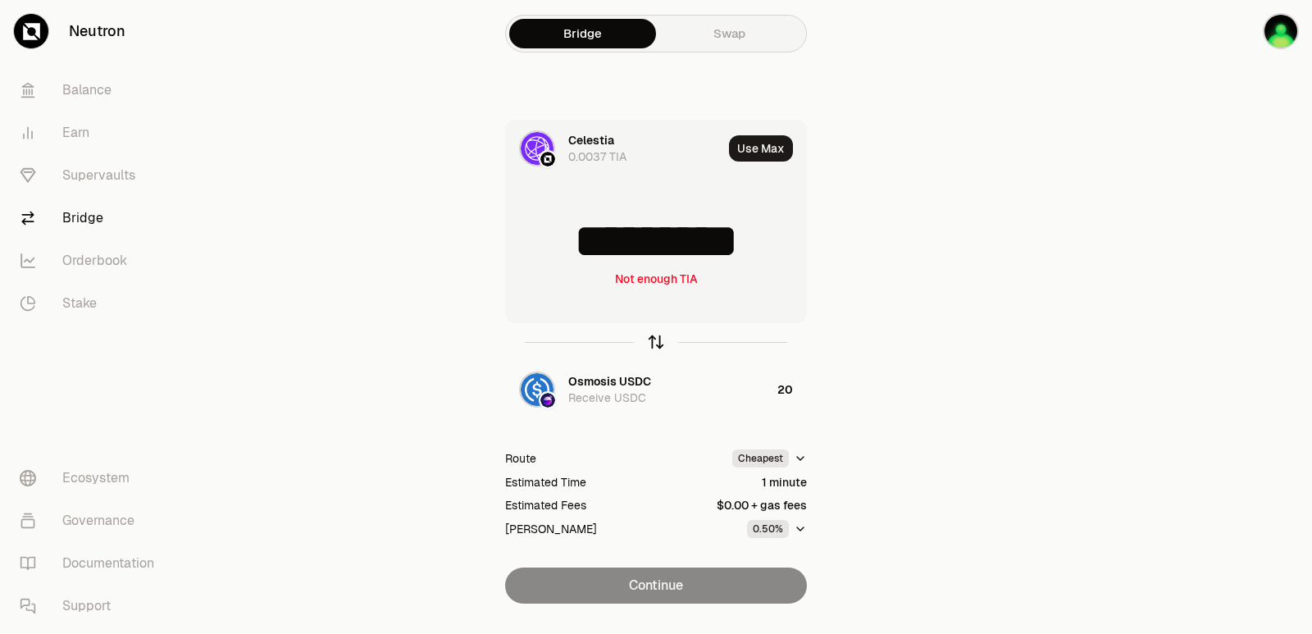
click at [652, 340] on icon "button" at bounding box center [656, 339] width 11 height 5
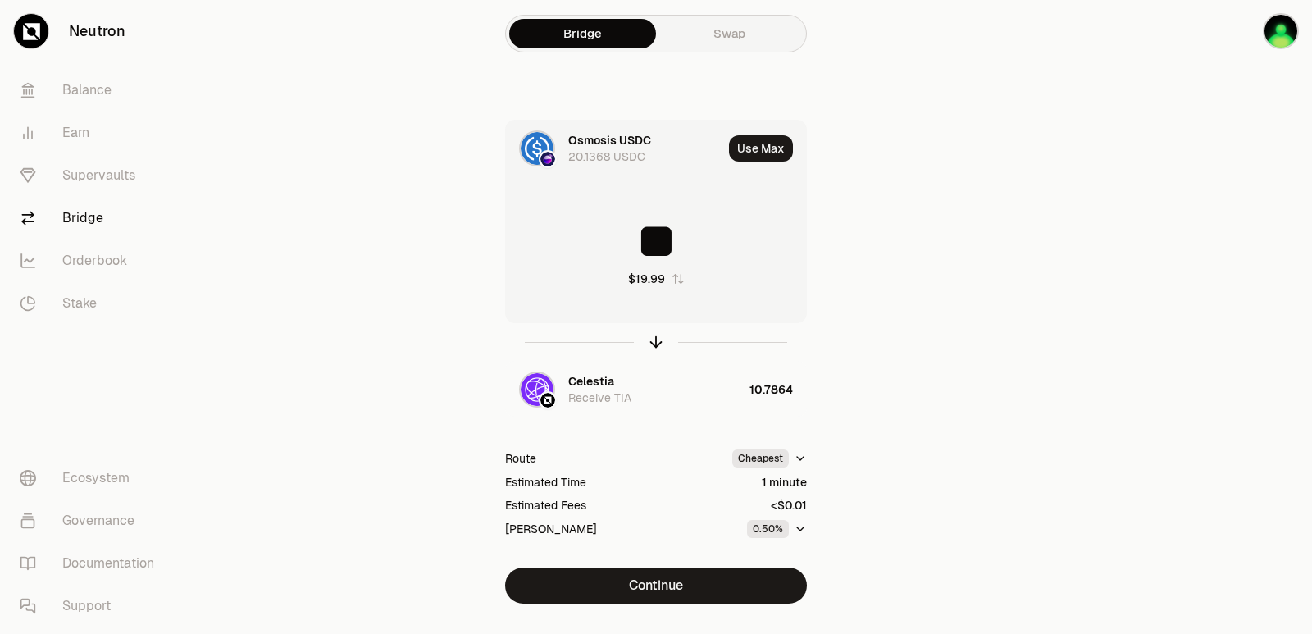
click at [634, 248] on input "**" at bounding box center [656, 240] width 300 height 49
type input "*"
click at [655, 342] on icon "button" at bounding box center [656, 342] width 18 height 18
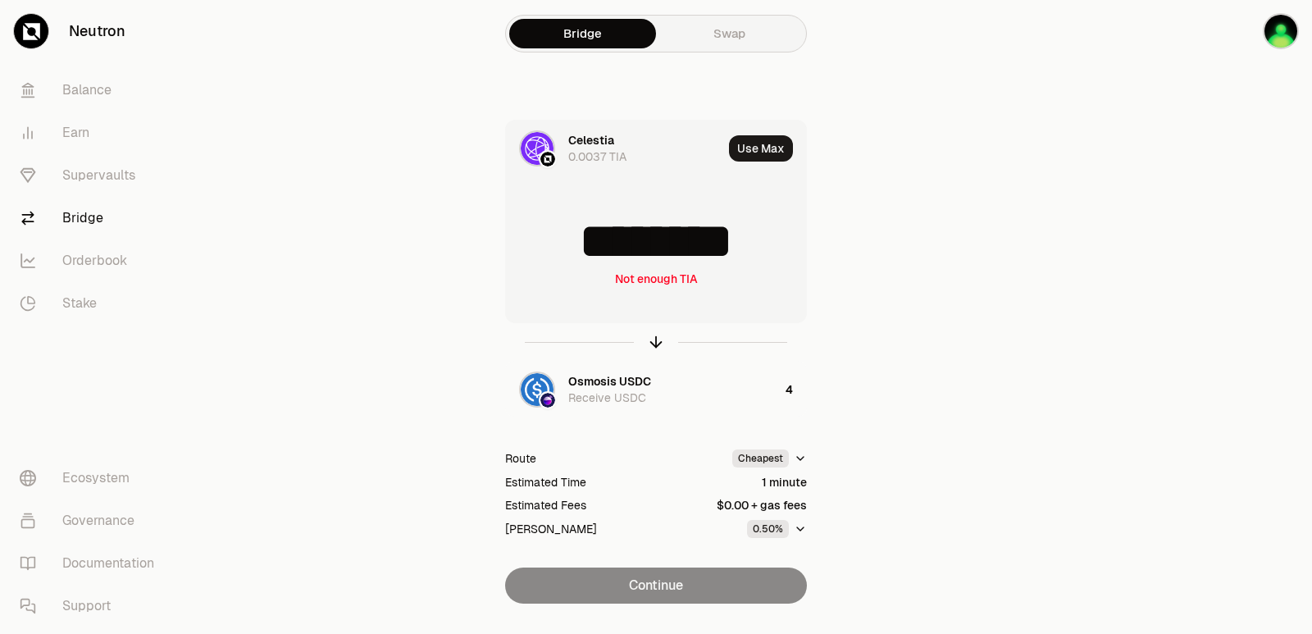
drag, startPoint x: 781, startPoint y: 240, endPoint x: 566, endPoint y: 277, distance: 217.9
click at [566, 277] on div "******** Not enough TIA" at bounding box center [656, 252] width 300 height 144
click at [684, 270] on div "******** Not enough TIA" at bounding box center [656, 252] width 300 height 144
drag, startPoint x: 780, startPoint y: 230, endPoint x: 616, endPoint y: 243, distance: 164.5
click at [616, 243] on input "********" at bounding box center [656, 240] width 300 height 49
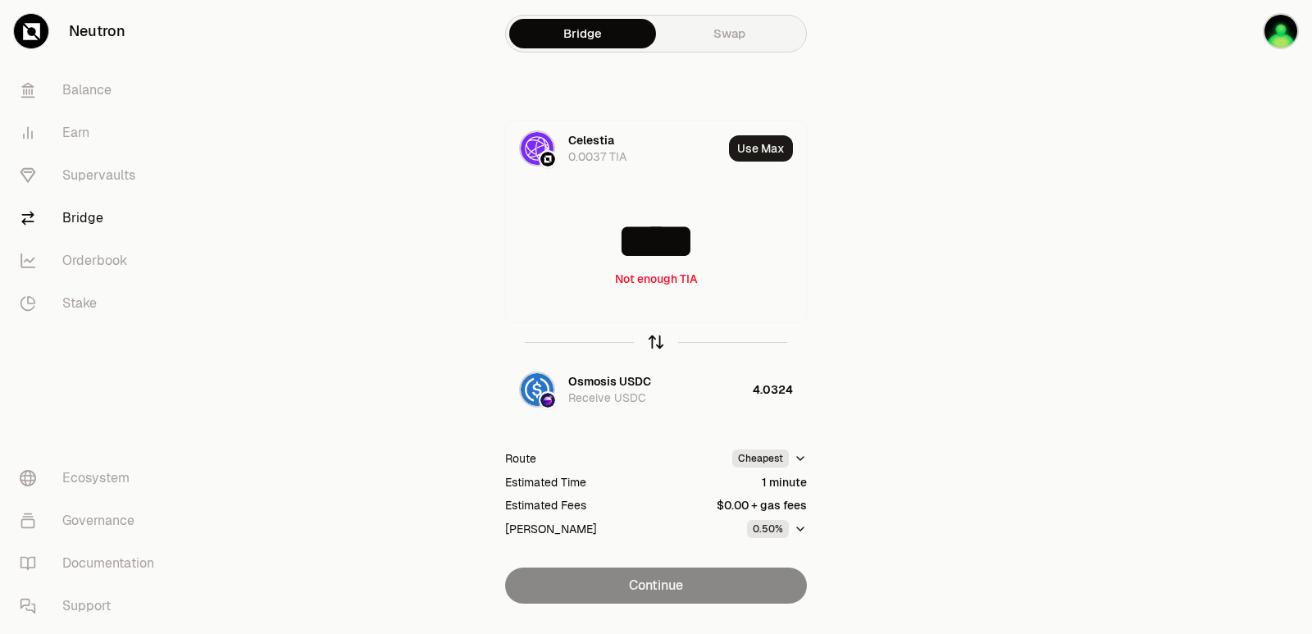
type input "****"
click at [649, 340] on icon "button" at bounding box center [656, 342] width 18 height 18
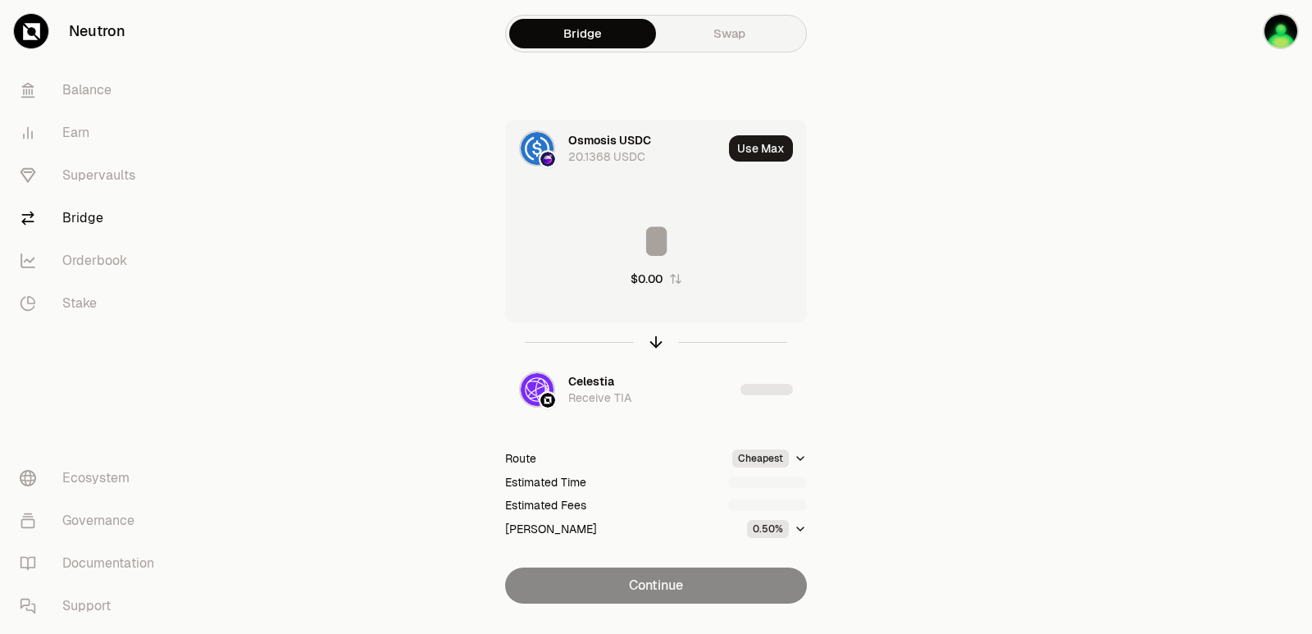
click at [666, 245] on input at bounding box center [656, 240] width 300 height 49
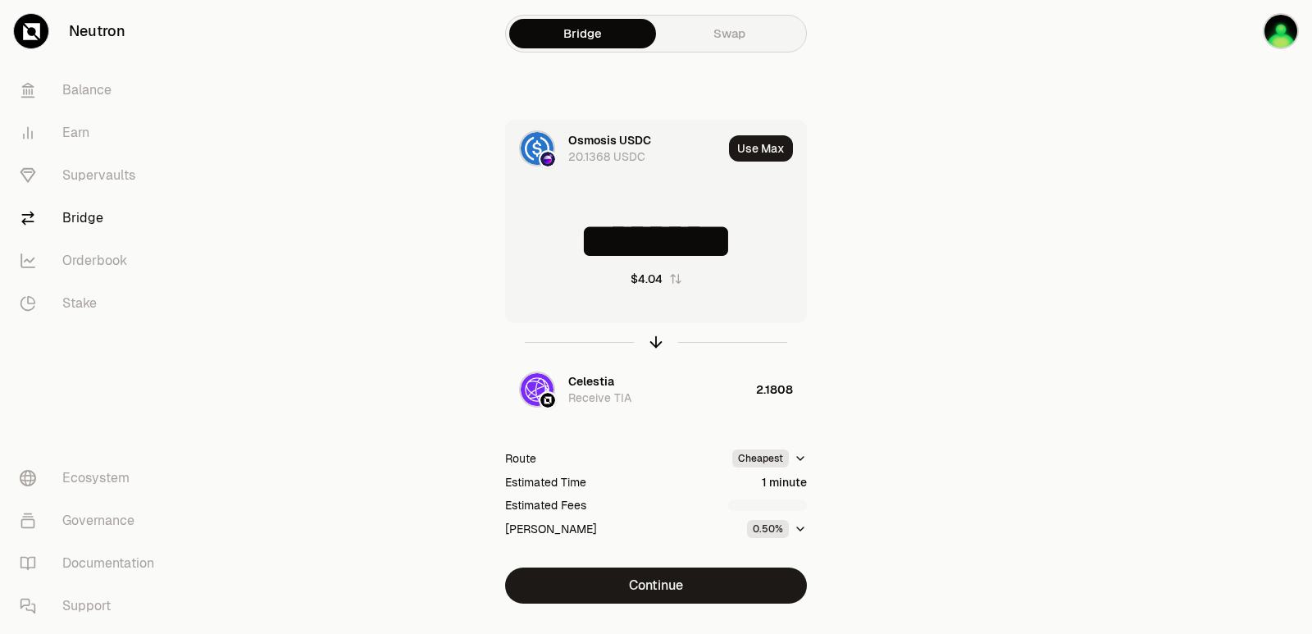
drag, startPoint x: 766, startPoint y: 248, endPoint x: 627, endPoint y: 261, distance: 139.2
click at [627, 261] on input "********" at bounding box center [656, 240] width 300 height 49
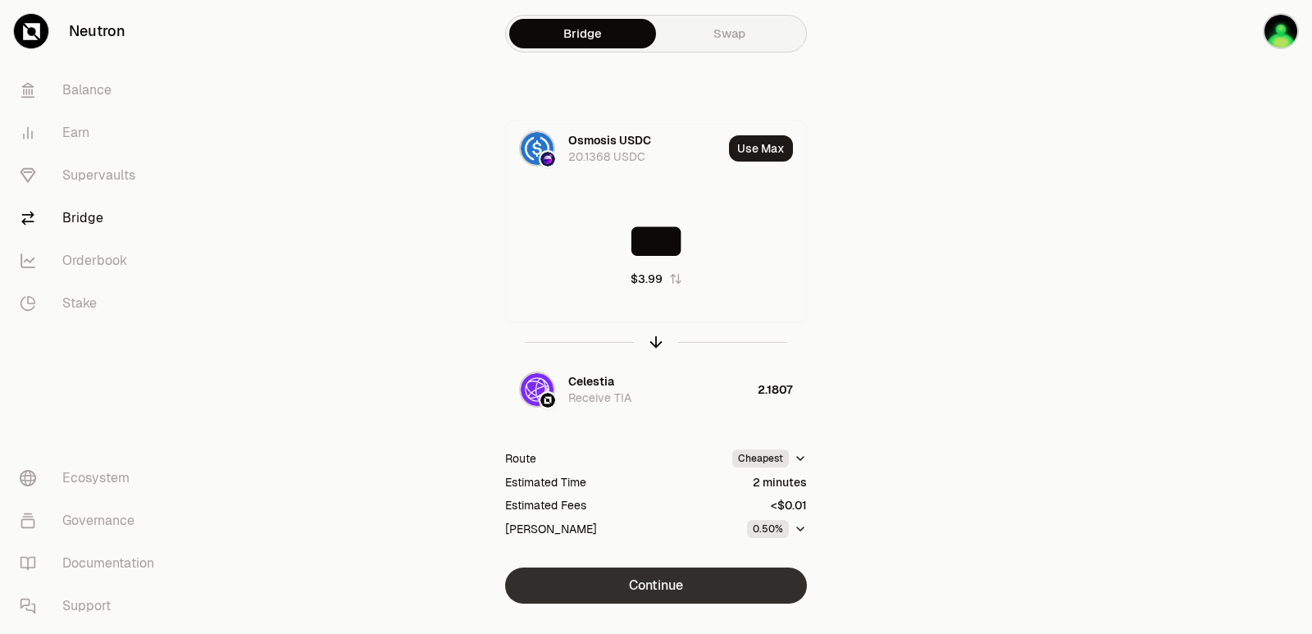
type input "***"
click at [657, 584] on button "Continue" at bounding box center [656, 585] width 302 height 36
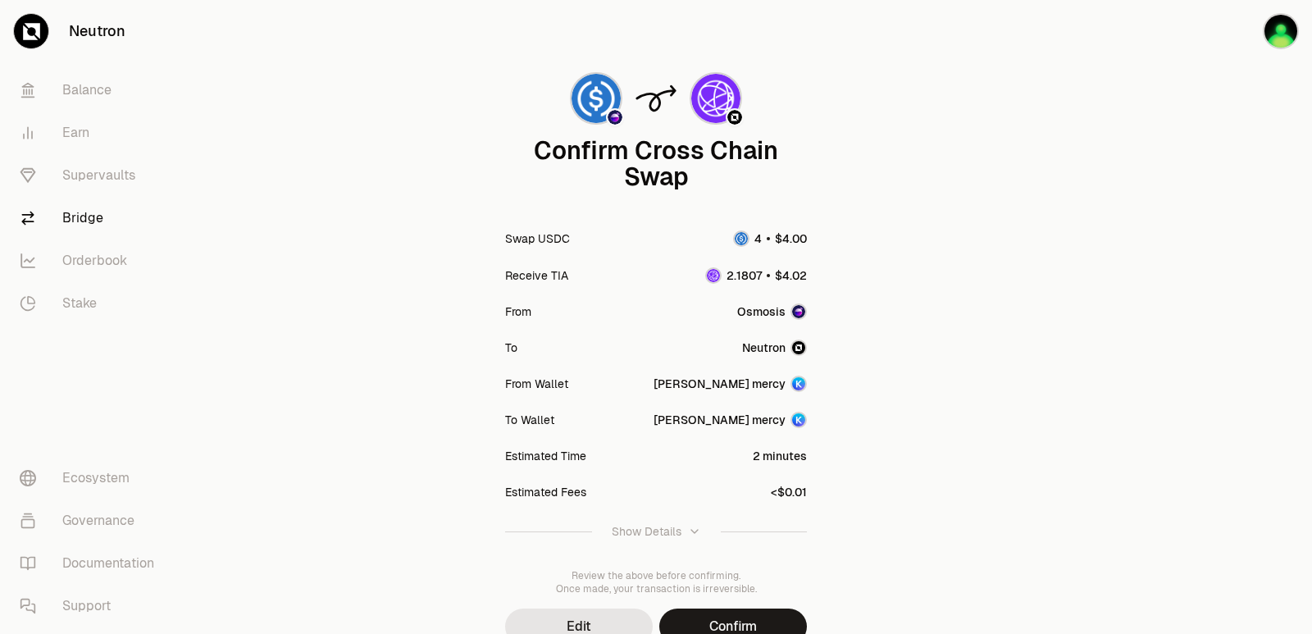
scroll to position [135, 0]
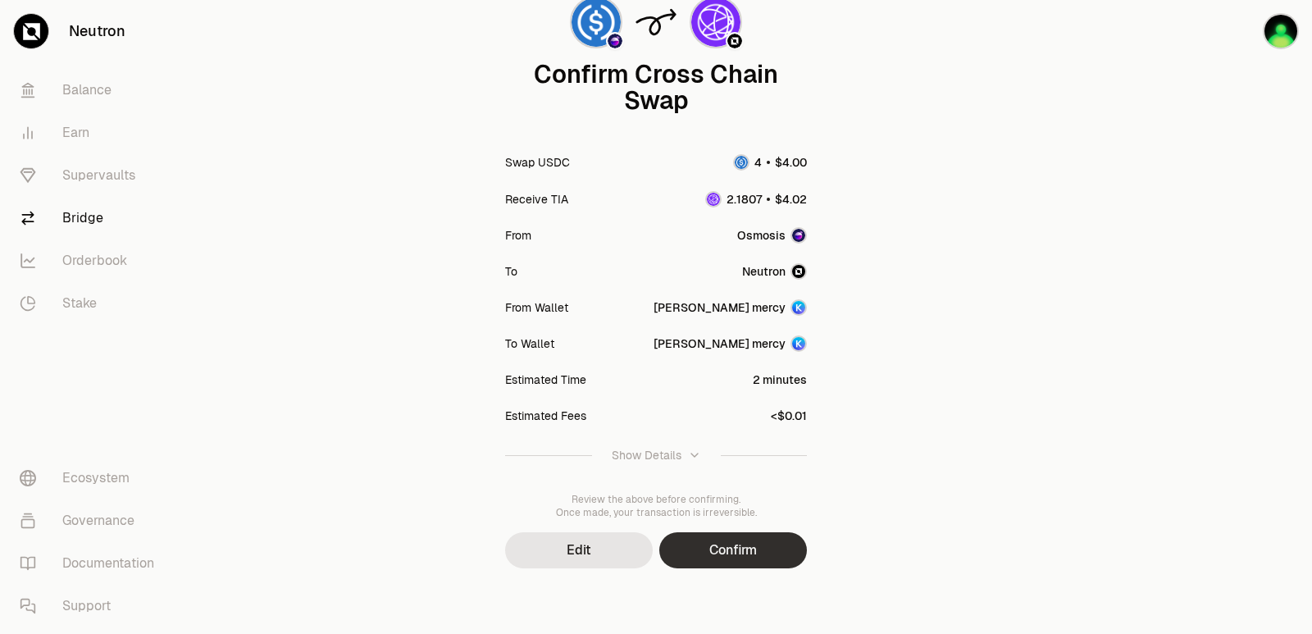
click at [689, 540] on button "Confirm" at bounding box center [733, 550] width 148 height 36
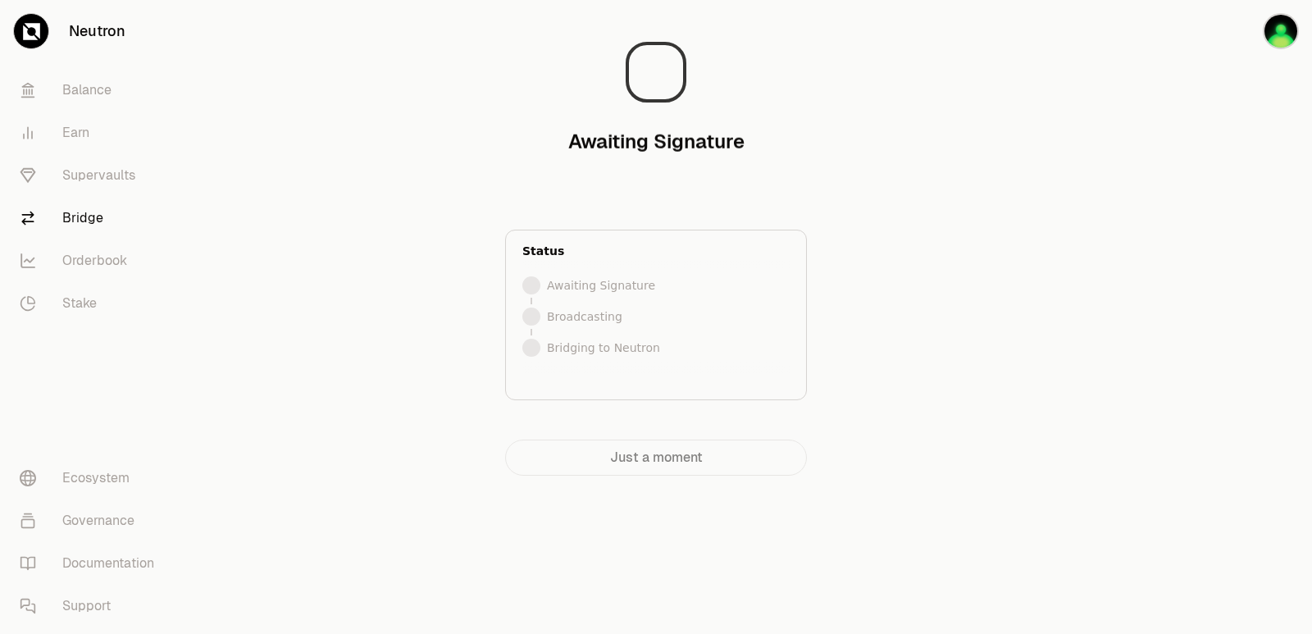
scroll to position [0, 0]
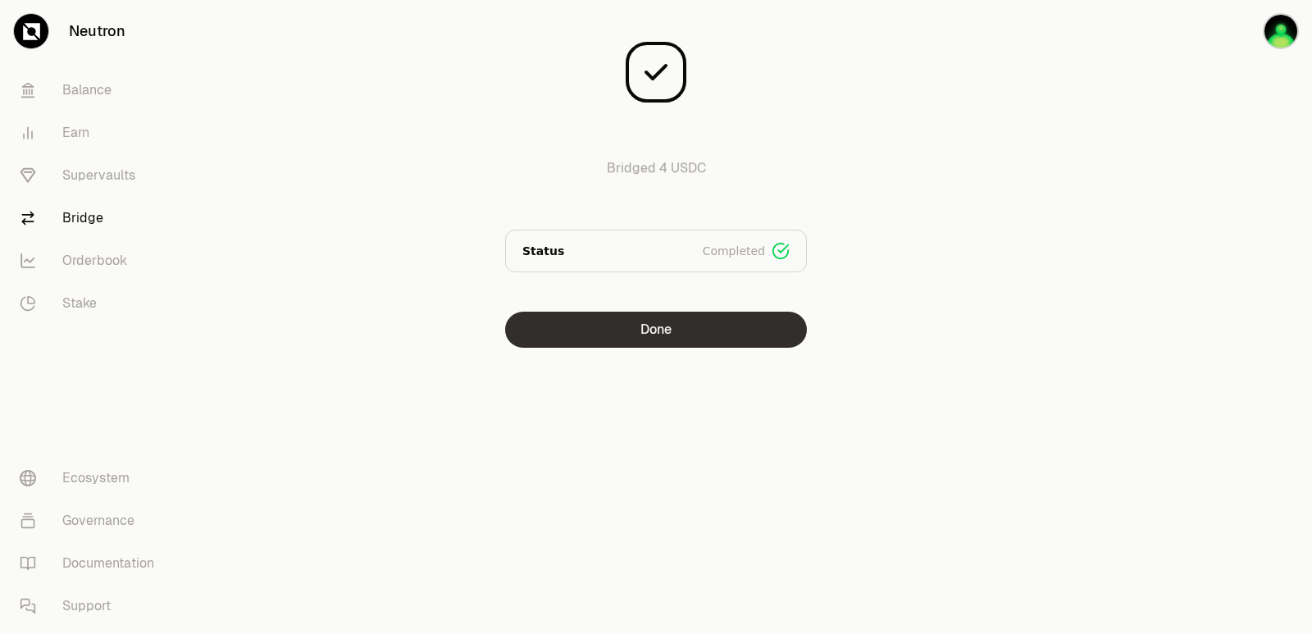
click at [567, 311] on button "Done" at bounding box center [656, 329] width 302 height 36
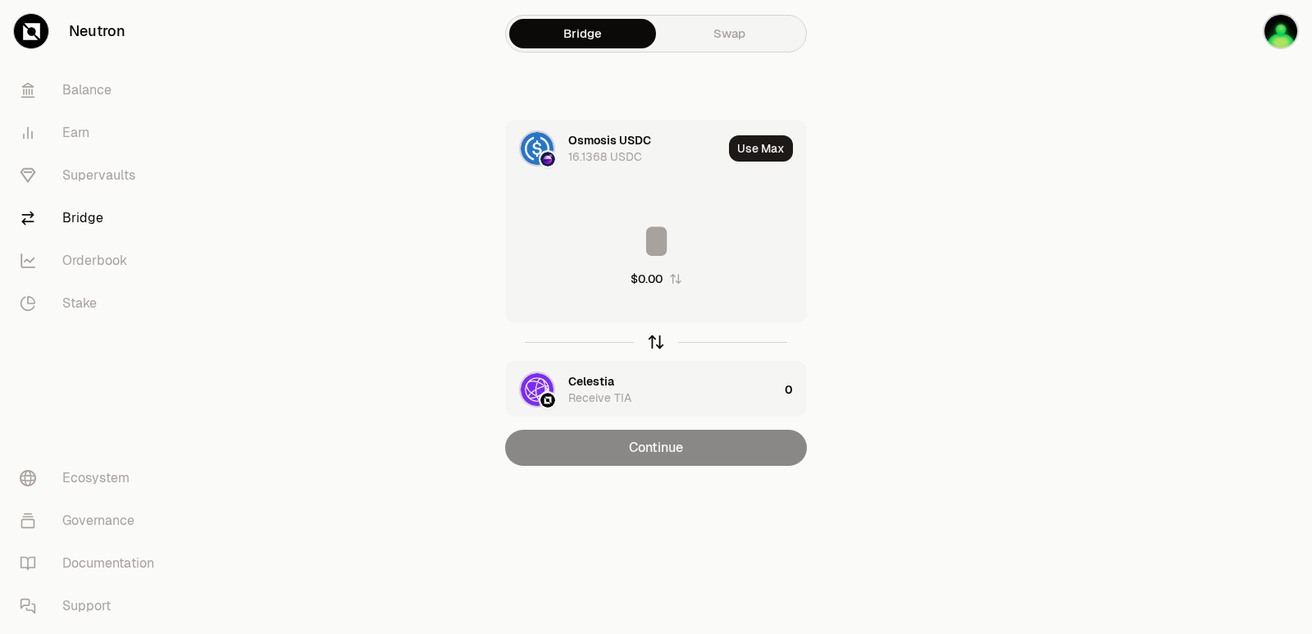
click at [652, 349] on icon "button" at bounding box center [656, 342] width 18 height 18
click at [755, 152] on button "Use Max" at bounding box center [761, 148] width 64 height 26
type input "********"
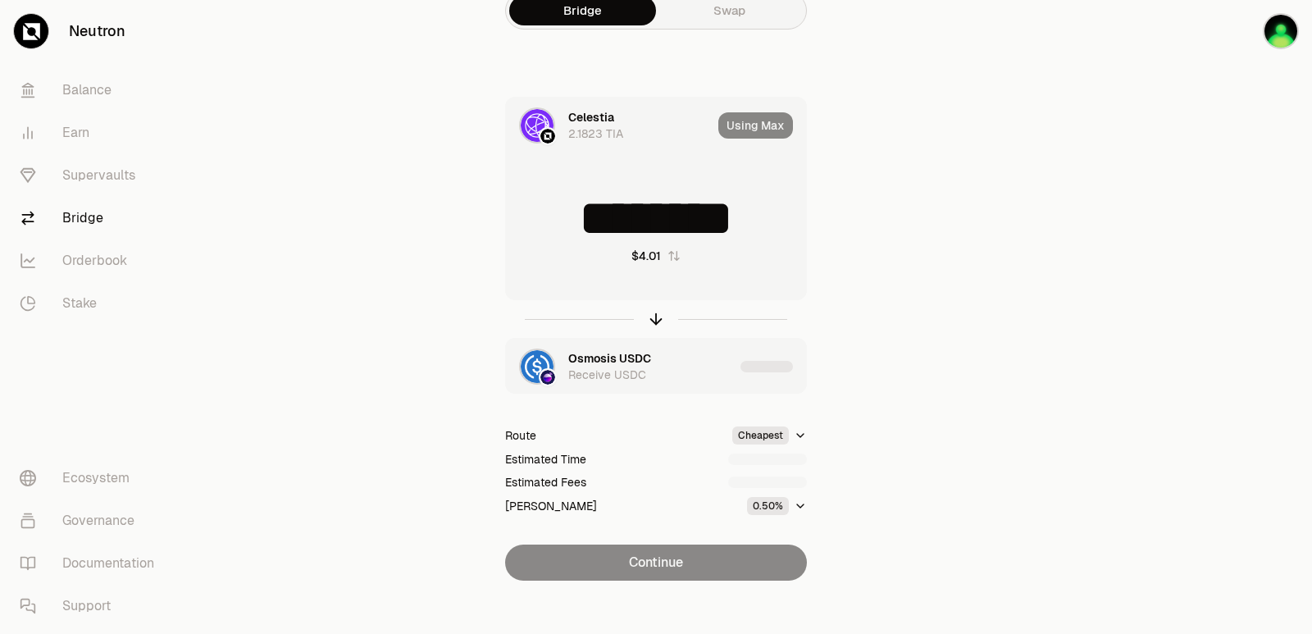
scroll to position [35, 0]
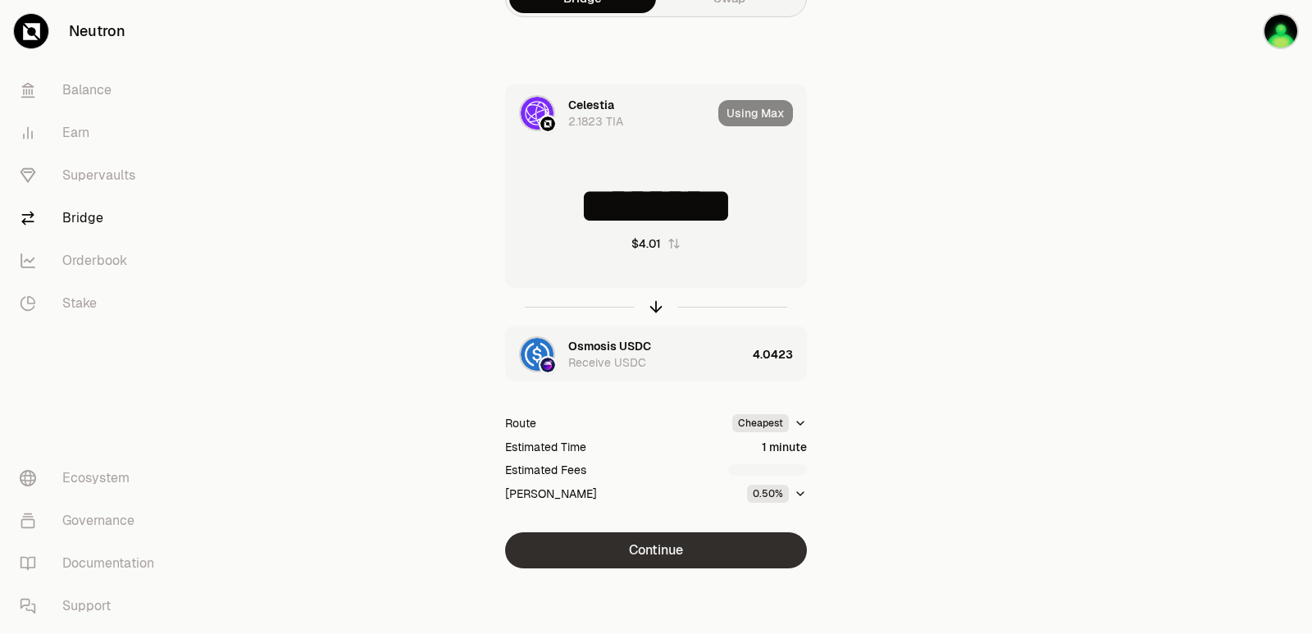
click at [657, 550] on button "Continue" at bounding box center [656, 550] width 302 height 36
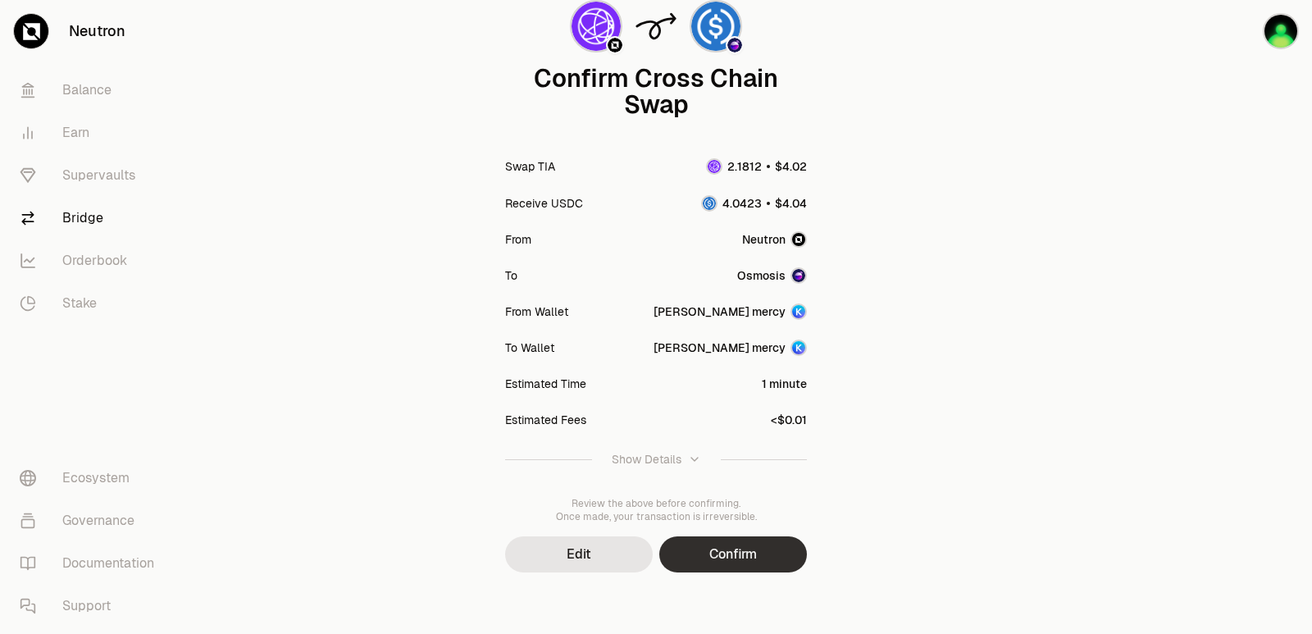
scroll to position [135, 0]
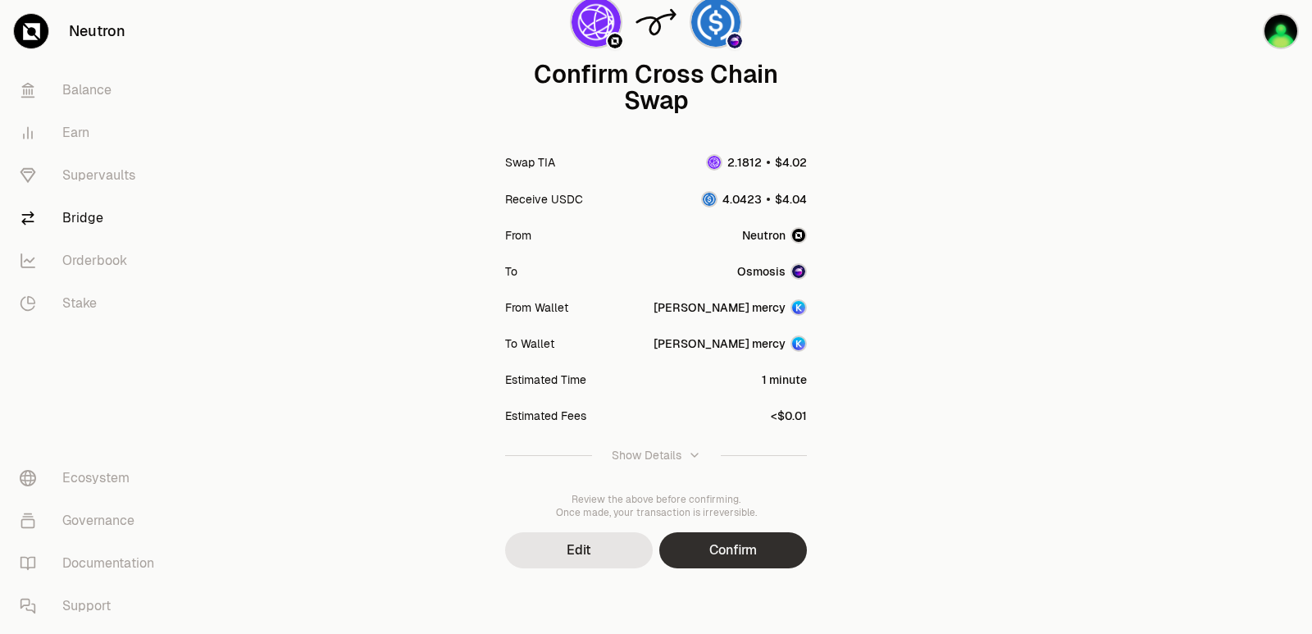
click at [702, 548] on button "Confirm" at bounding box center [733, 550] width 148 height 36
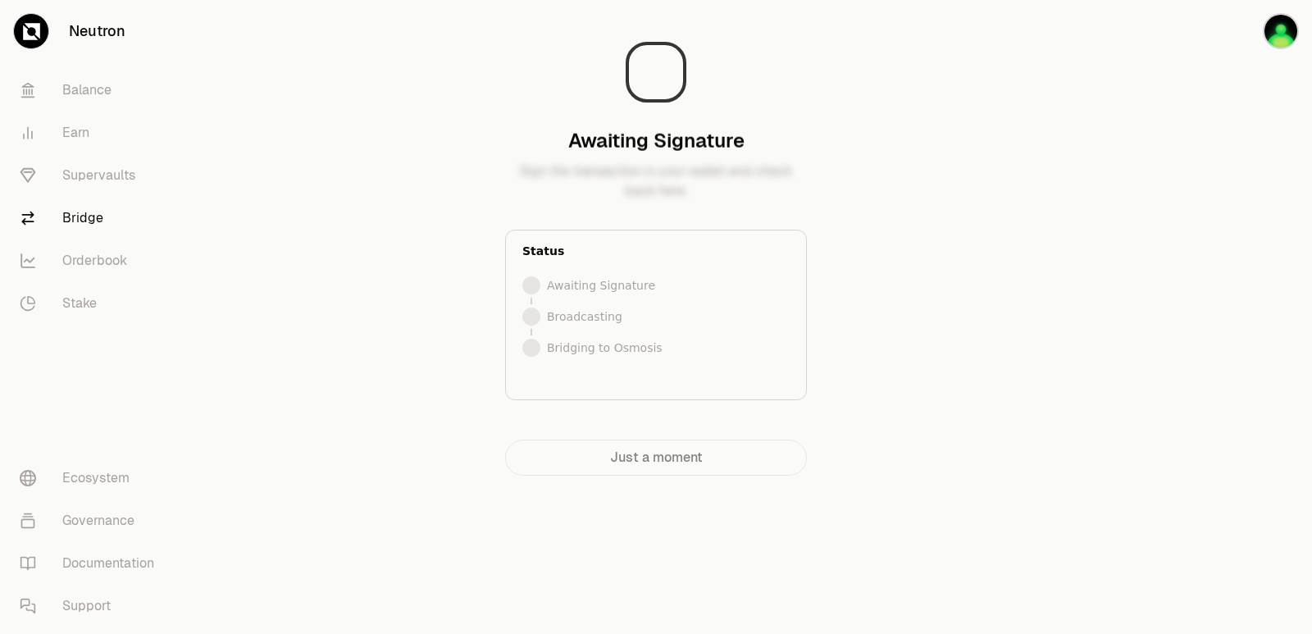
scroll to position [0, 0]
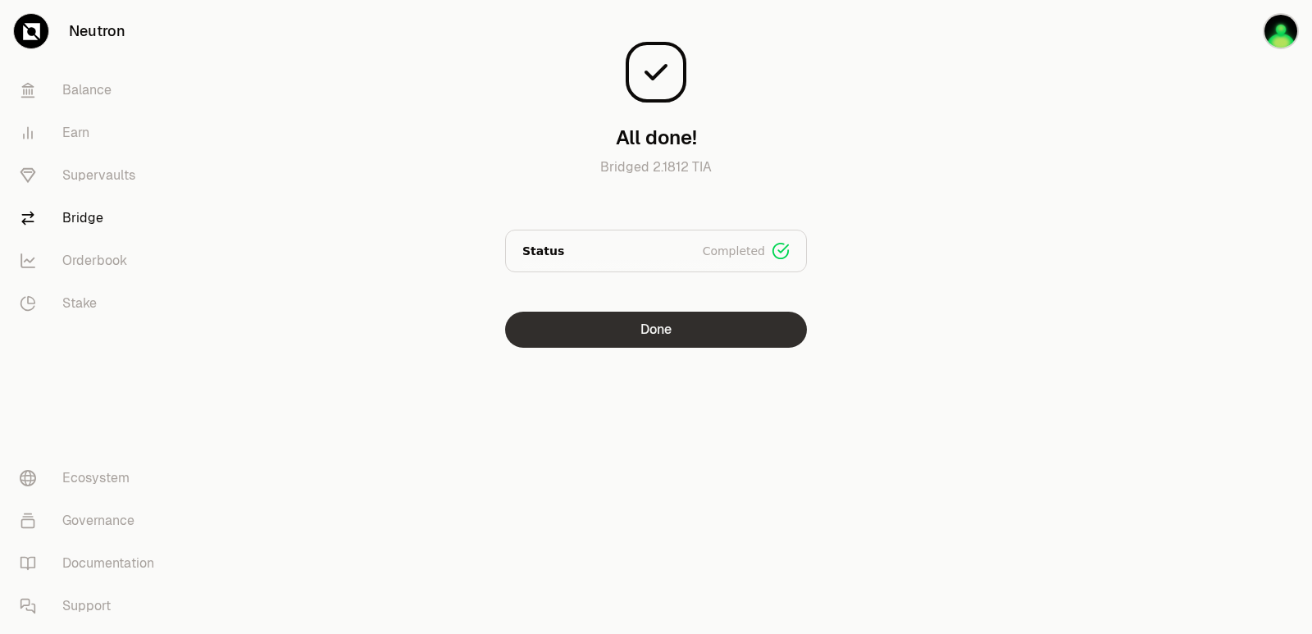
click at [648, 339] on button "Done" at bounding box center [656, 329] width 302 height 36
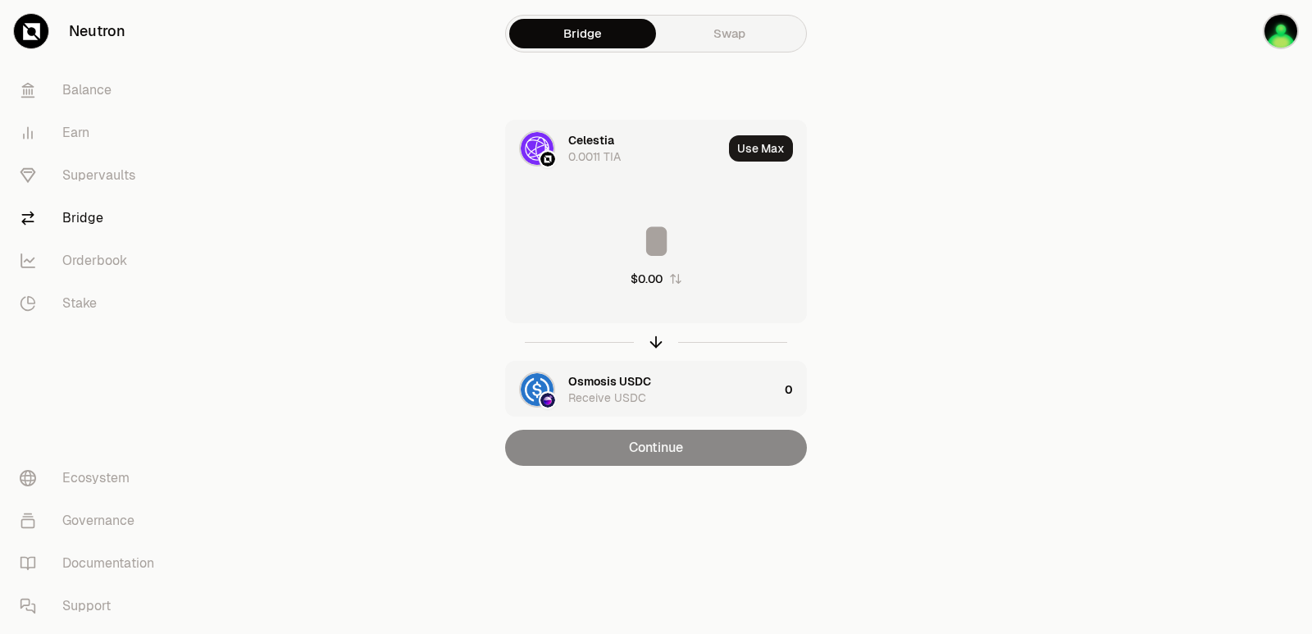
click at [759, 163] on div "Use Max" at bounding box center [767, 148] width 77 height 56
click at [760, 146] on button "Use Max" at bounding box center [761, 148] width 64 height 26
type input "*"
click at [934, 313] on div "Bridge Swap Celestia 0.0011 TIA Using Max * $0.00 Osmosis USDC Receive USDC 0 C…" at bounding box center [656, 265] width 590 height 531
